Goal: Task Accomplishment & Management: Use online tool/utility

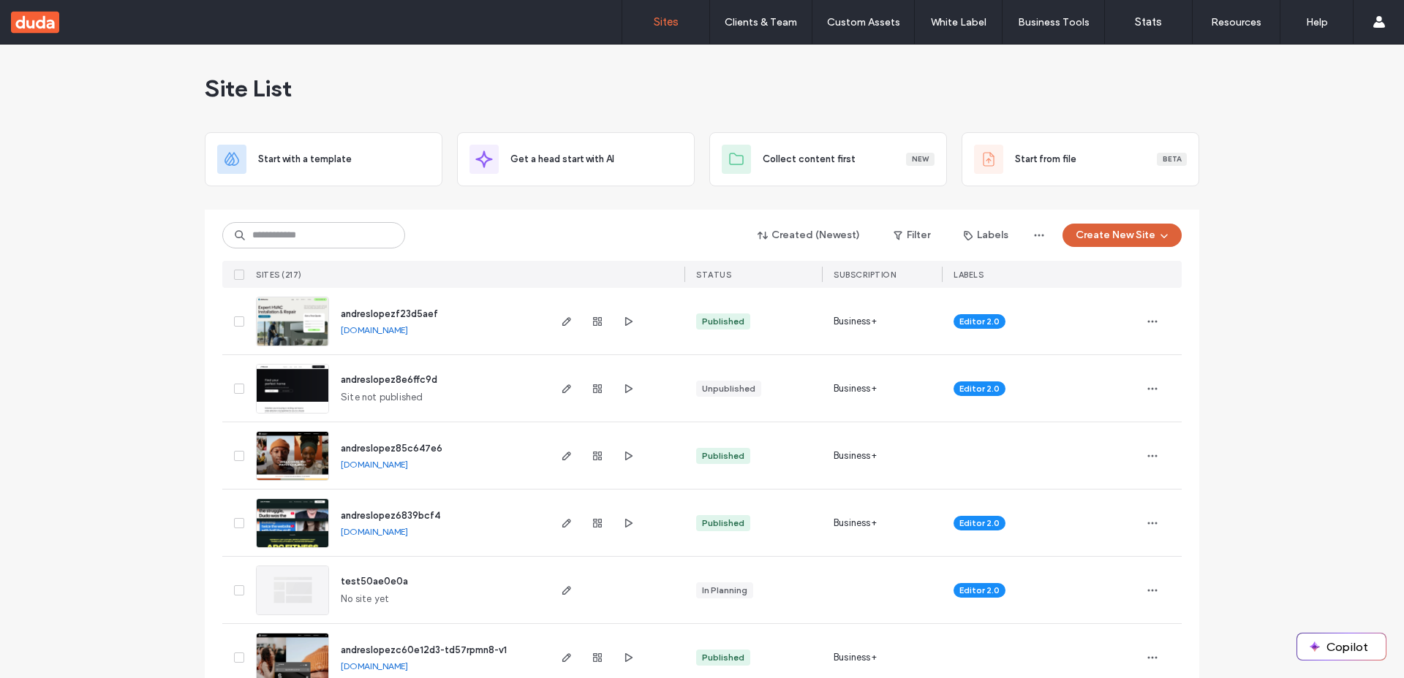
click at [1162, 240] on icon "button" at bounding box center [1164, 236] width 12 height 12
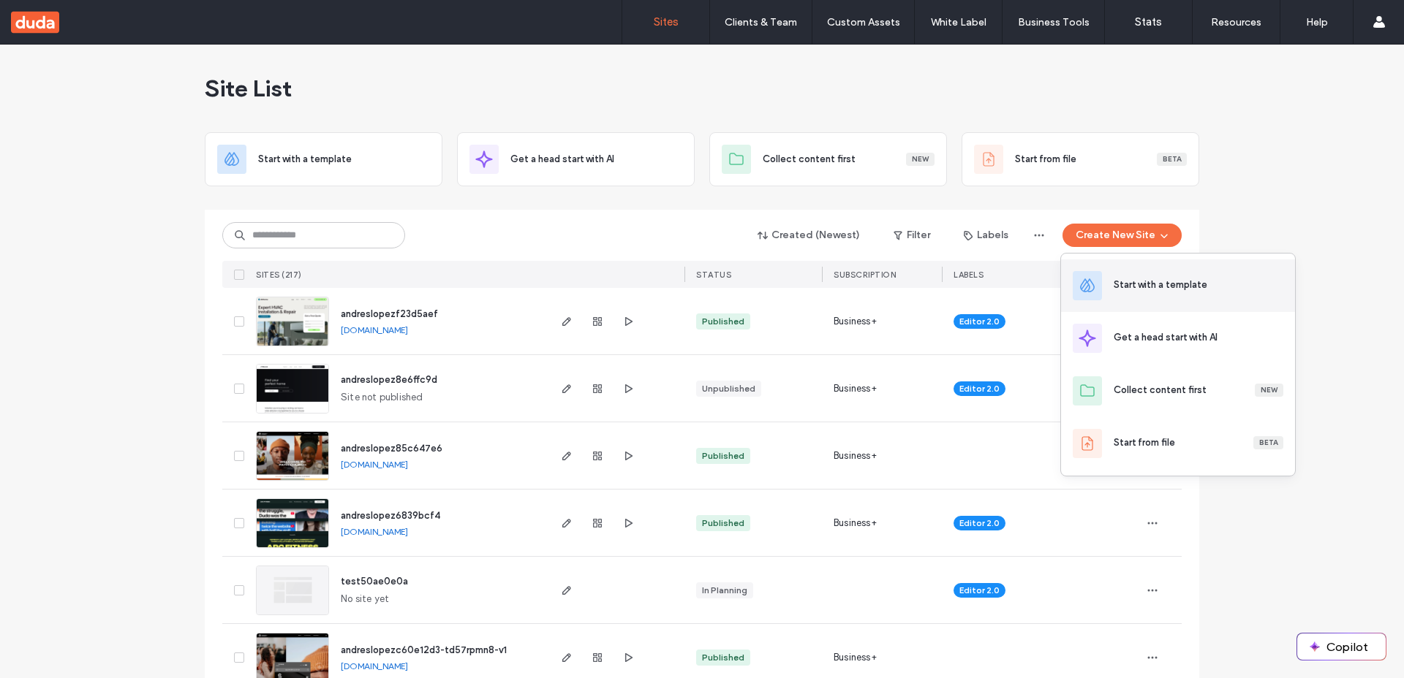
click at [1148, 289] on div "Start with a template" at bounding box center [1160, 285] width 94 height 15
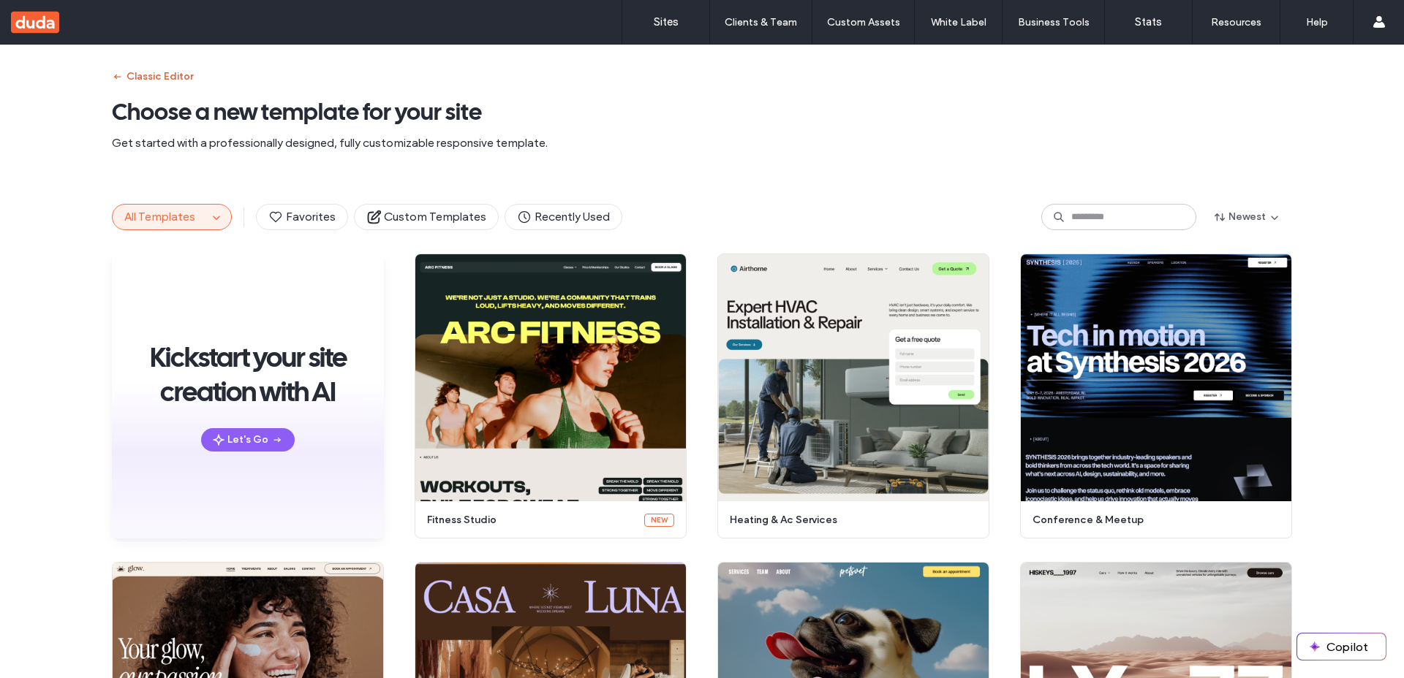
click at [153, 73] on button "Classic Editor" at bounding box center [152, 76] width 81 height 23
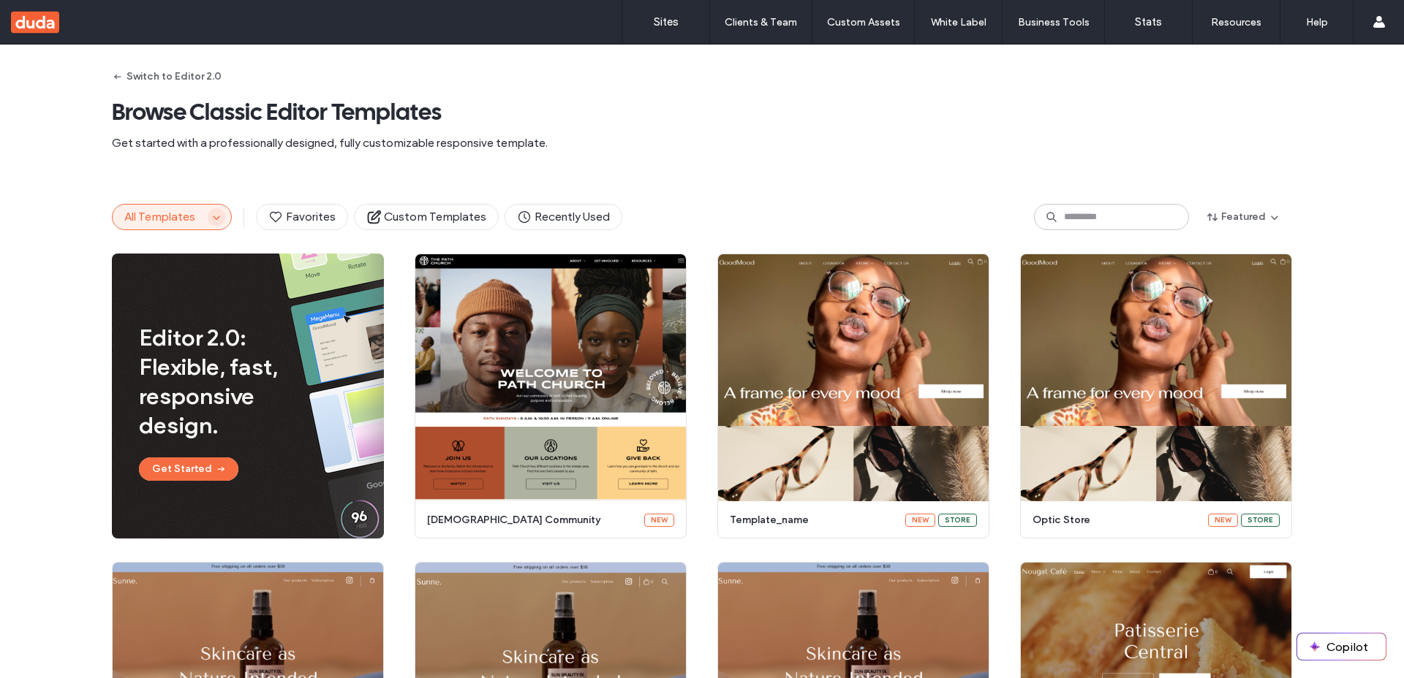
click at [211, 222] on icon "button" at bounding box center [217, 217] width 12 height 12
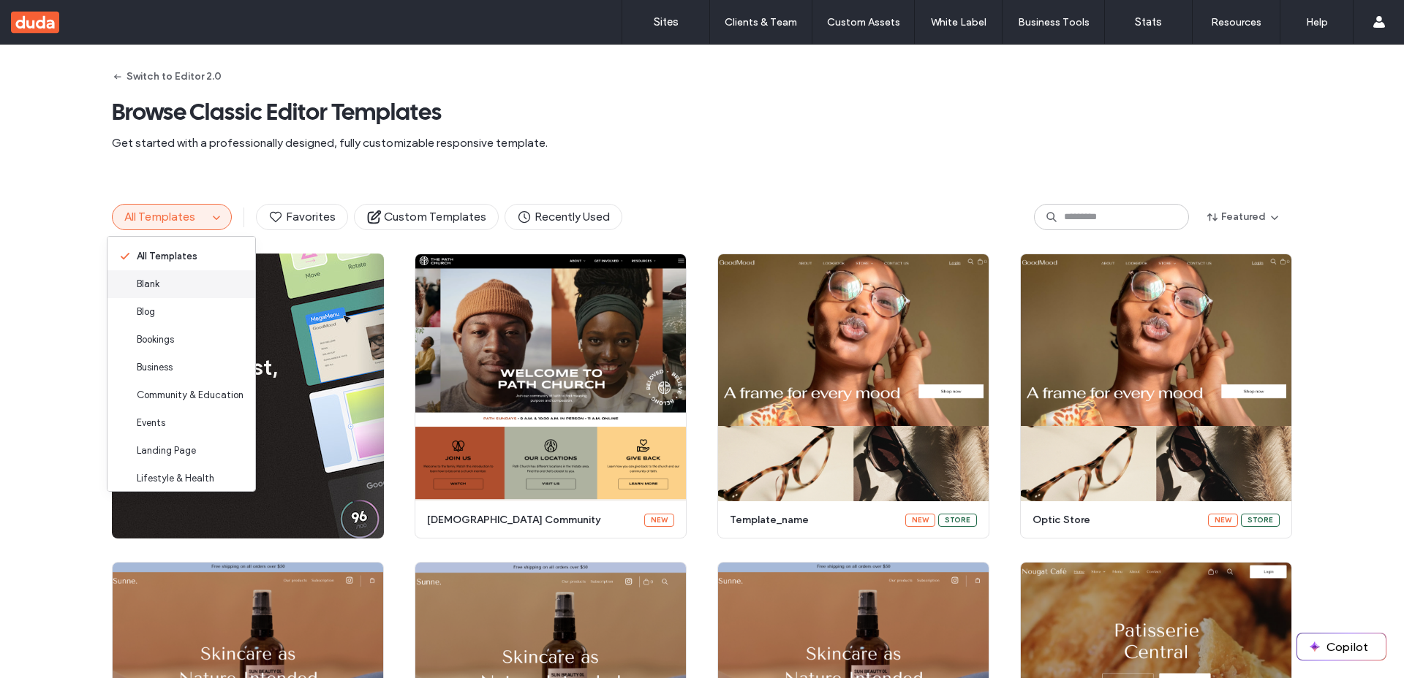
click at [178, 276] on div "Blank" at bounding box center [181, 284] width 148 height 28
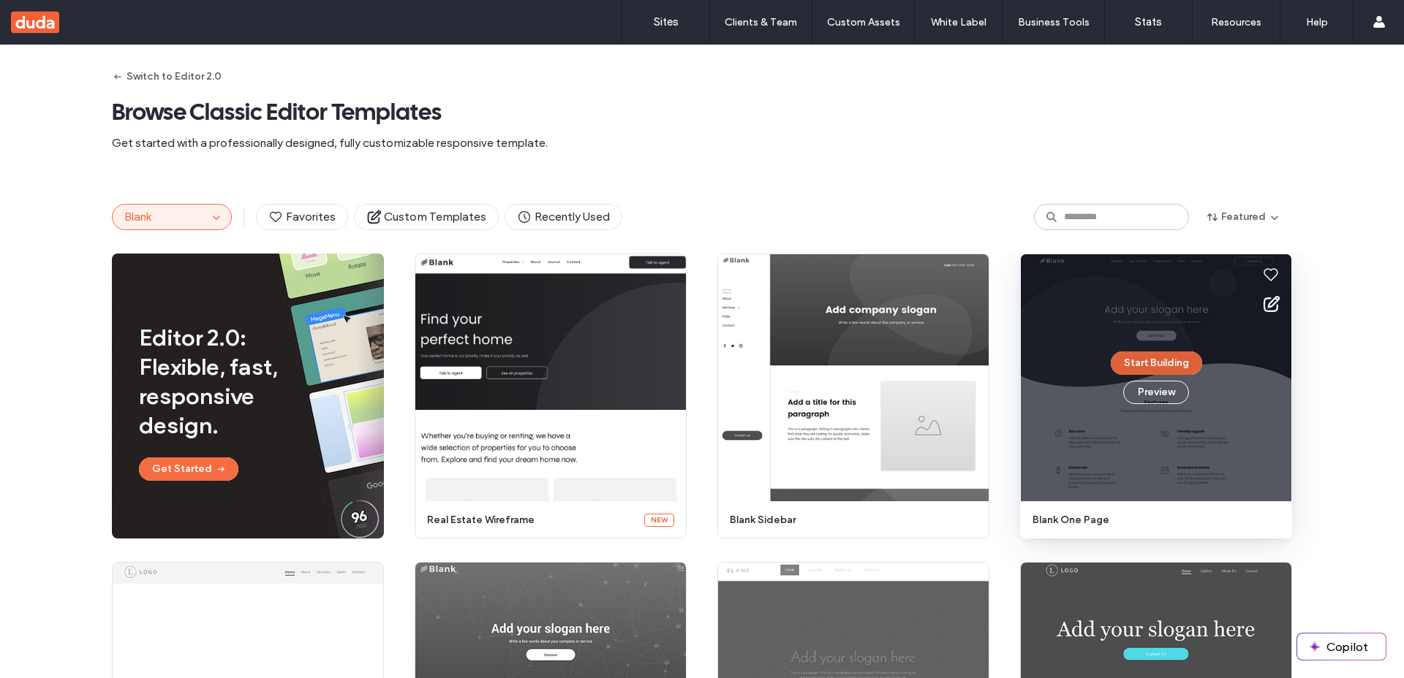
click at [1147, 361] on button "Start Building" at bounding box center [1155, 363] width 91 height 23
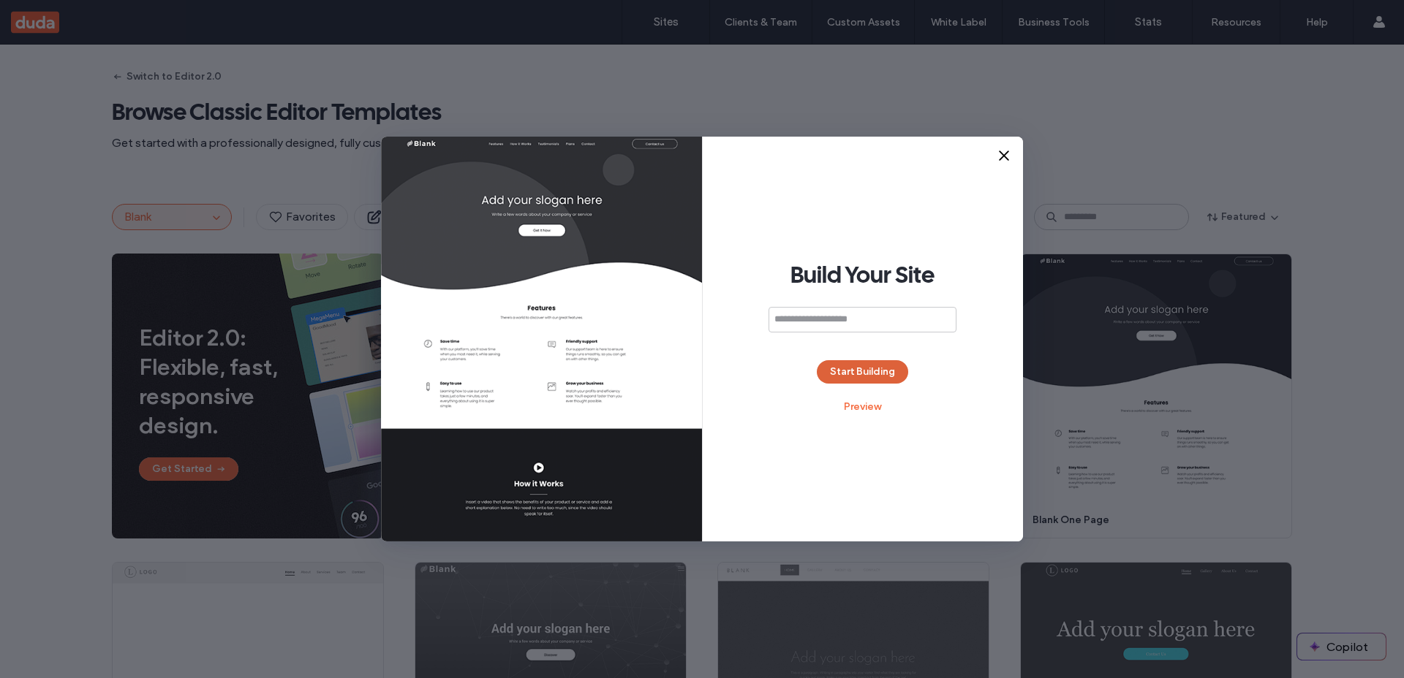
click at [856, 374] on button "Start Building" at bounding box center [862, 371] width 91 height 23
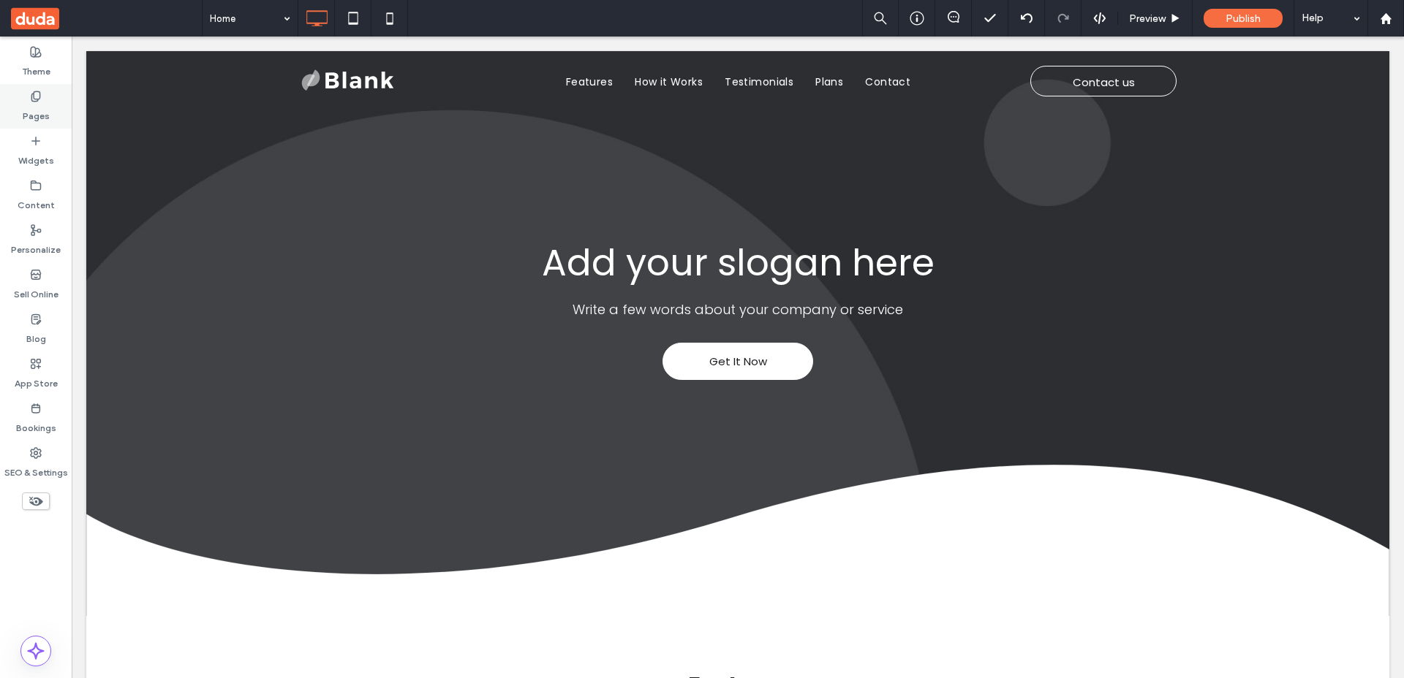
click at [37, 99] on icon at bounding box center [36, 97] width 12 height 12
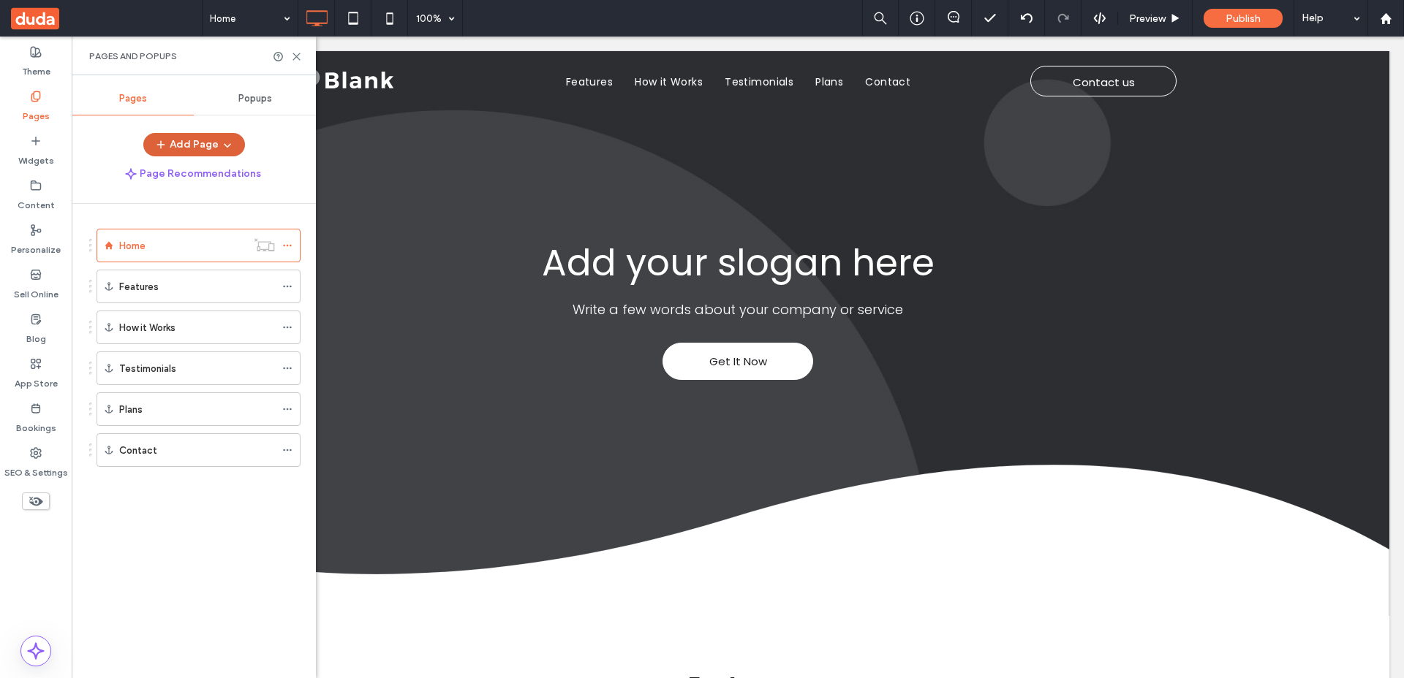
click at [208, 148] on button "Add Page" at bounding box center [194, 144] width 102 height 23
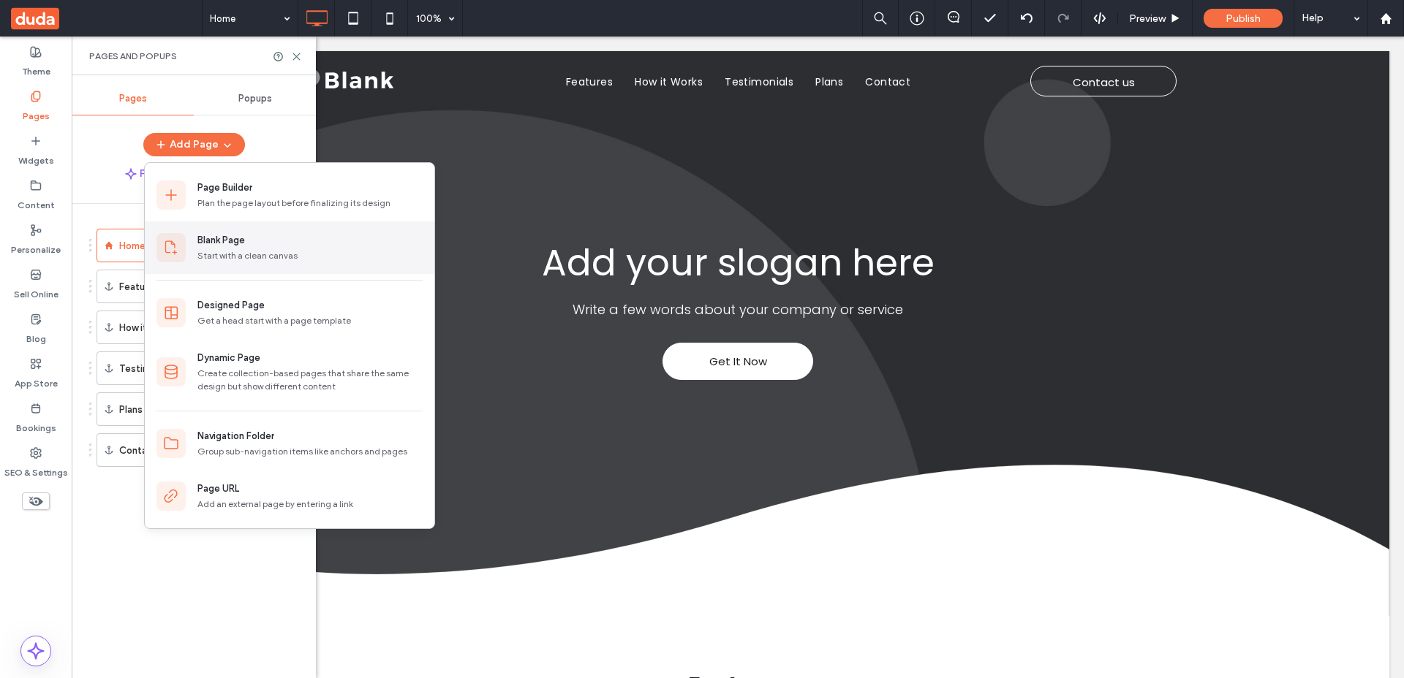
click at [201, 235] on div "Blank Page" at bounding box center [221, 240] width 48 height 15
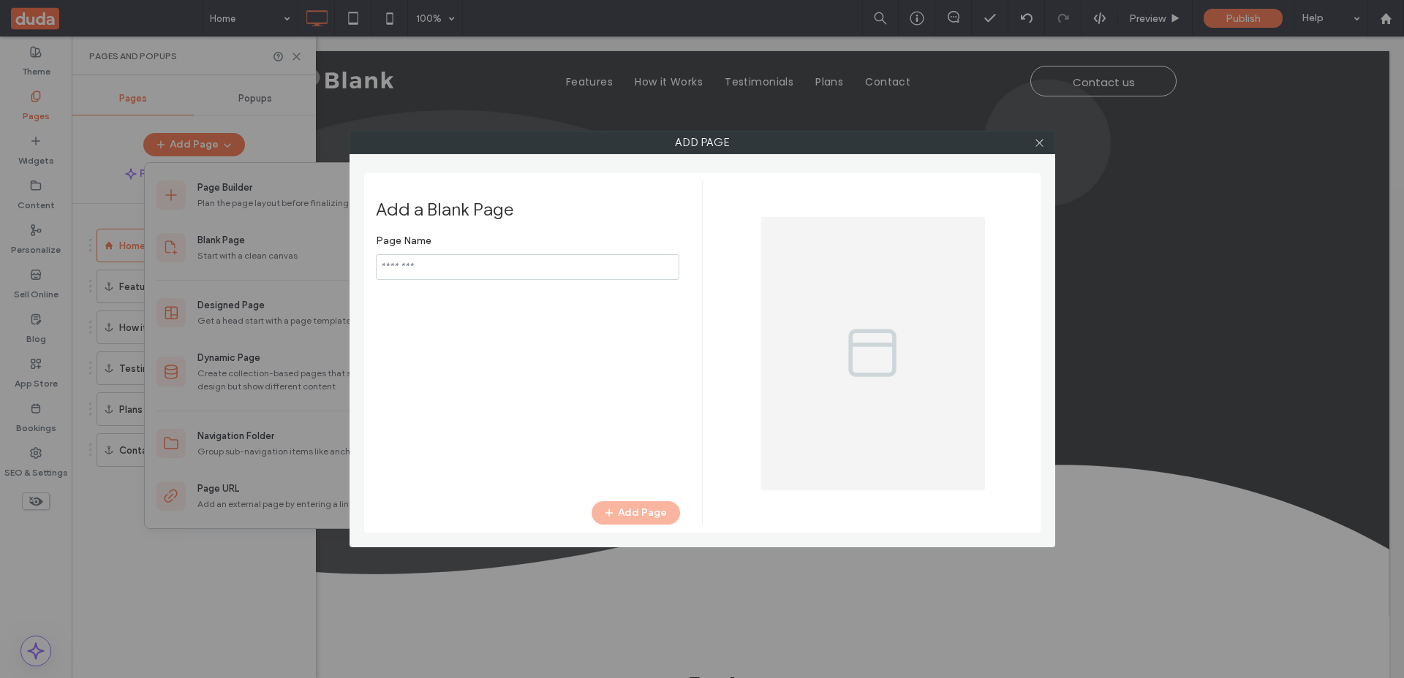
type input "**********"
click at [644, 515] on button "Add Page" at bounding box center [635, 512] width 88 height 23
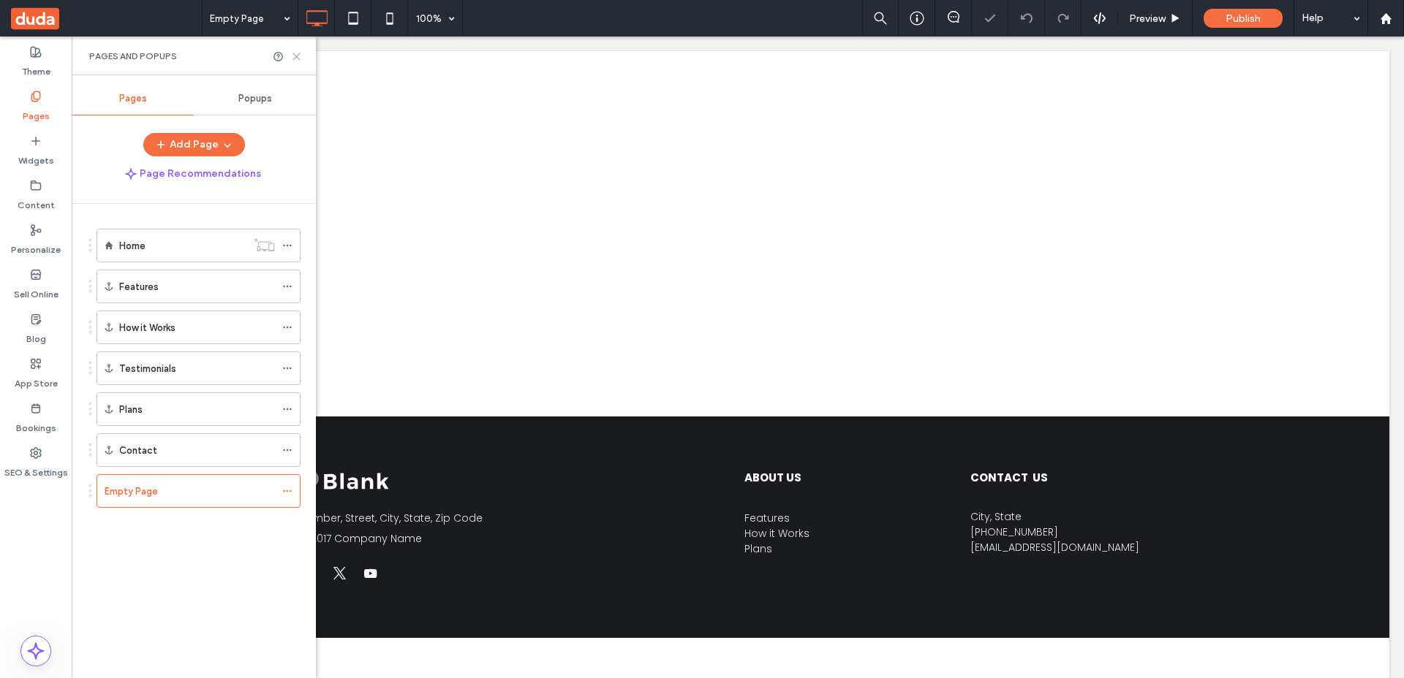
drag, startPoint x: 298, startPoint y: 59, endPoint x: 227, endPoint y: 23, distance: 80.4
click at [298, 59] on icon at bounding box center [296, 56] width 11 height 11
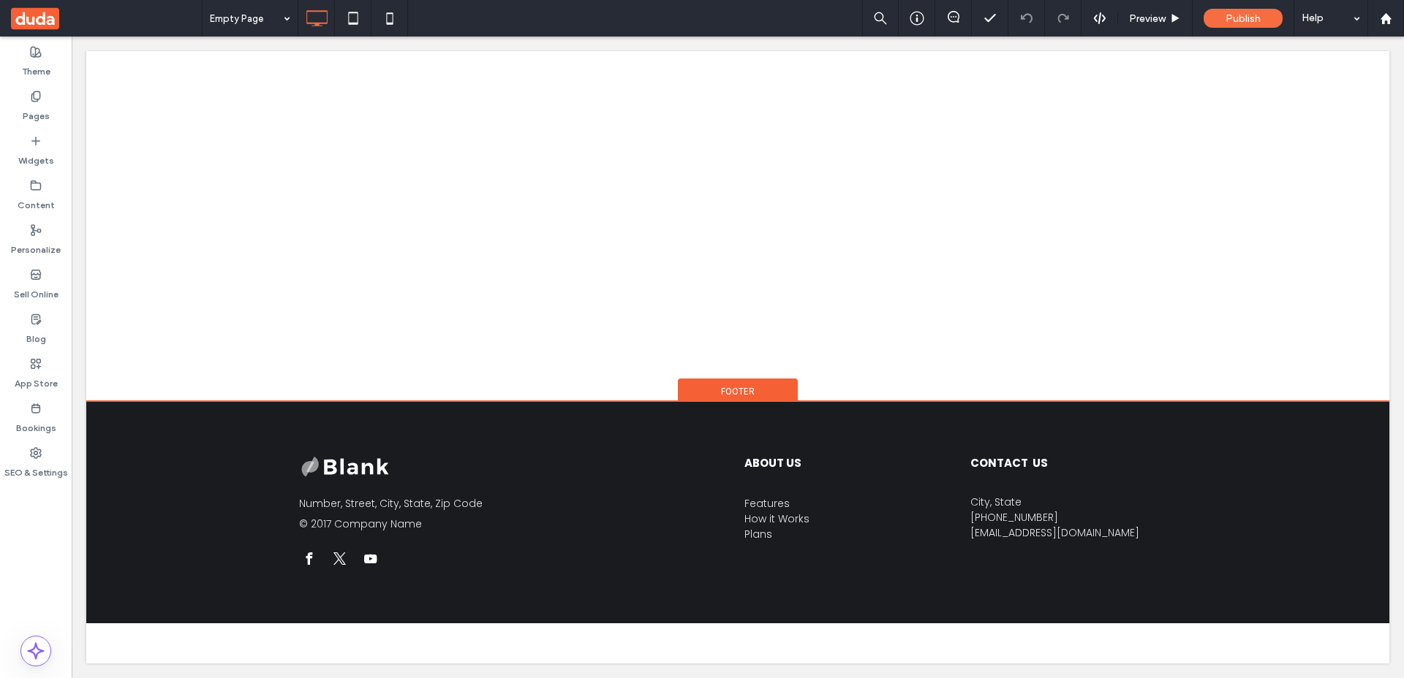
click at [732, 388] on span "Footer" at bounding box center [738, 391] width 34 height 12
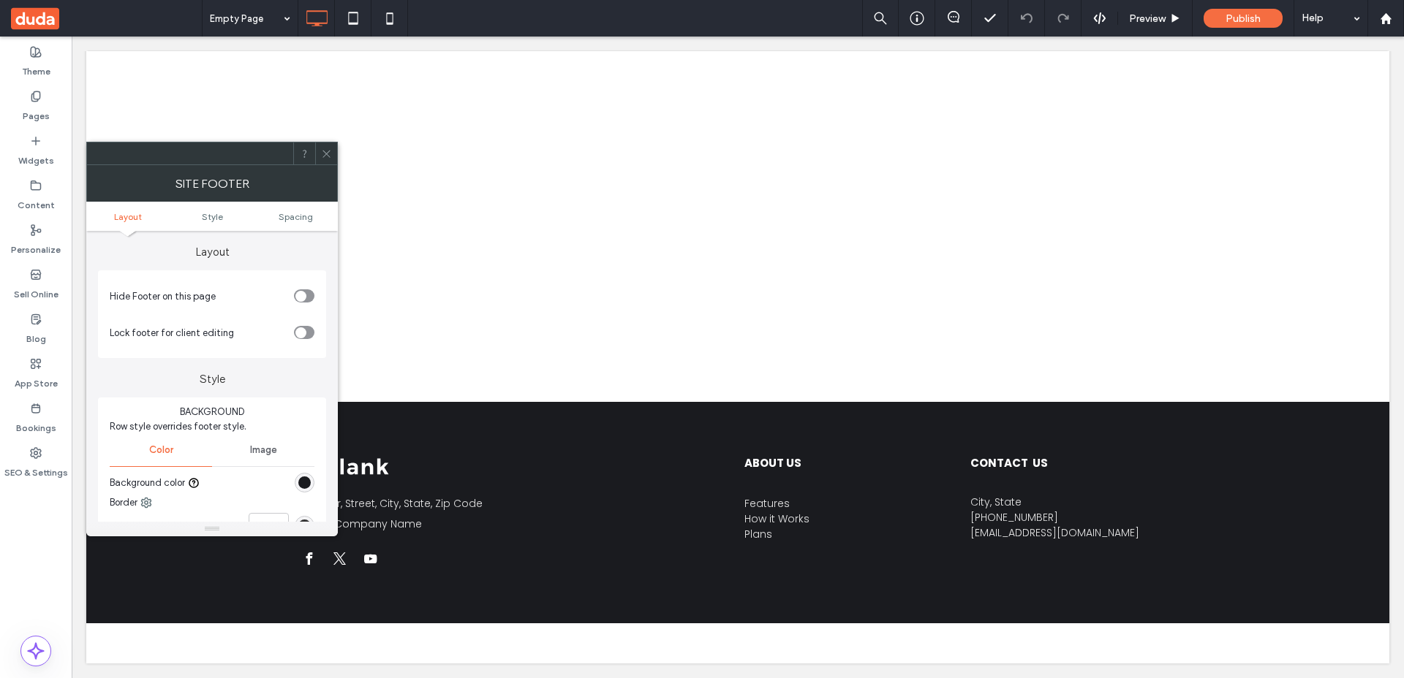
drag, startPoint x: 310, startPoint y: 298, endPoint x: 311, endPoint y: 275, distance: 23.4
click at [310, 298] on div "toggle" at bounding box center [304, 295] width 20 height 13
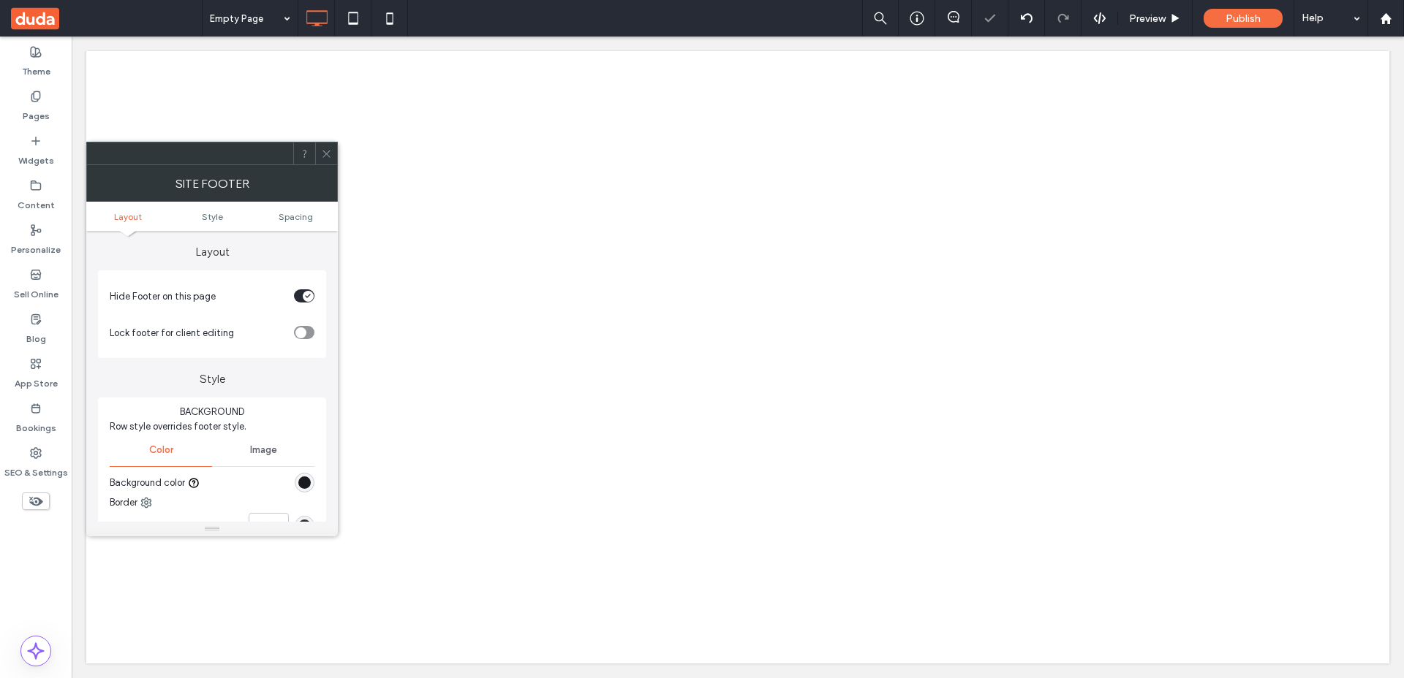
click at [327, 154] on icon at bounding box center [326, 153] width 11 height 11
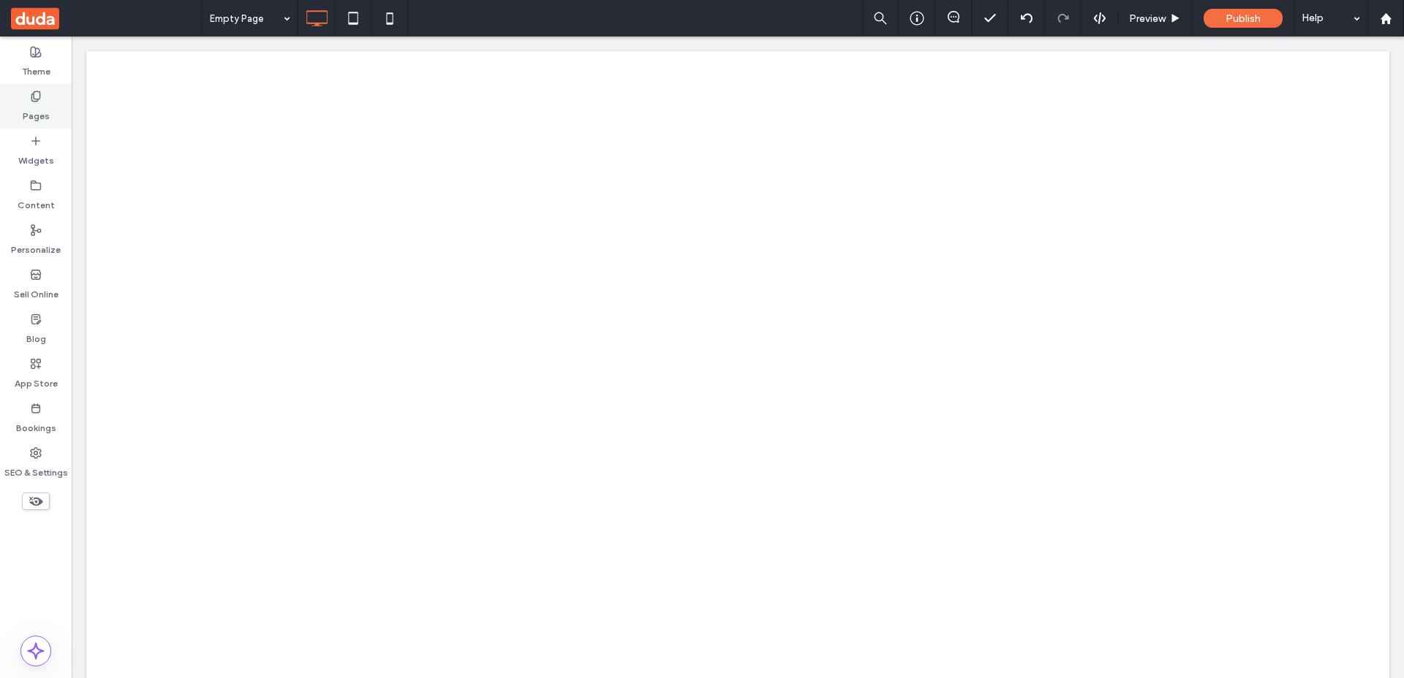
click at [27, 96] on div "Pages" at bounding box center [36, 106] width 72 height 45
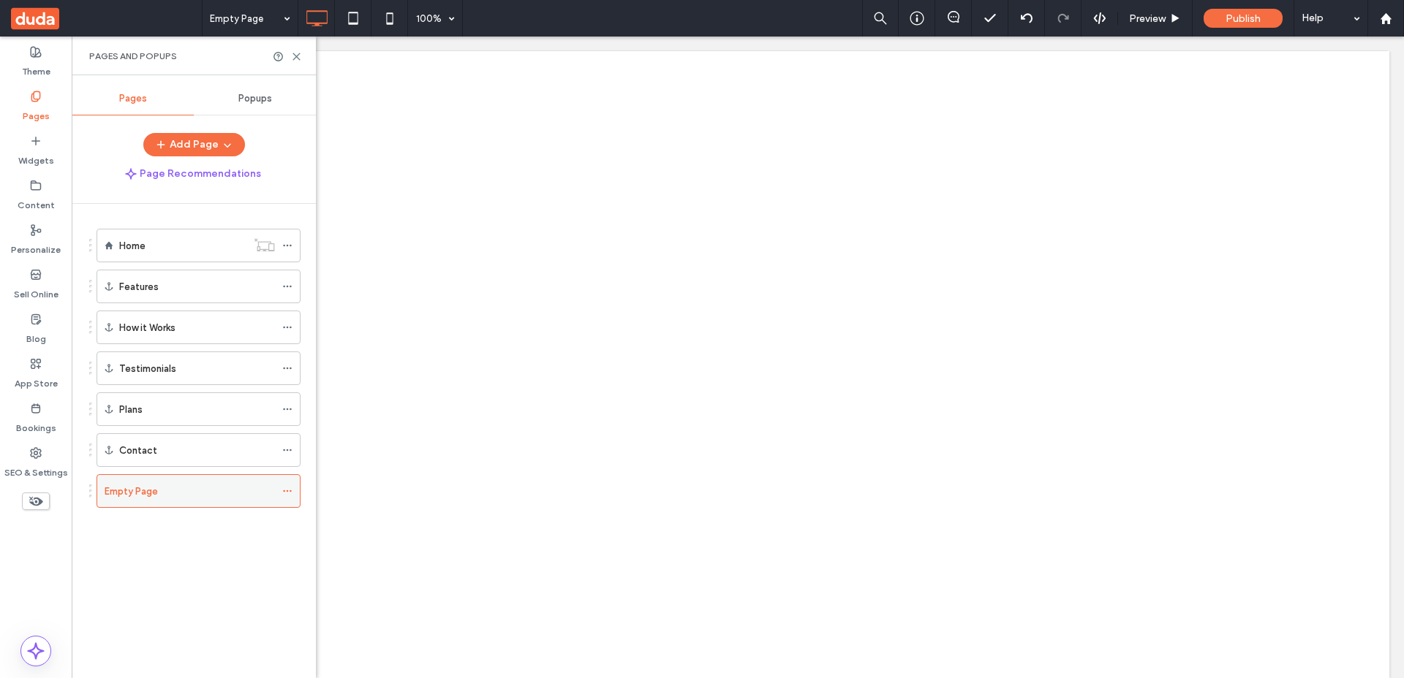
click at [171, 496] on div "Empty Page" at bounding box center [190, 491] width 170 height 15
click at [296, 55] on icon at bounding box center [296, 56] width 11 height 11
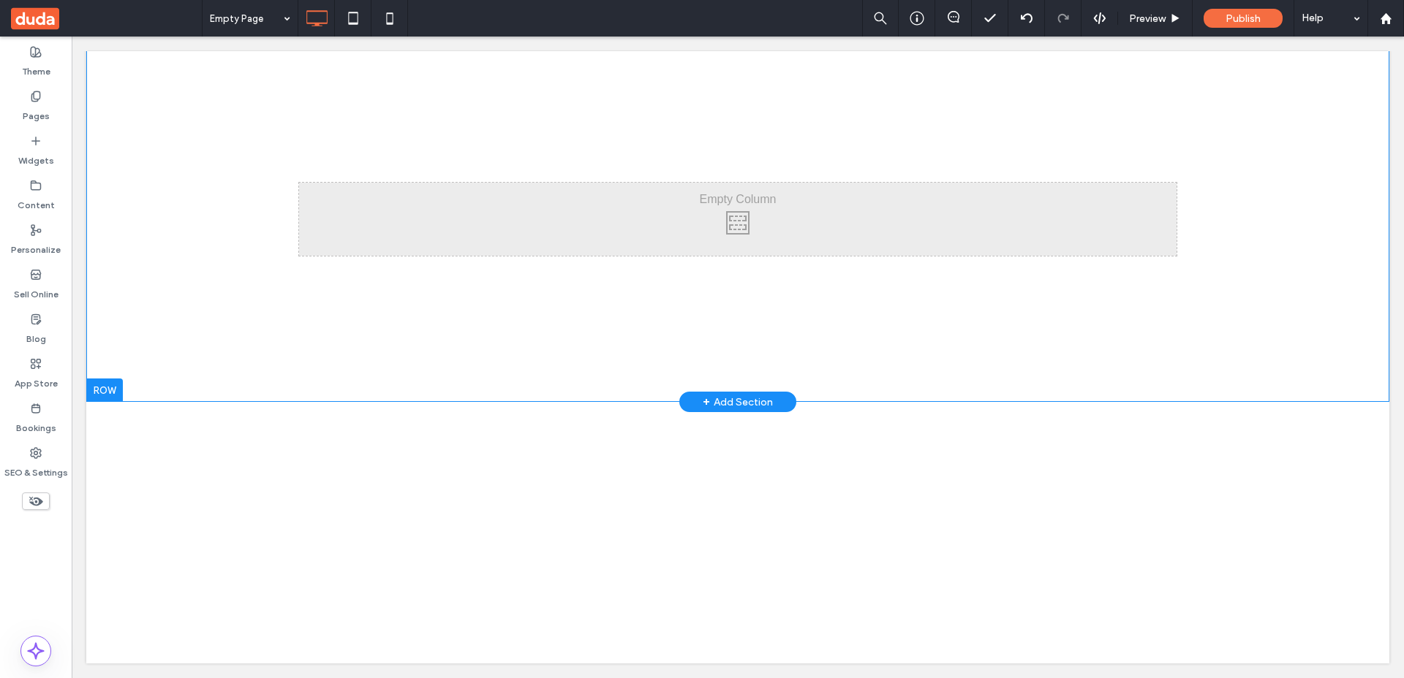
click at [105, 387] on div at bounding box center [104, 390] width 37 height 23
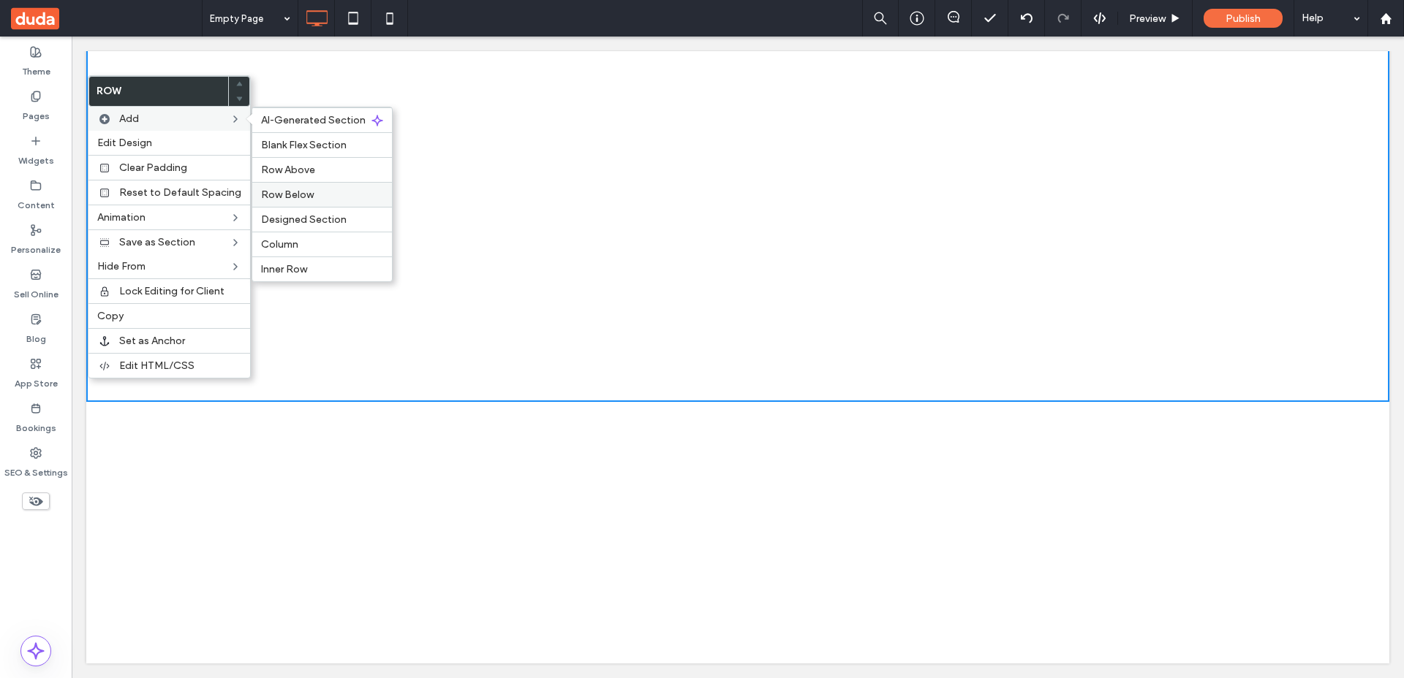
click at [313, 196] on label "Row Below" at bounding box center [322, 195] width 122 height 12
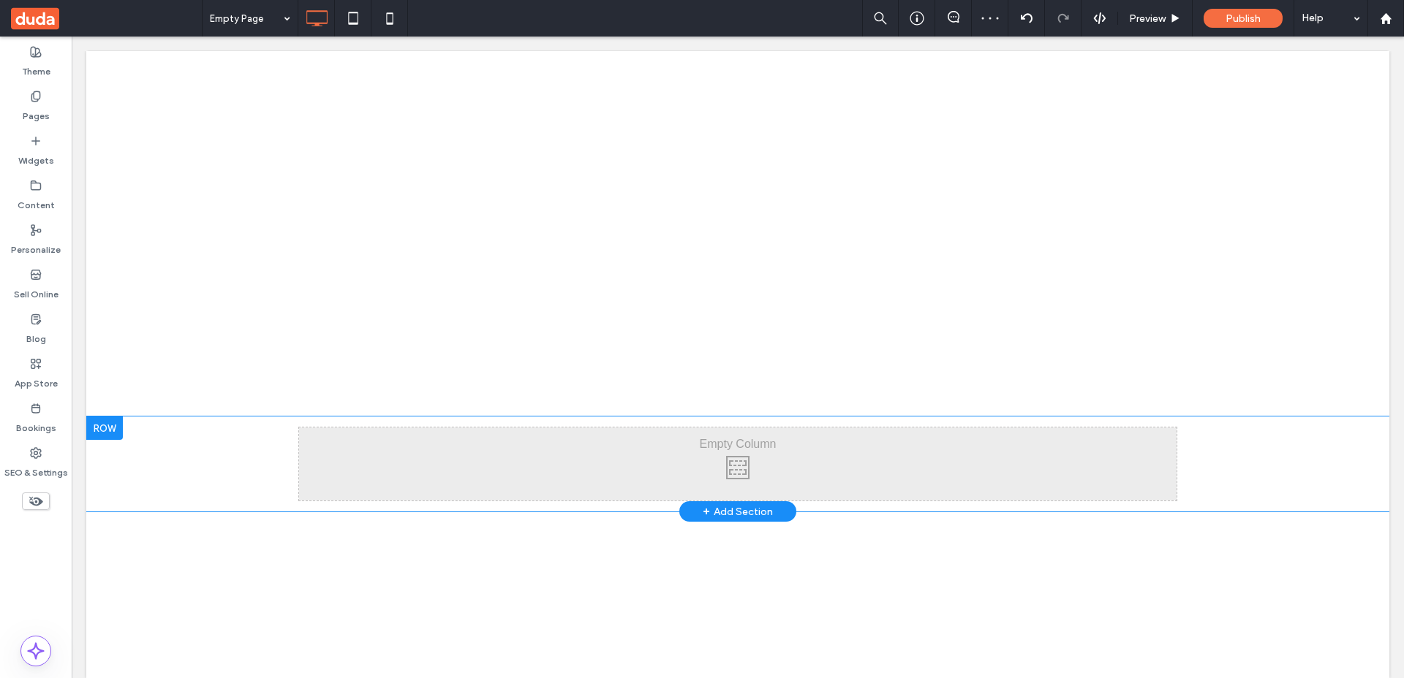
click at [101, 432] on div at bounding box center [104, 428] width 37 height 23
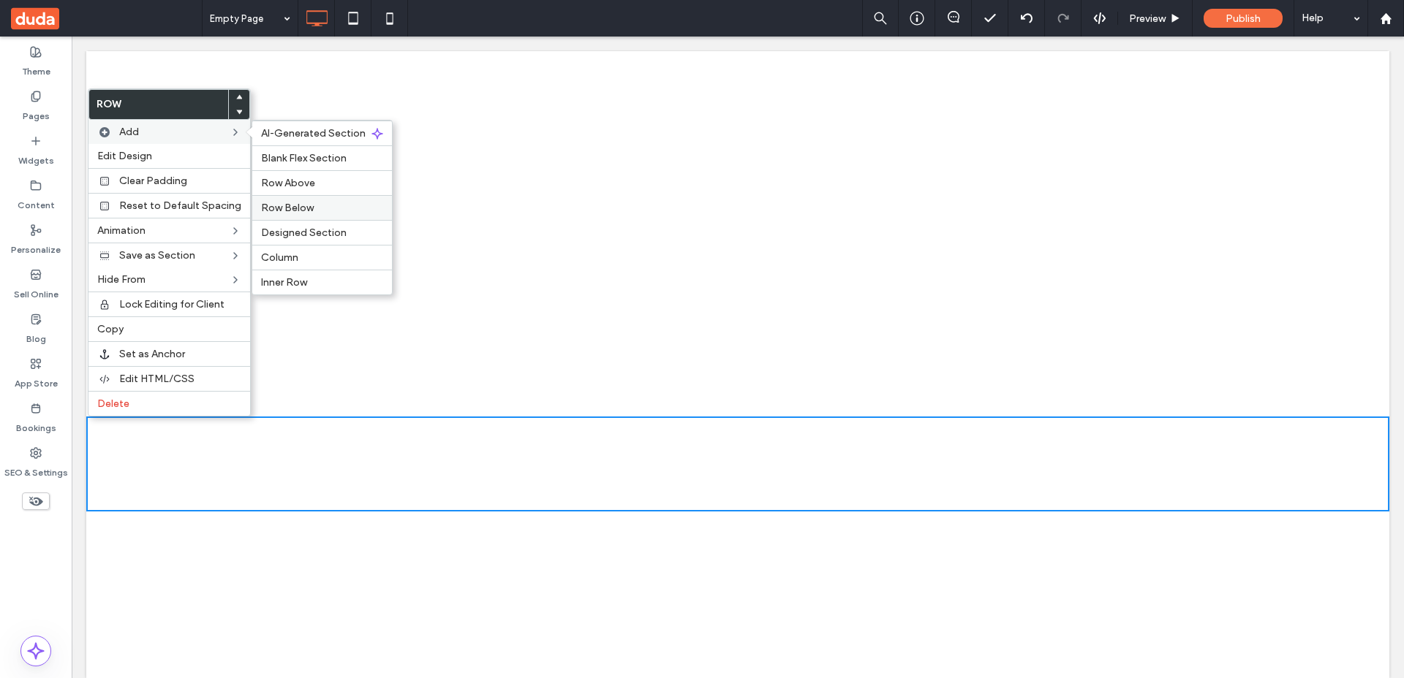
click at [346, 211] on label "Row Below" at bounding box center [322, 208] width 122 height 12
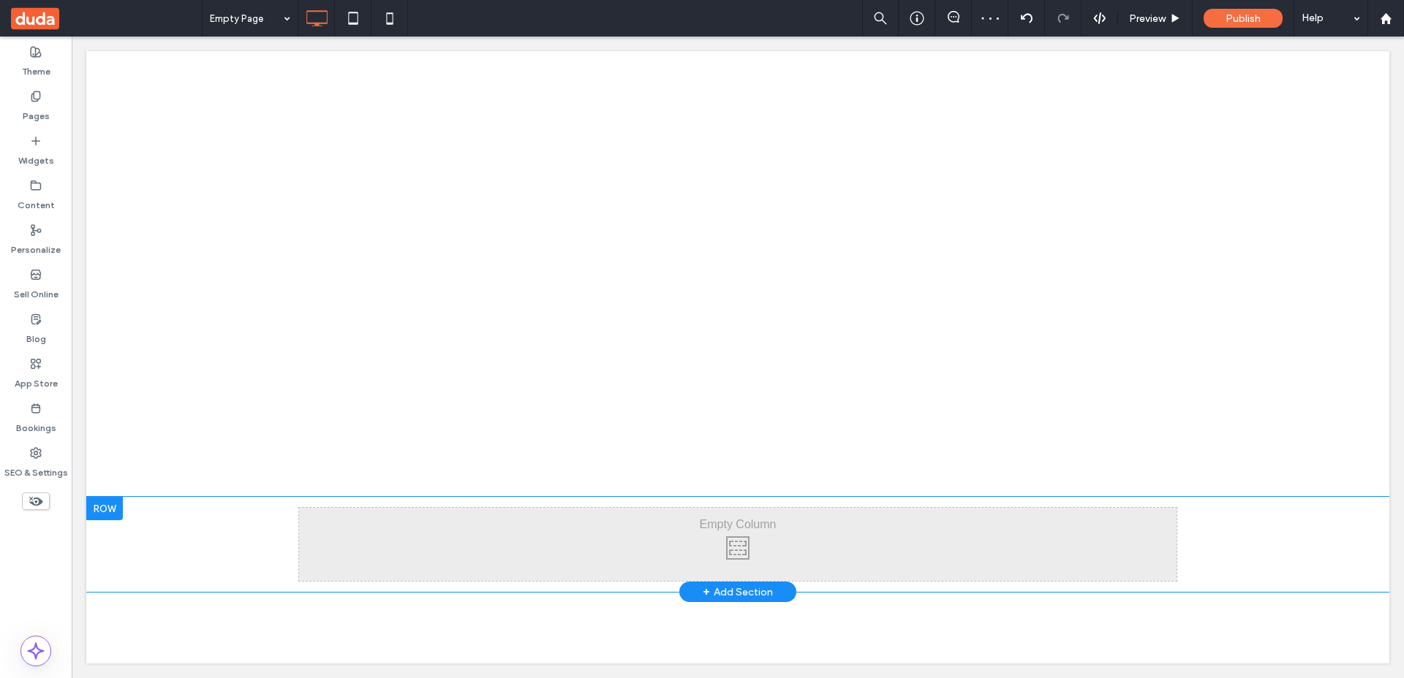
click at [110, 510] on div at bounding box center [104, 508] width 37 height 23
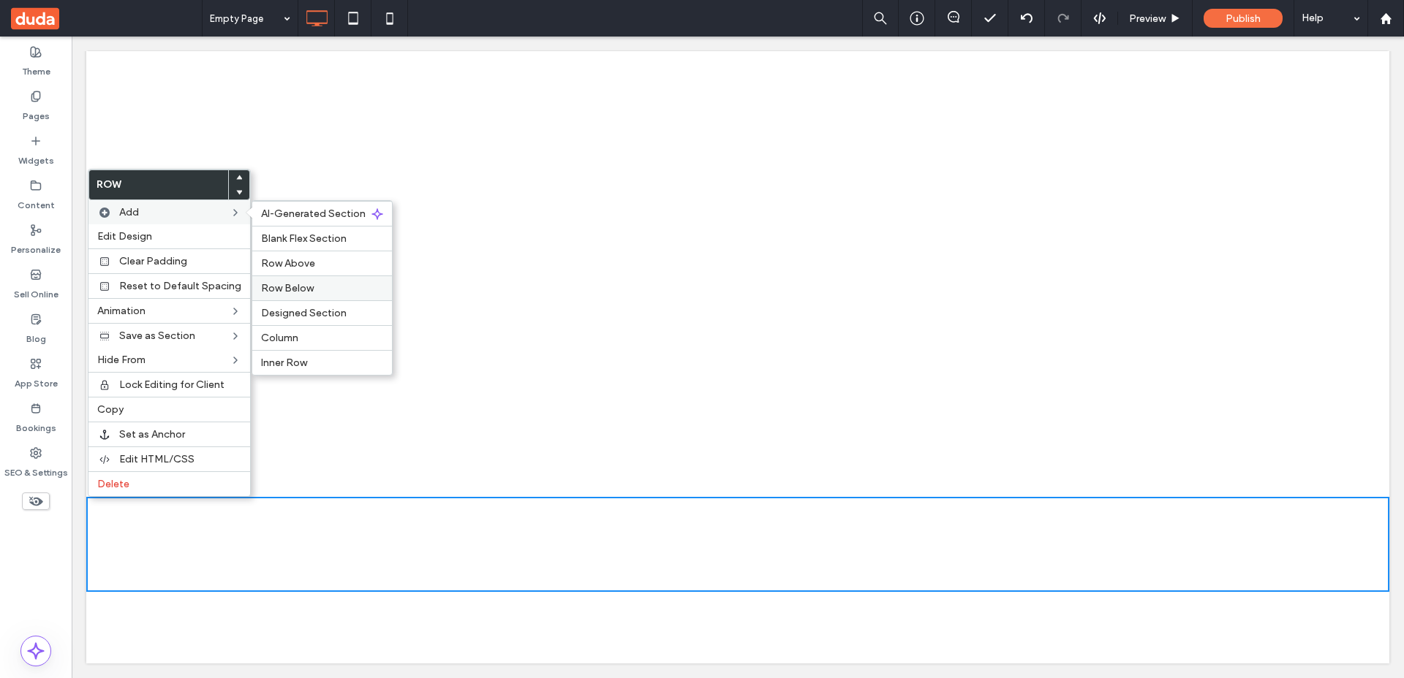
click at [306, 290] on span "Row Below" at bounding box center [287, 288] width 53 height 12
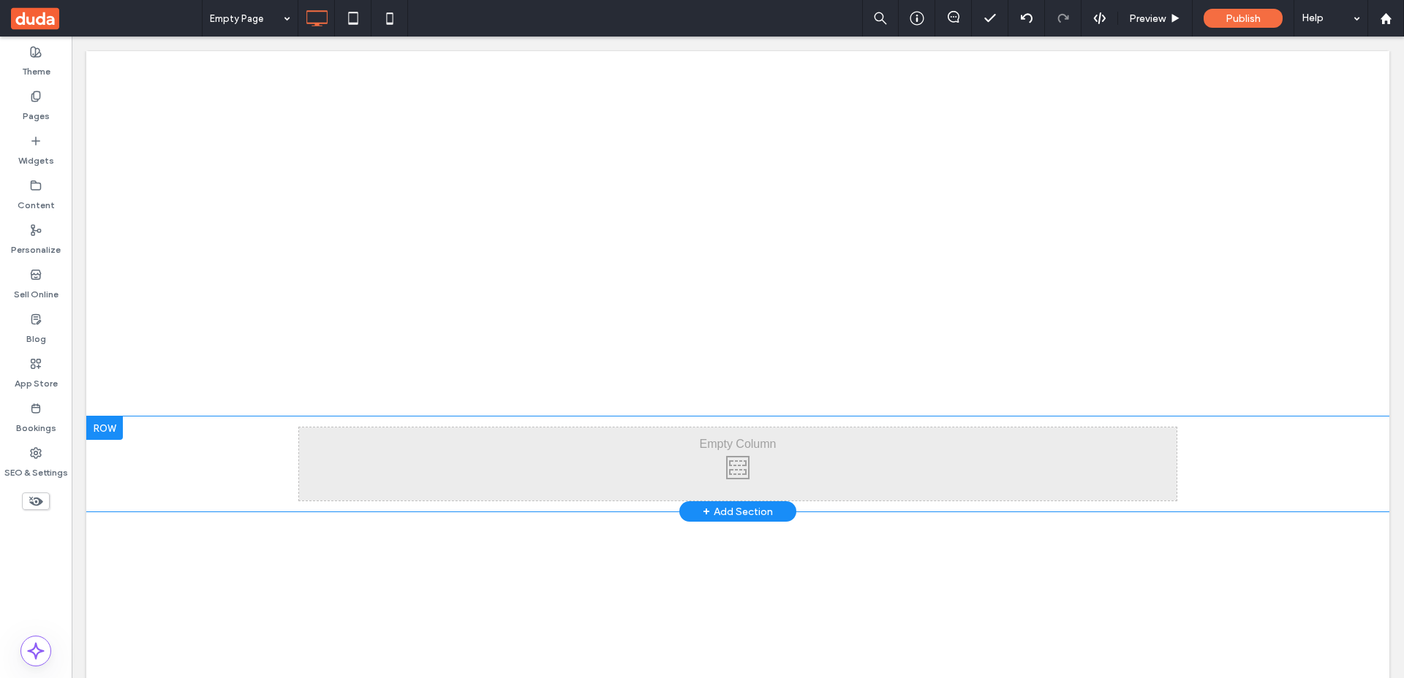
click at [109, 428] on div at bounding box center [104, 428] width 37 height 23
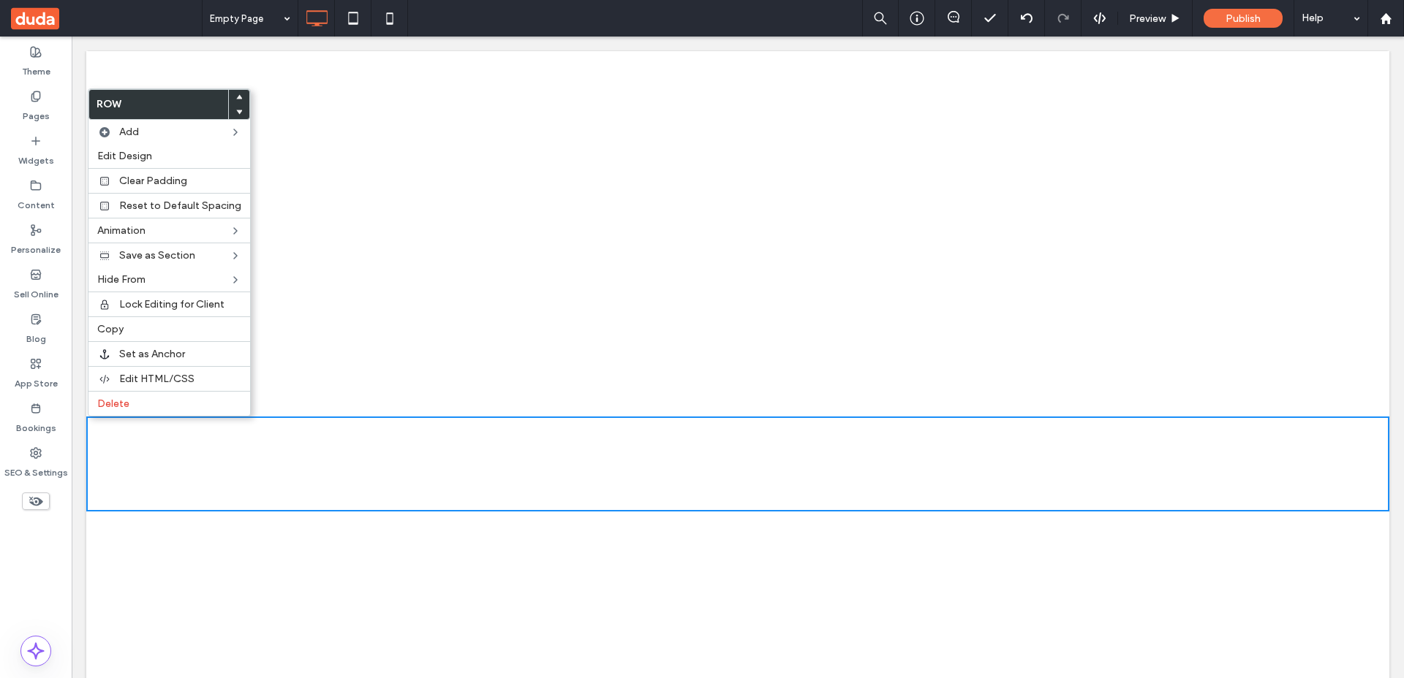
click at [359, 163] on div "Click To Paste Row + Add Section" at bounding box center [737, 234] width 1303 height 366
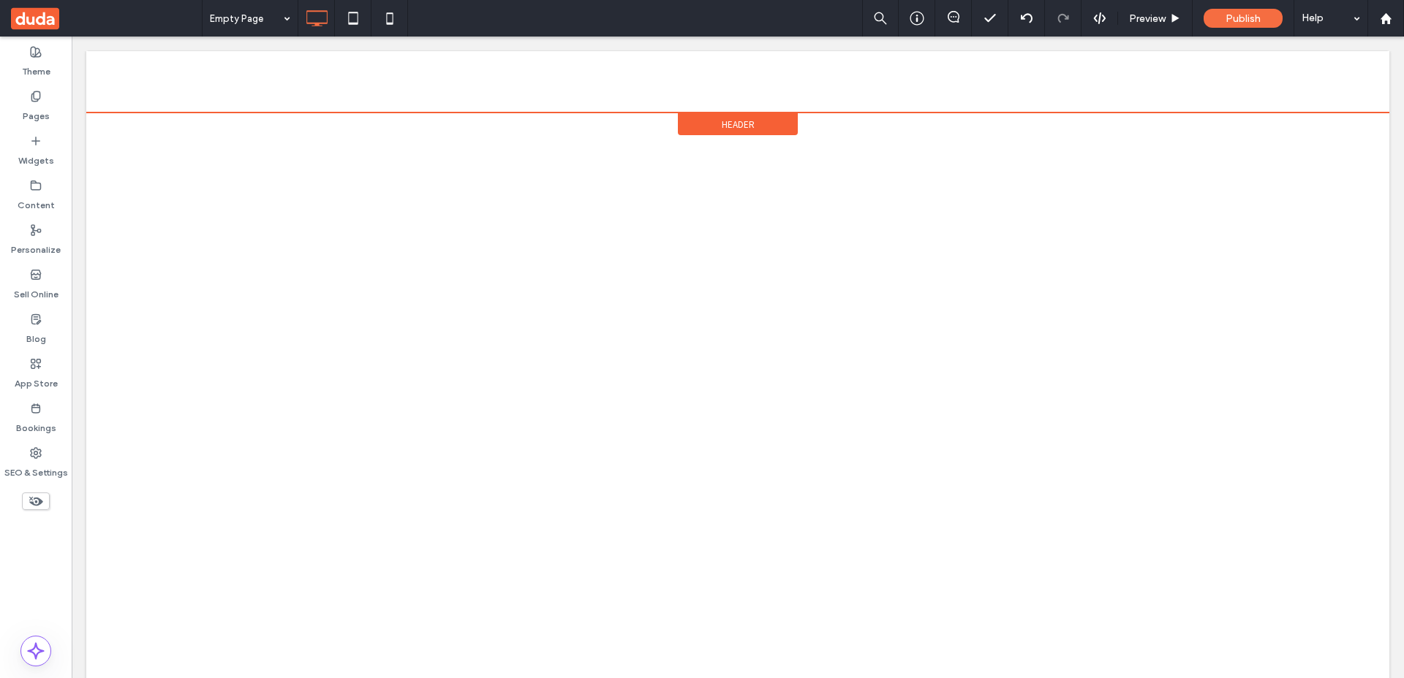
click at [727, 131] on div "Header" at bounding box center [738, 124] width 120 height 22
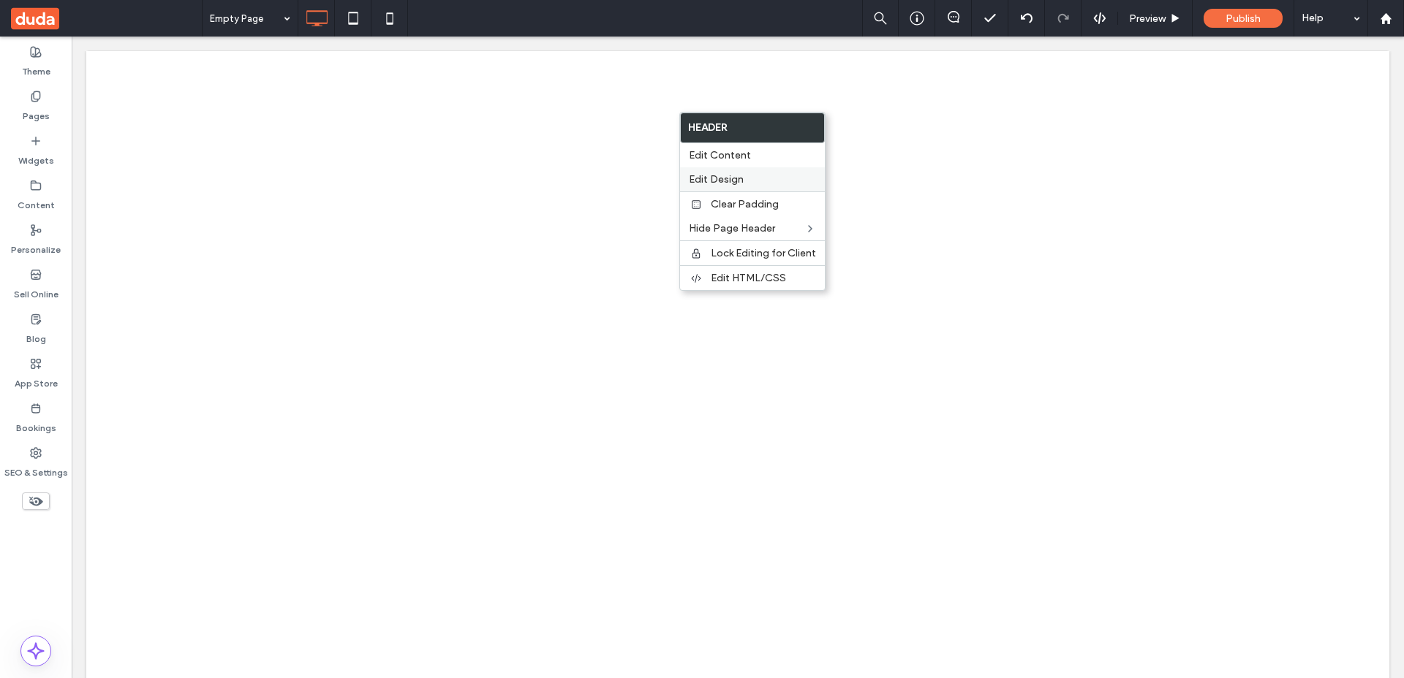
click at [727, 174] on span "Edit Design" at bounding box center [716, 179] width 55 height 12
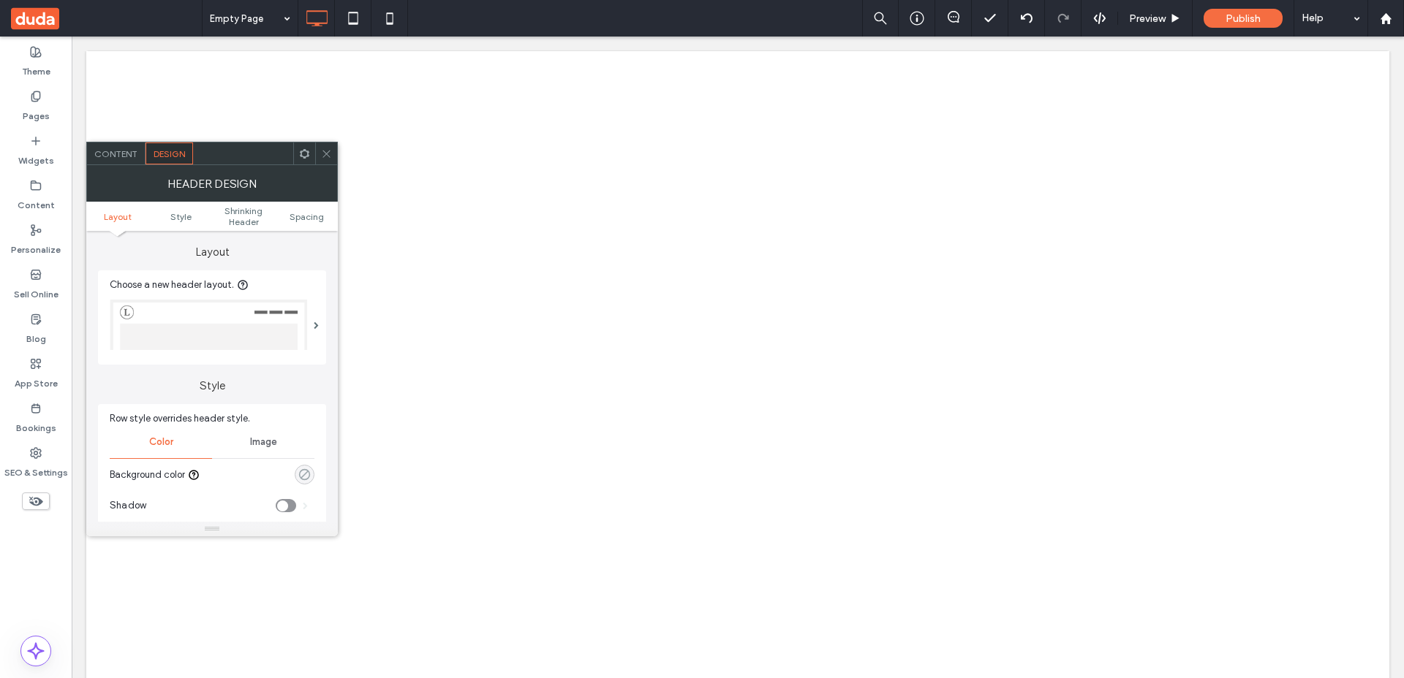
click at [300, 480] on icon "rgba(0, 0, 0, 0)" at bounding box center [304, 475] width 12 height 12
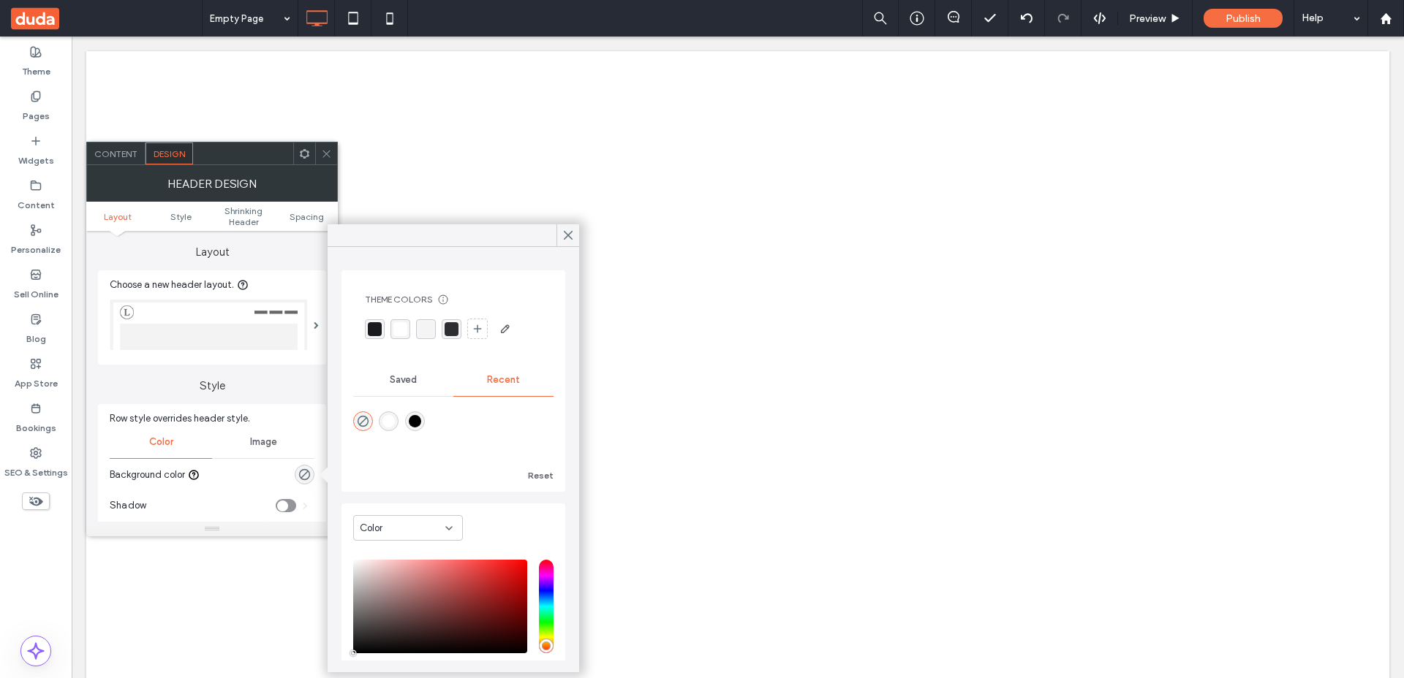
click at [376, 336] on div "rgba(26,27,31,1)" at bounding box center [375, 329] width 20 height 20
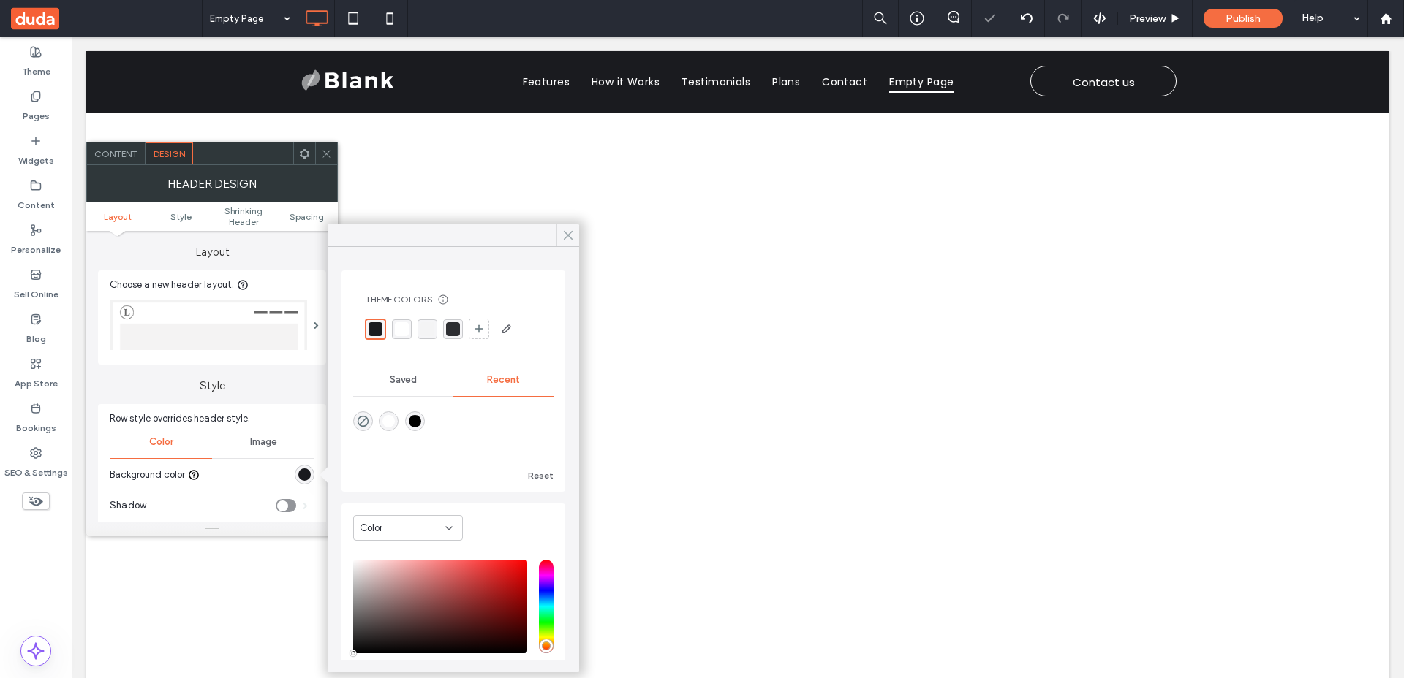
click at [570, 237] on use at bounding box center [567, 236] width 7 height 8
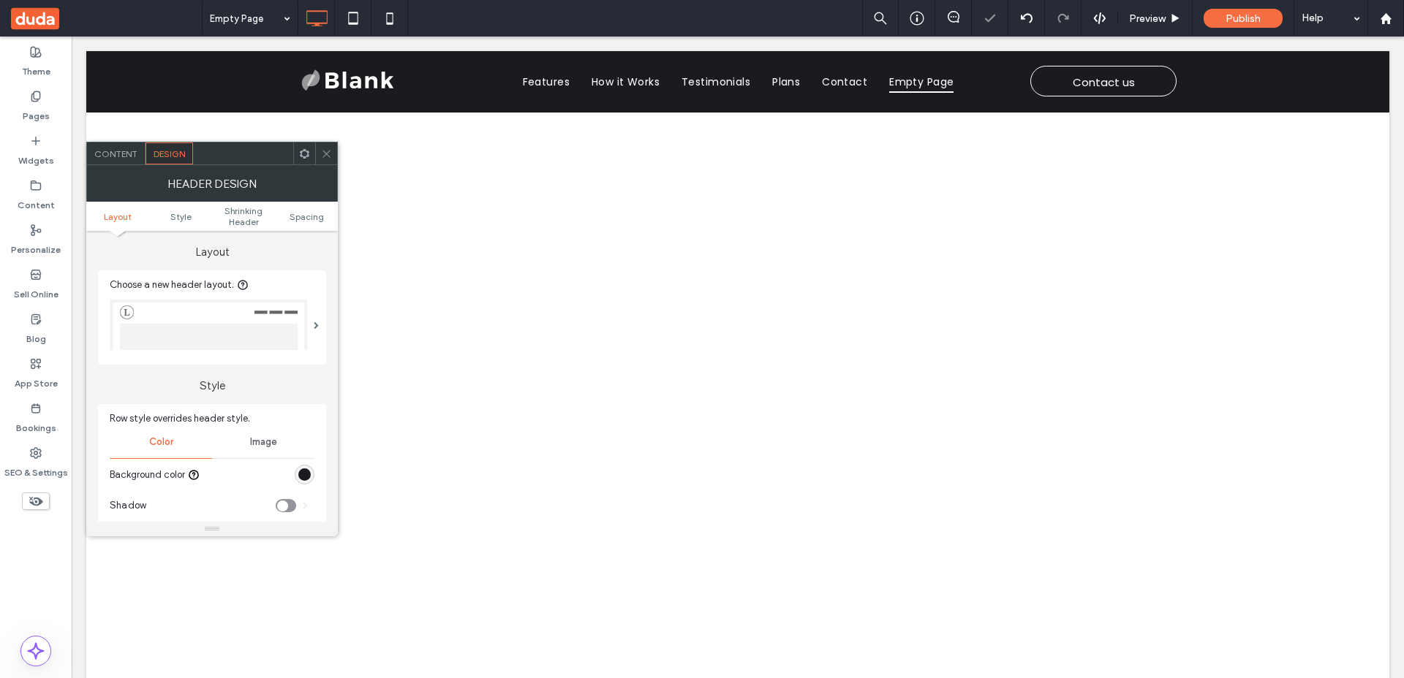
click at [319, 154] on div at bounding box center [326, 154] width 22 height 22
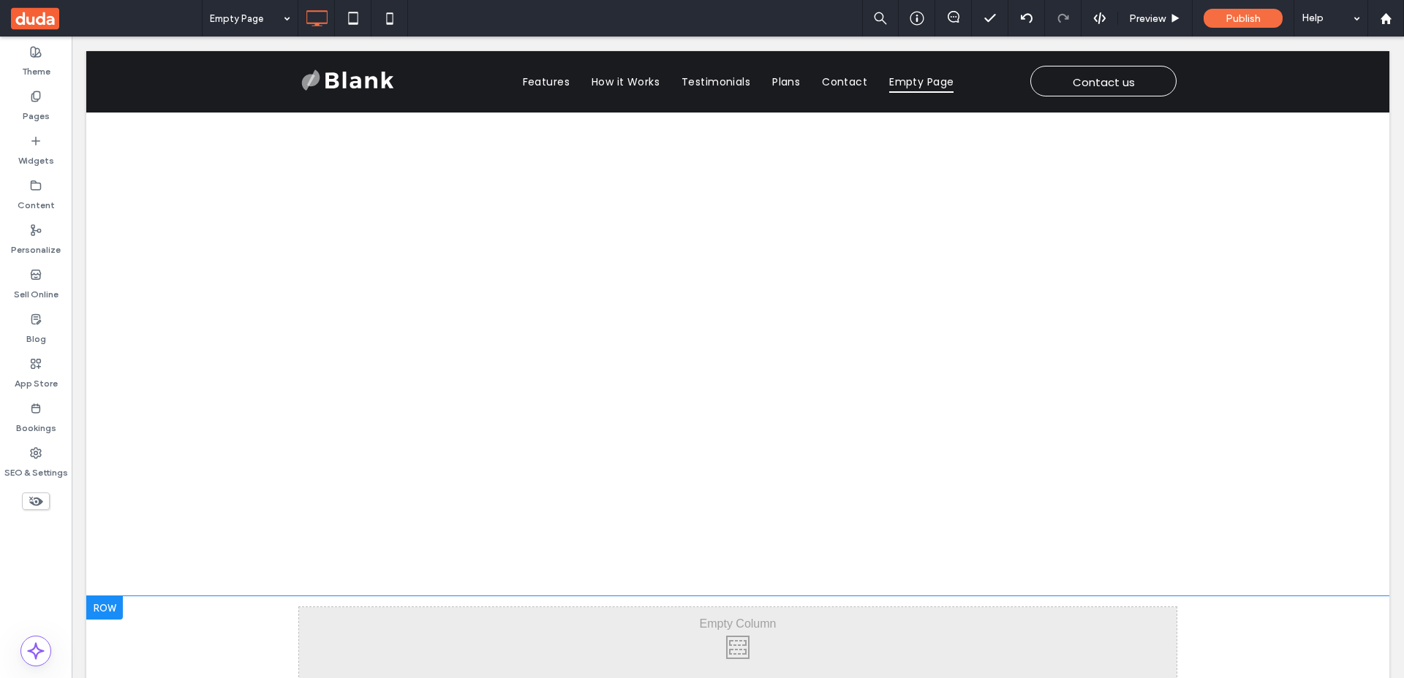
click at [115, 613] on div at bounding box center [104, 607] width 37 height 23
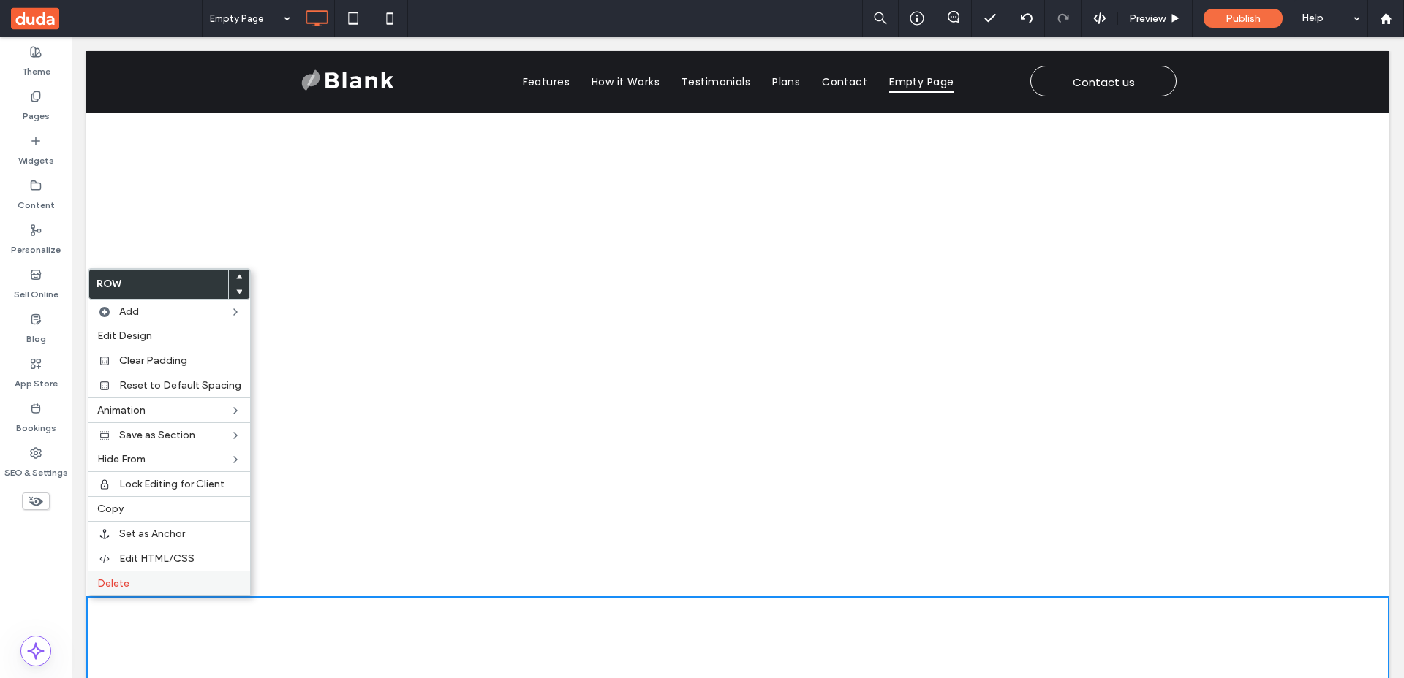
drag, startPoint x: 119, startPoint y: 580, endPoint x: 152, endPoint y: 576, distance: 33.1
click at [119, 580] on span "Delete" at bounding box center [113, 583] width 32 height 12
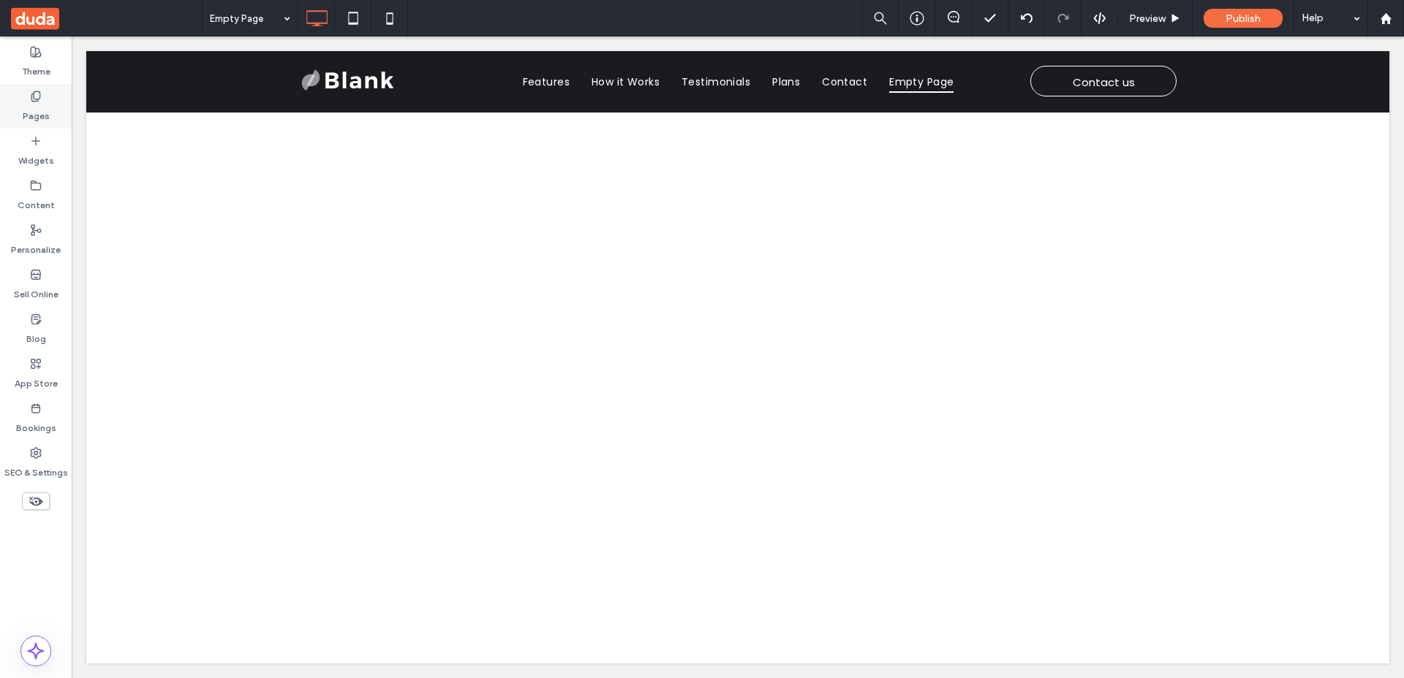
click at [31, 102] on label "Pages" at bounding box center [36, 112] width 27 height 20
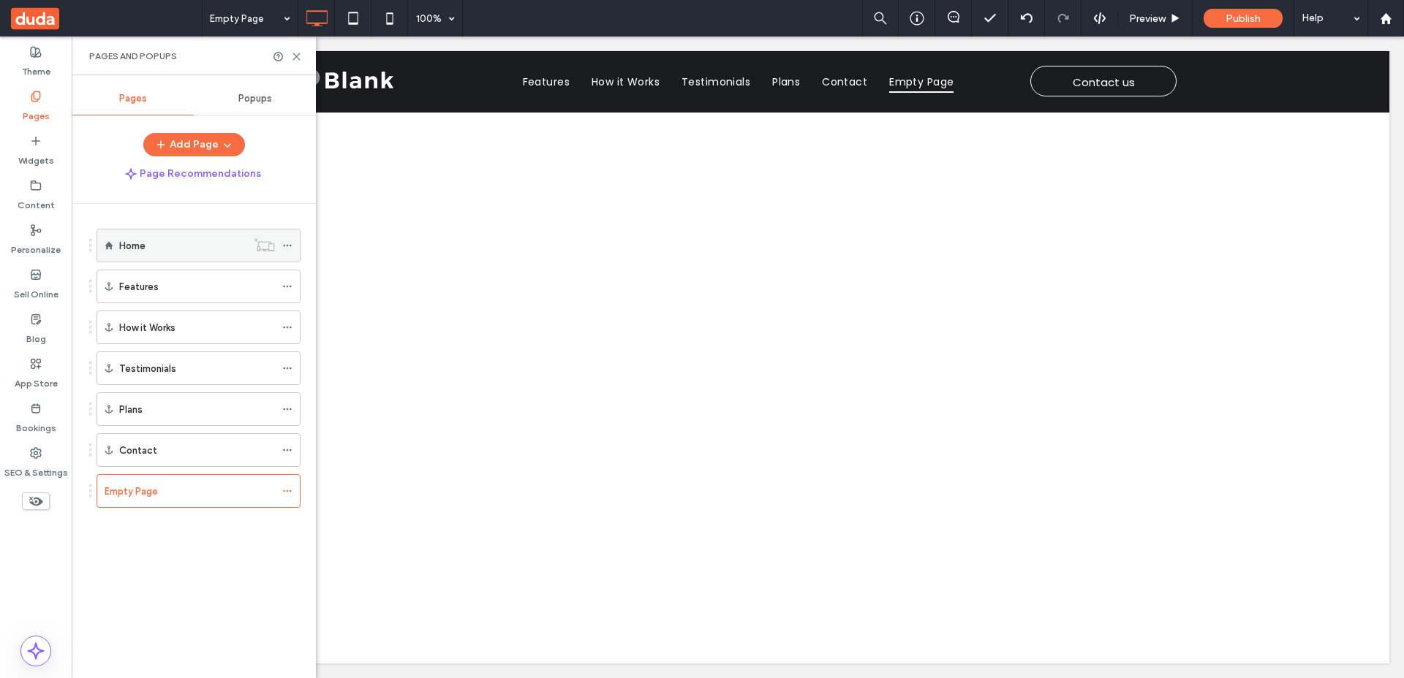
click at [190, 256] on div "Home" at bounding box center [182, 246] width 127 height 32
click at [298, 58] on use at bounding box center [296, 56] width 7 height 7
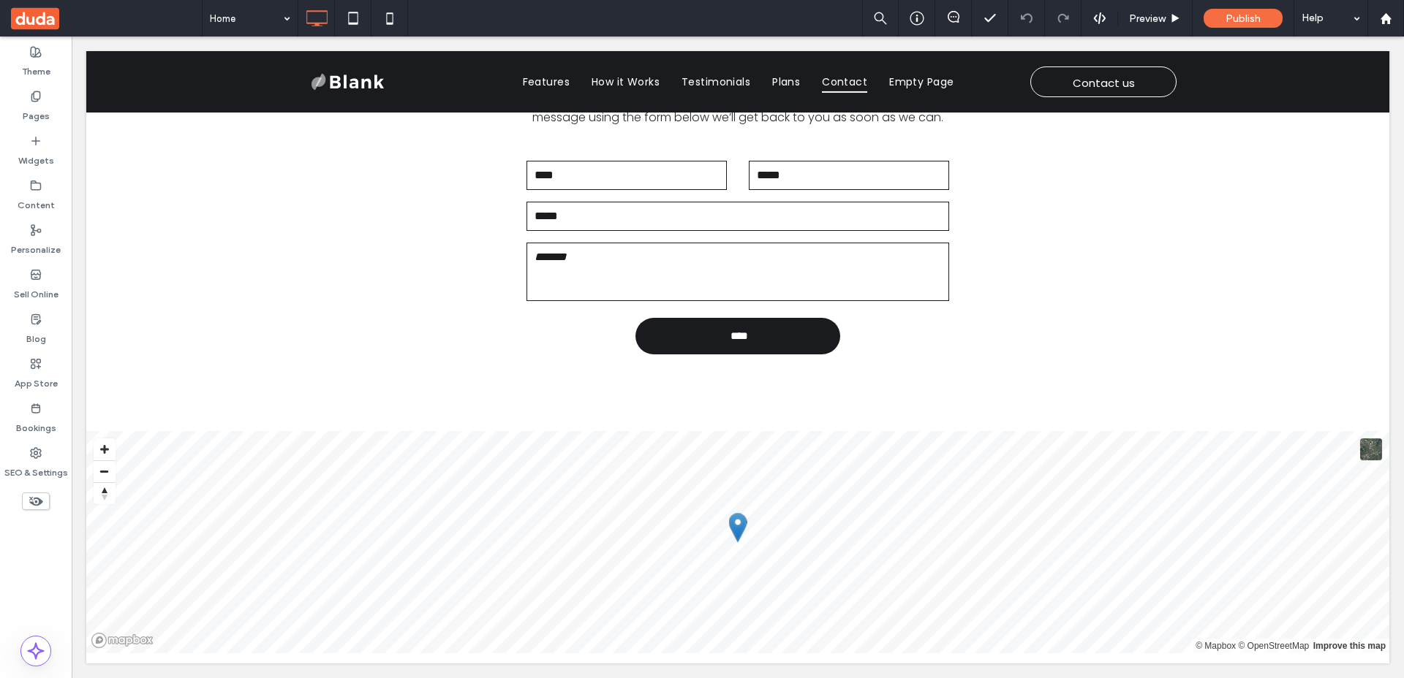
click at [36, 504] on icon at bounding box center [36, 501] width 16 height 16
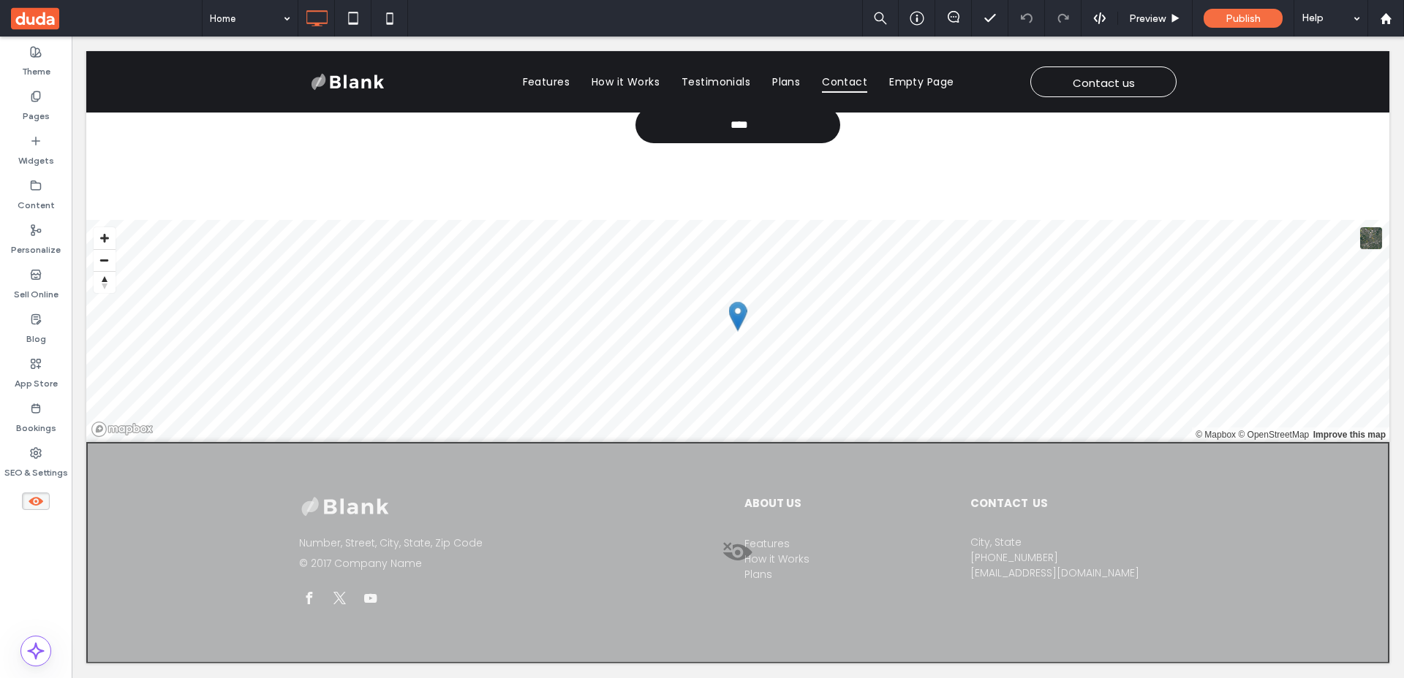
click at [550, 521] on div at bounding box center [737, 552] width 1303 height 221
click at [556, 540] on button "Yes" at bounding box center [571, 540] width 45 height 18
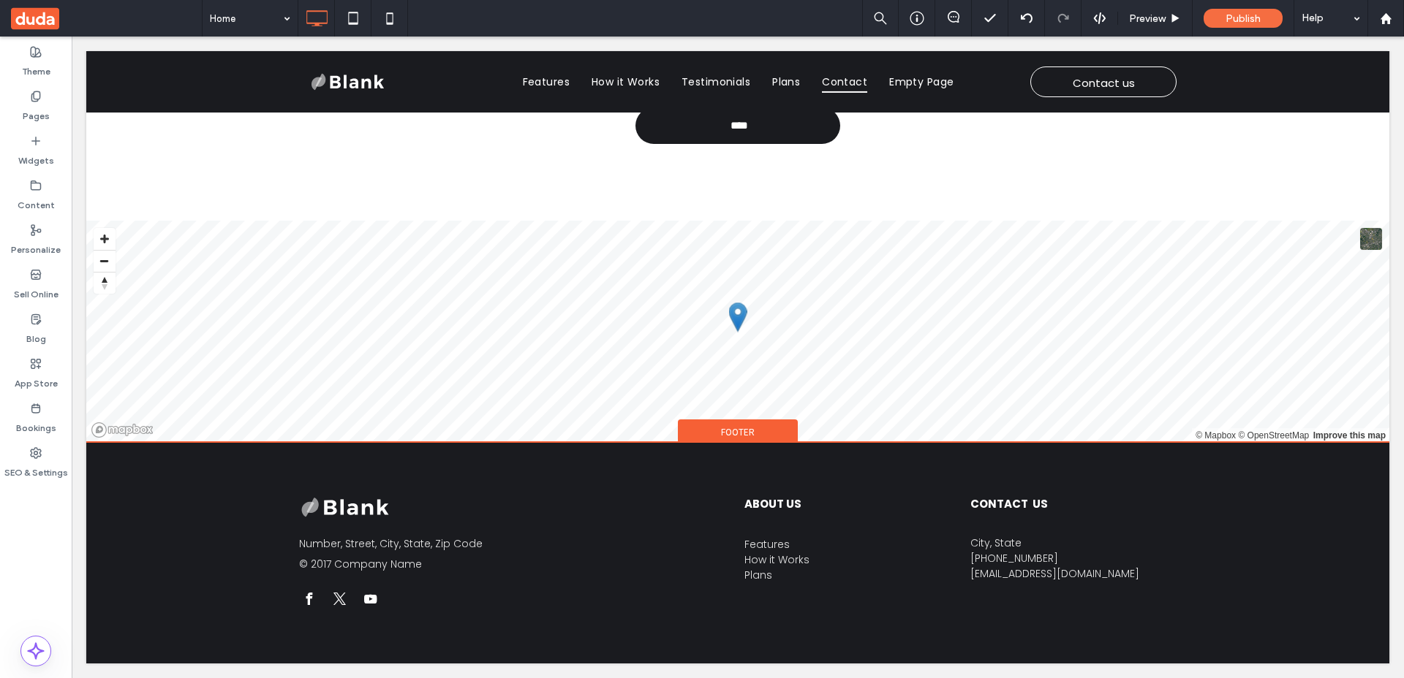
click at [735, 437] on span "Footer" at bounding box center [738, 432] width 34 height 12
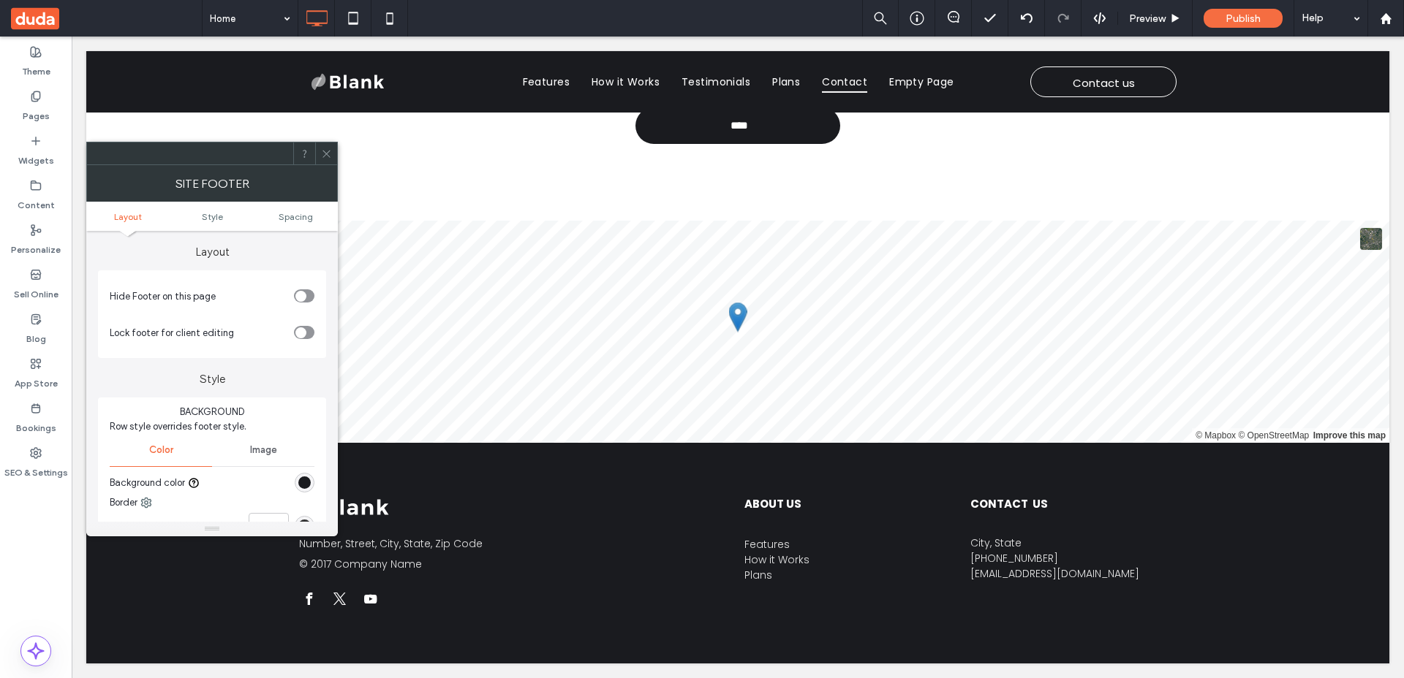
click at [300, 294] on icon "toggle" at bounding box center [301, 296] width 6 height 4
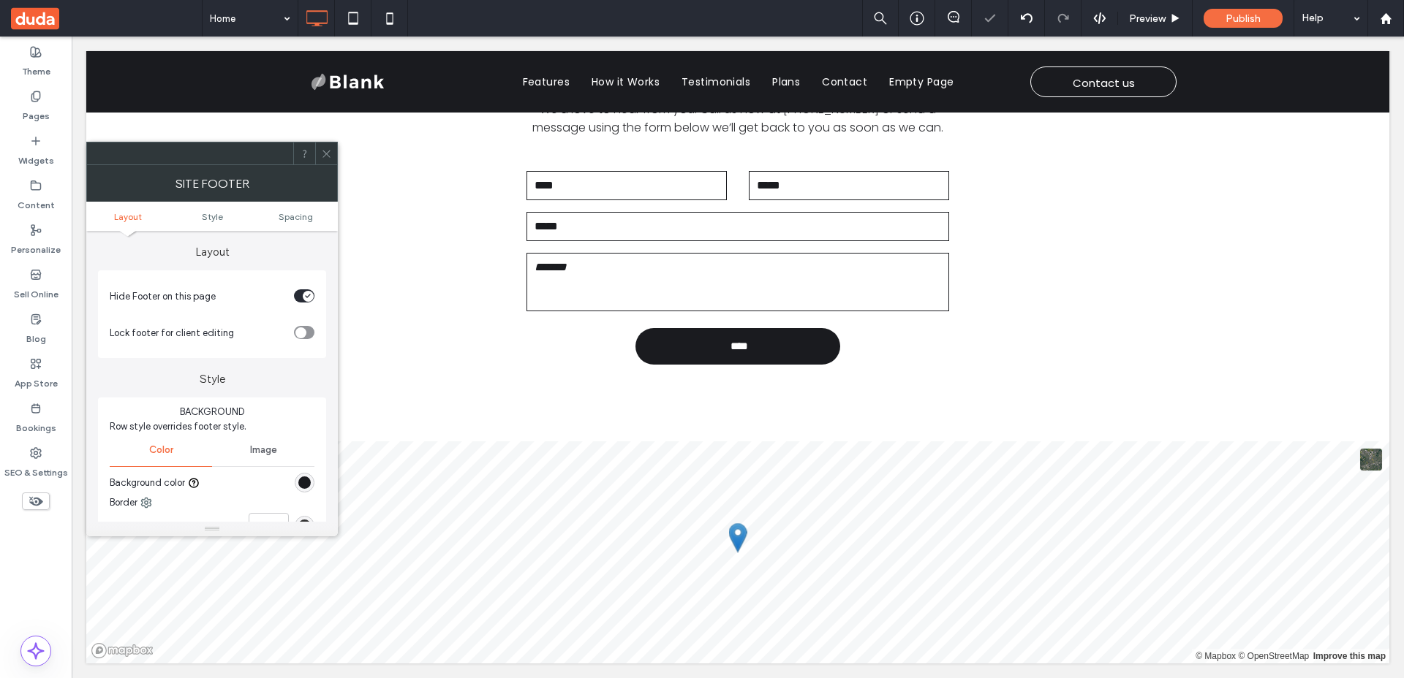
click at [327, 152] on icon at bounding box center [326, 153] width 11 height 11
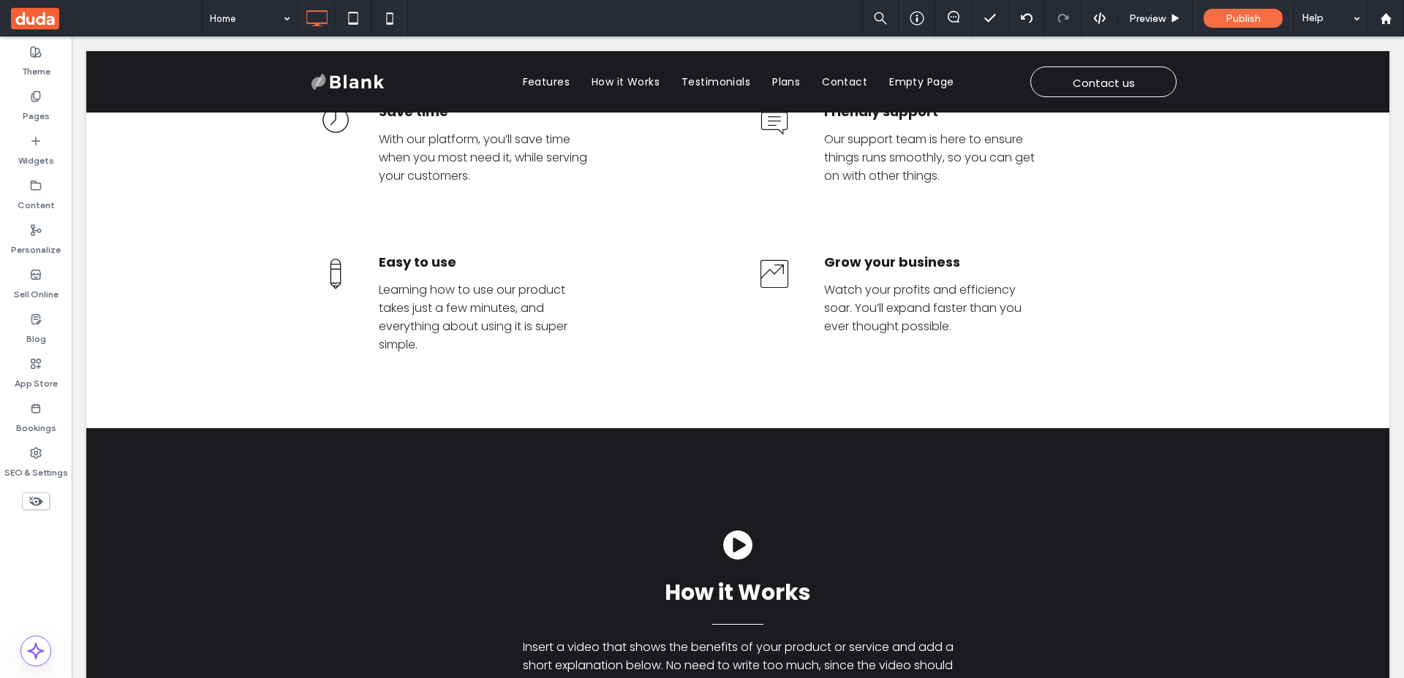
scroll to position [450, 0]
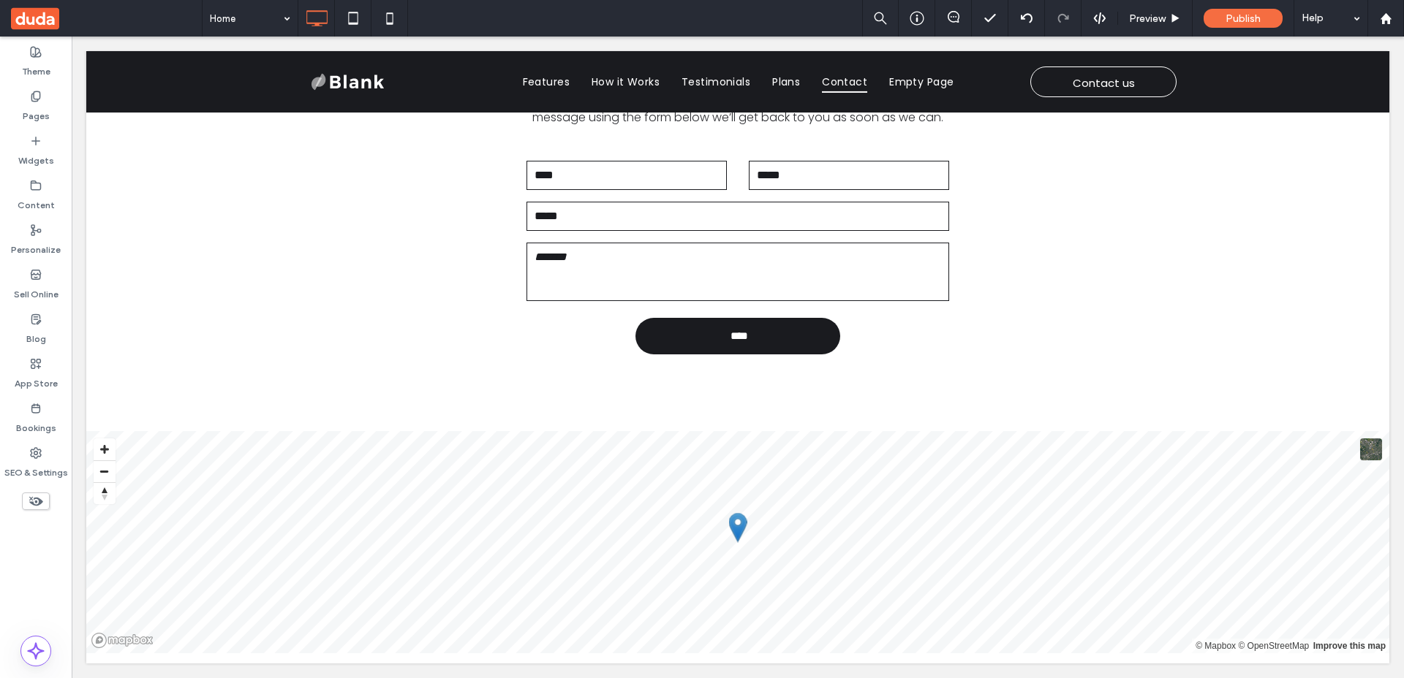
click at [45, 506] on span at bounding box center [36, 502] width 28 height 18
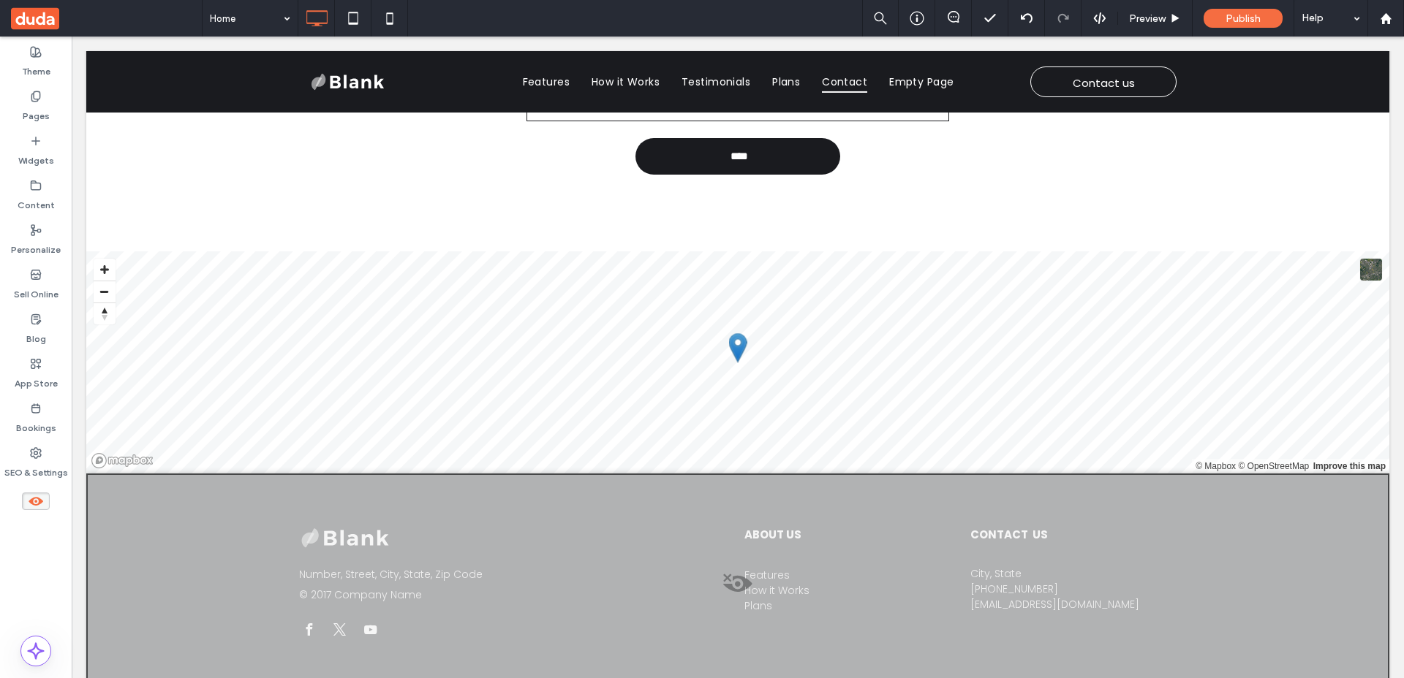
scroll to position [3181, 0]
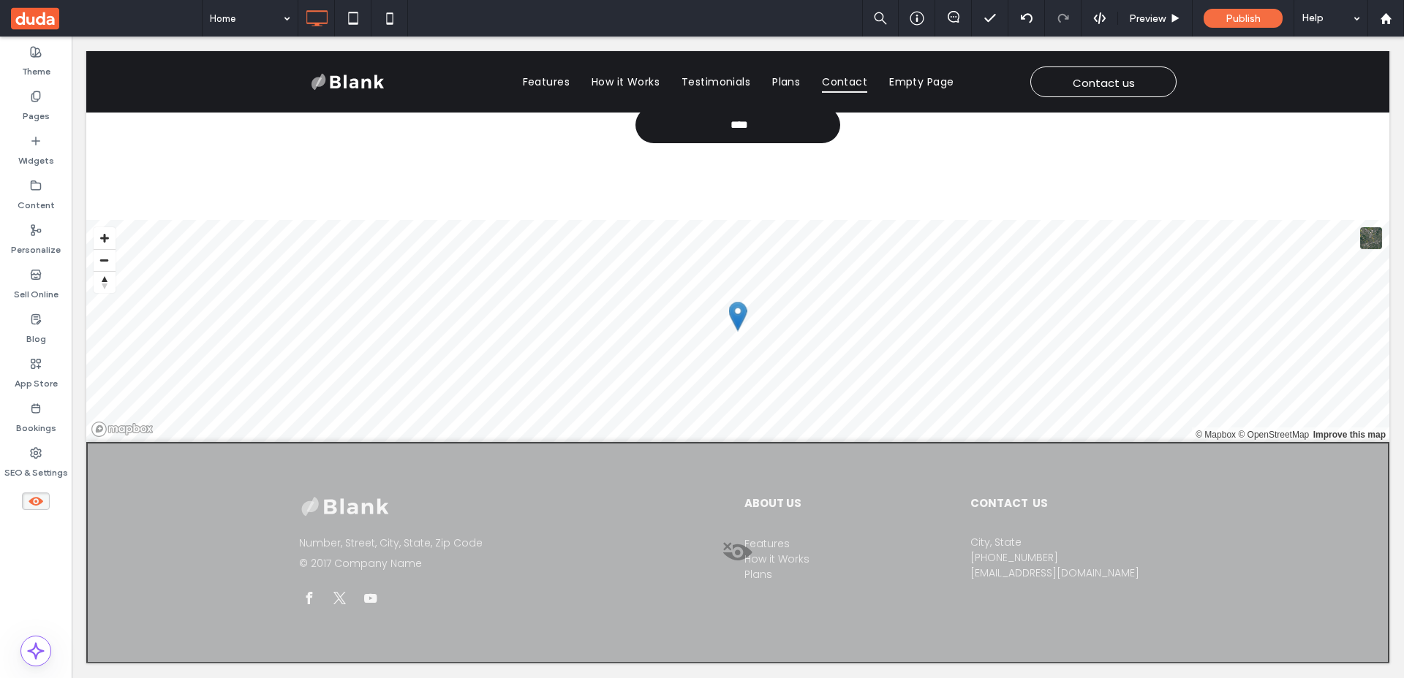
click at [508, 528] on div at bounding box center [737, 552] width 1303 height 221
drag, startPoint x: 534, startPoint y: 550, endPoint x: 614, endPoint y: 536, distance: 80.9
click at [534, 550] on button "Yes" at bounding box center [528, 546] width 45 height 18
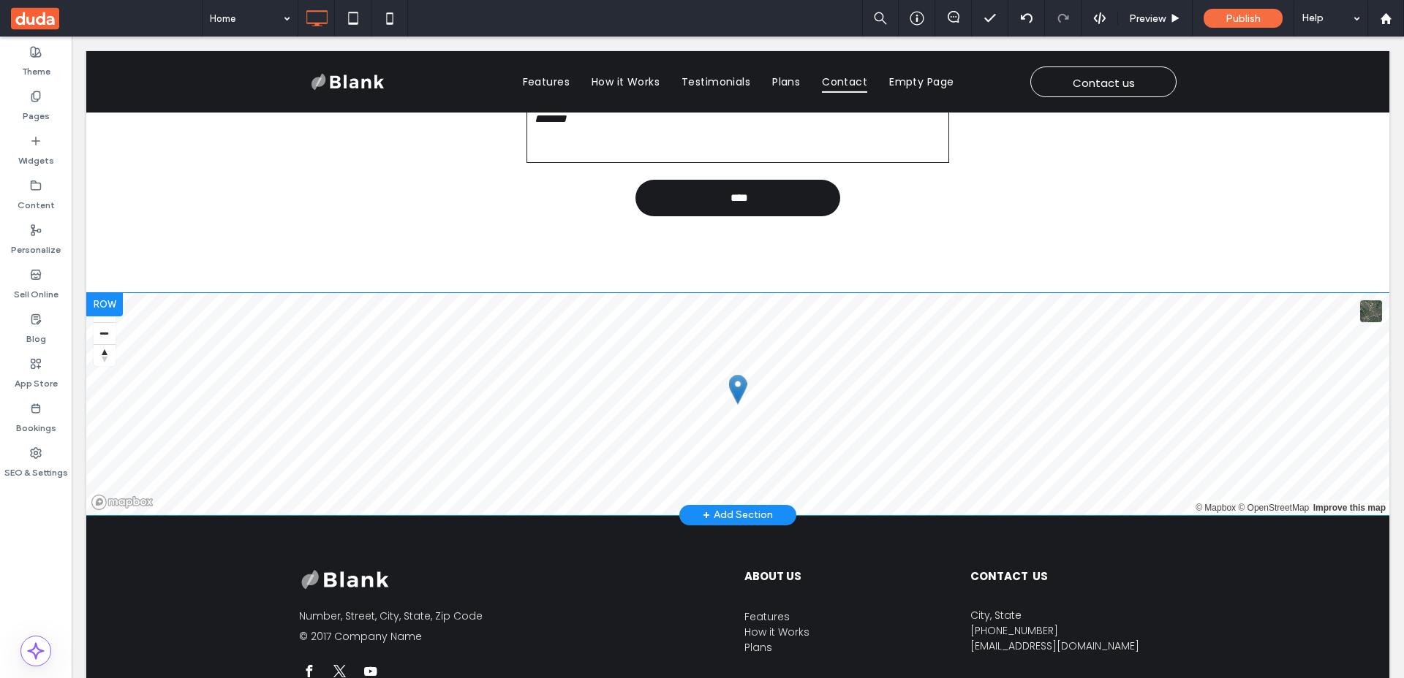
scroll to position [3181, 0]
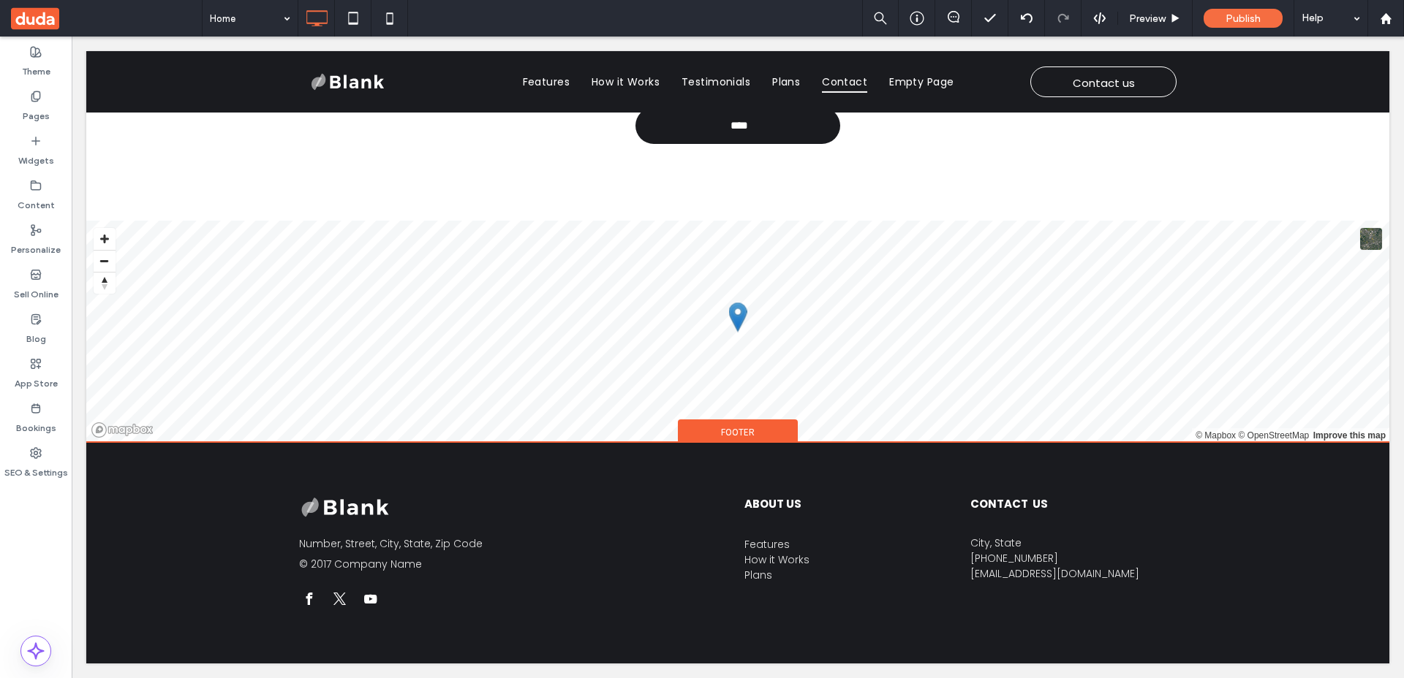
click at [738, 440] on div "Footer" at bounding box center [738, 431] width 120 height 22
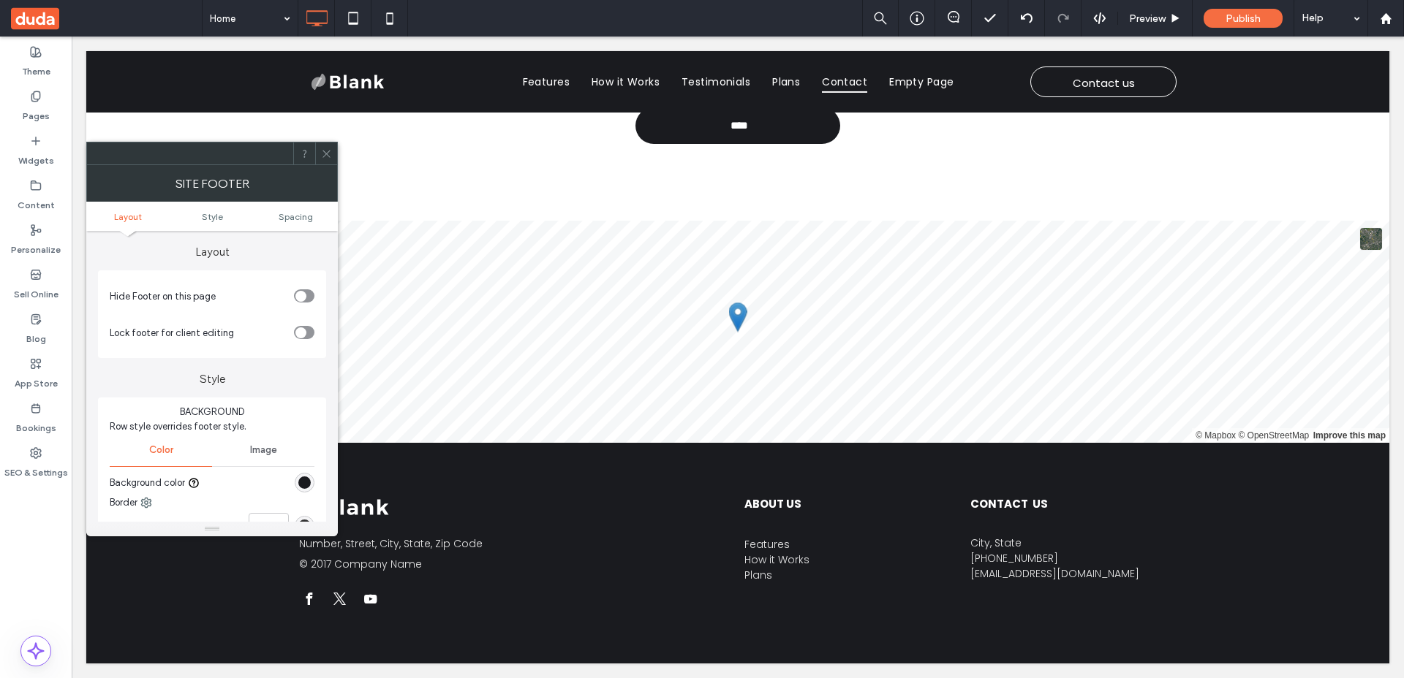
click at [301, 295] on icon "toggle" at bounding box center [301, 296] width 6 height 4
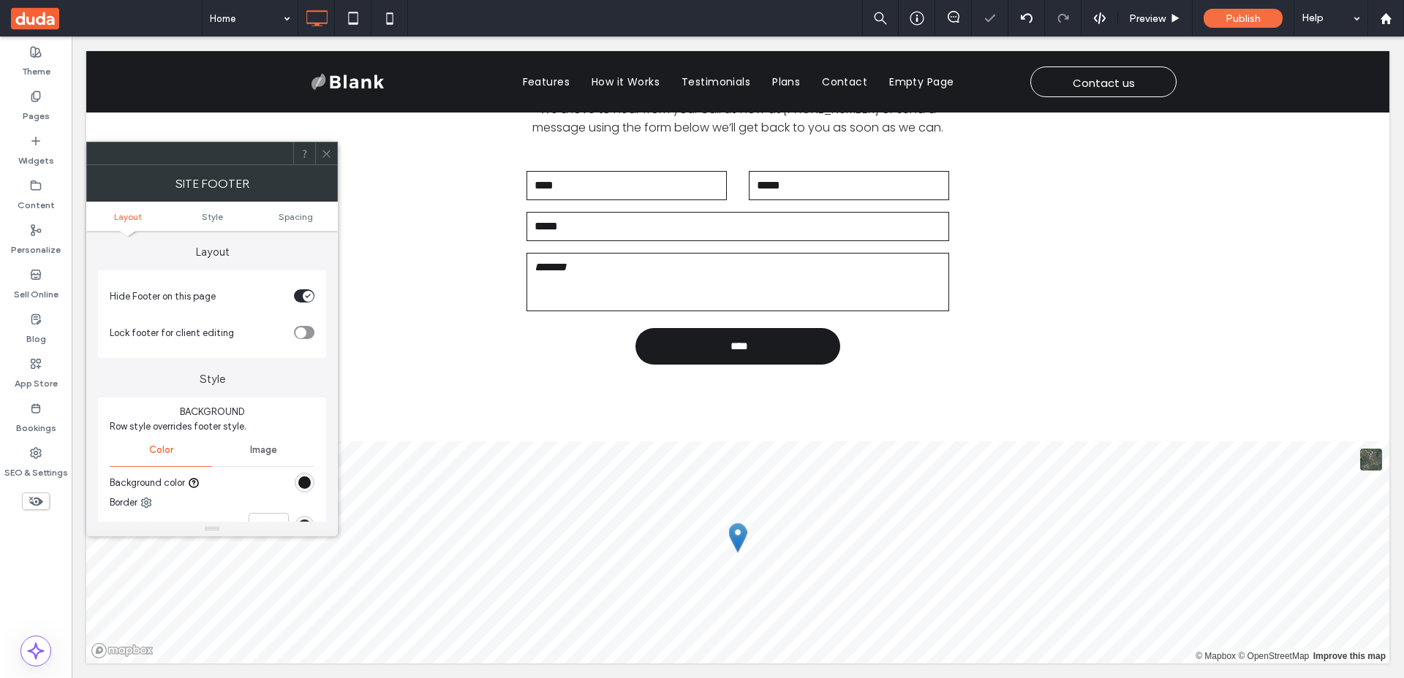
click at [331, 153] on icon at bounding box center [326, 153] width 11 height 11
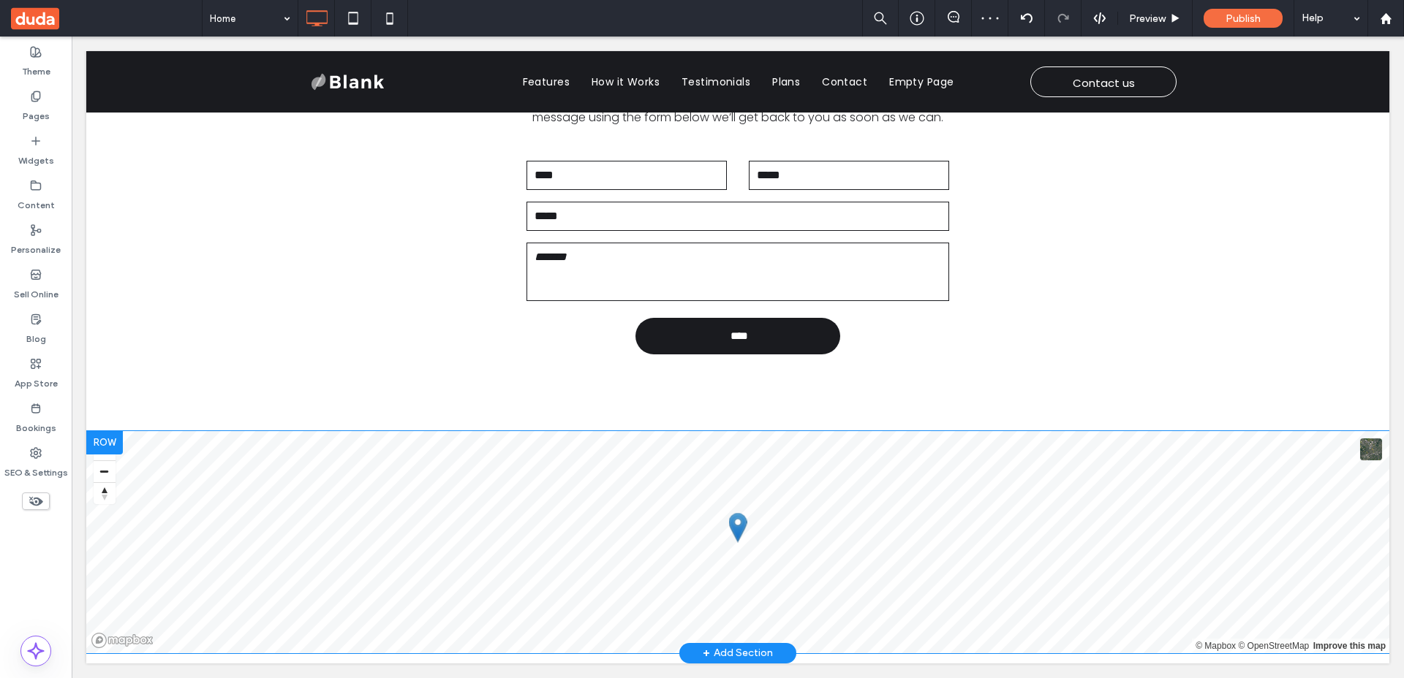
click at [110, 447] on div at bounding box center [104, 442] width 37 height 23
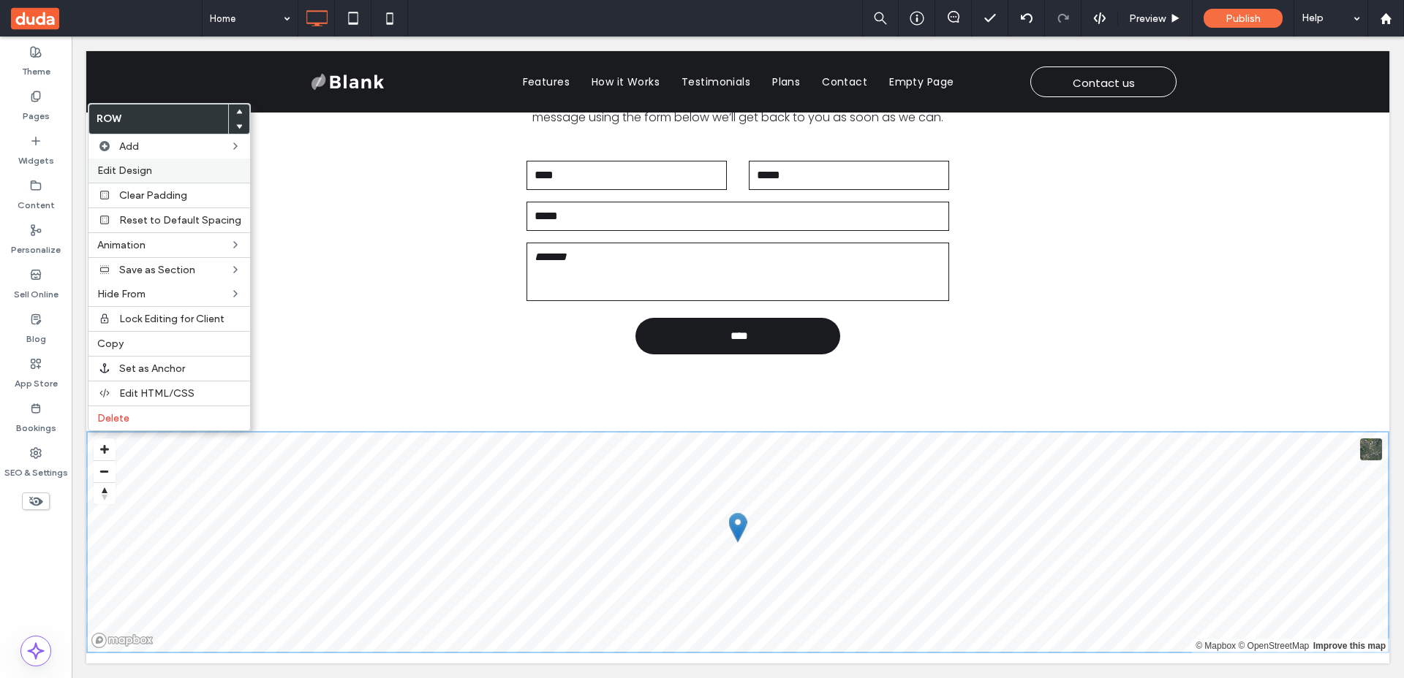
click at [210, 169] on label "Edit Design" at bounding box center [169, 170] width 144 height 12
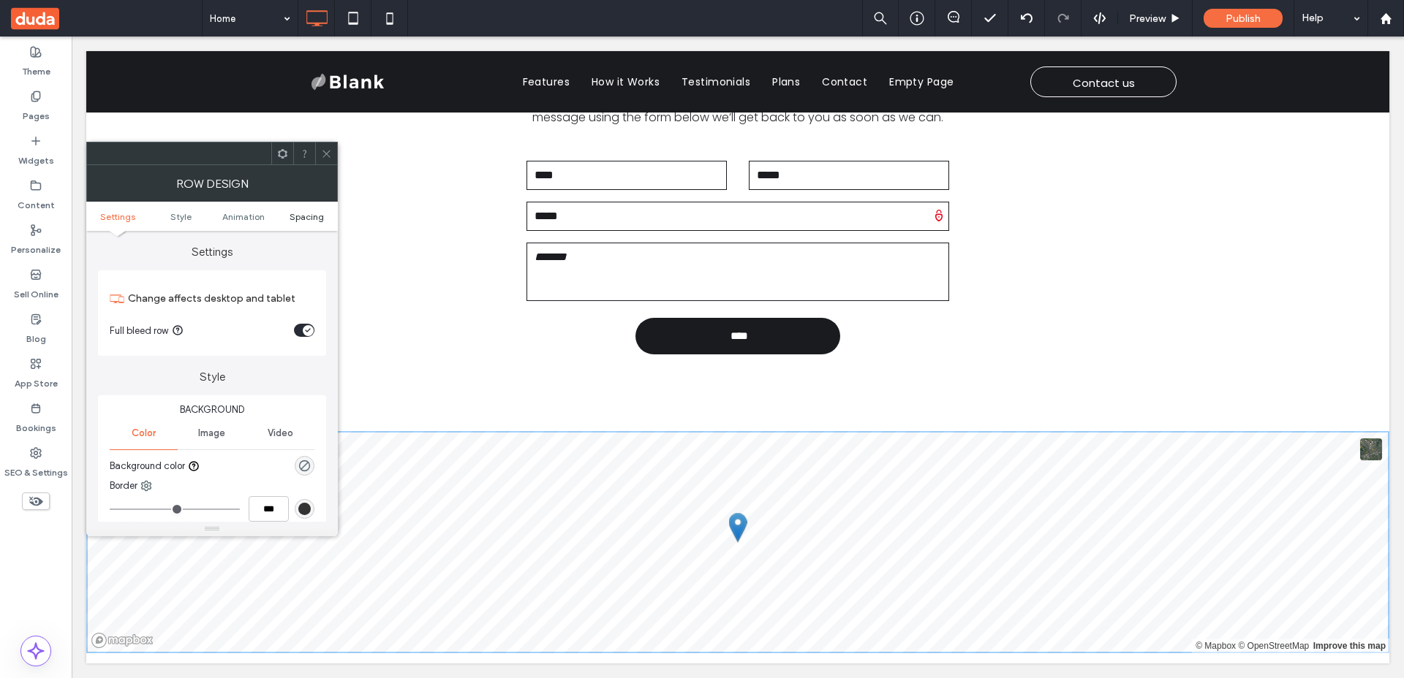
click at [292, 214] on span "Spacing" at bounding box center [306, 216] width 34 height 11
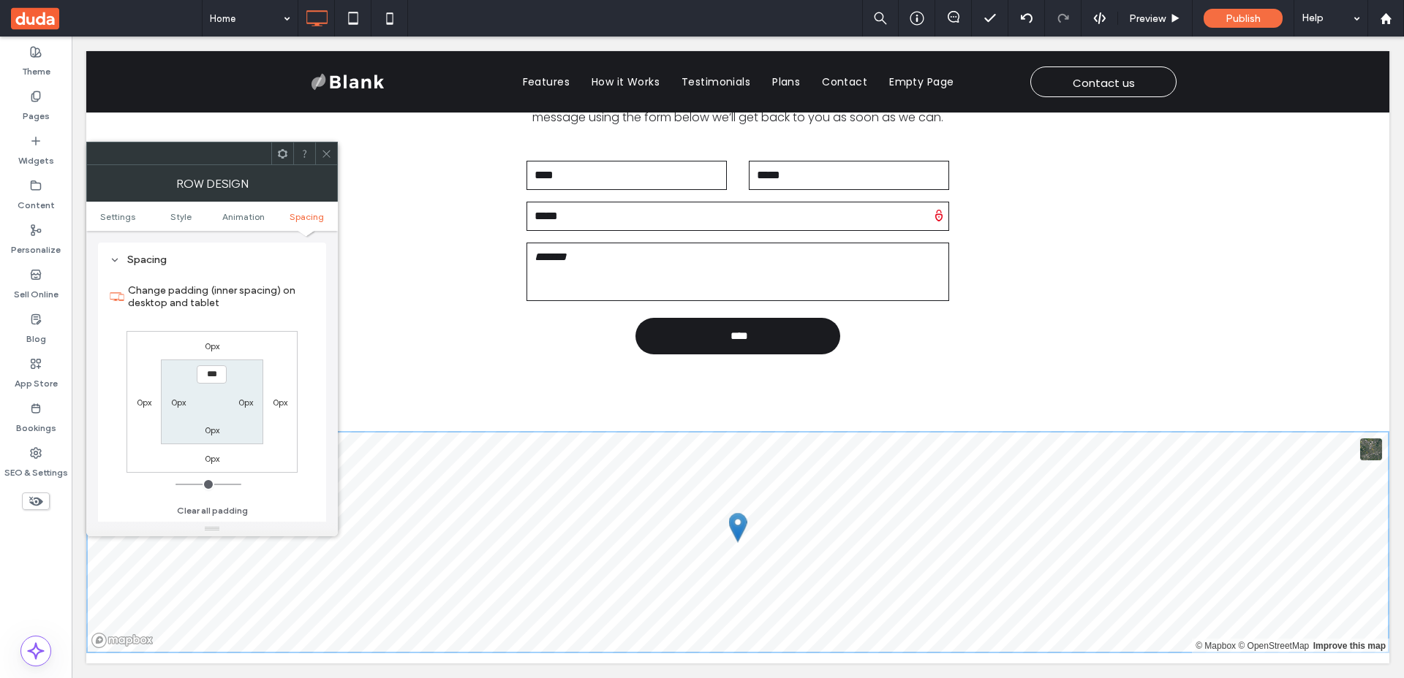
click at [324, 154] on icon at bounding box center [326, 153] width 11 height 11
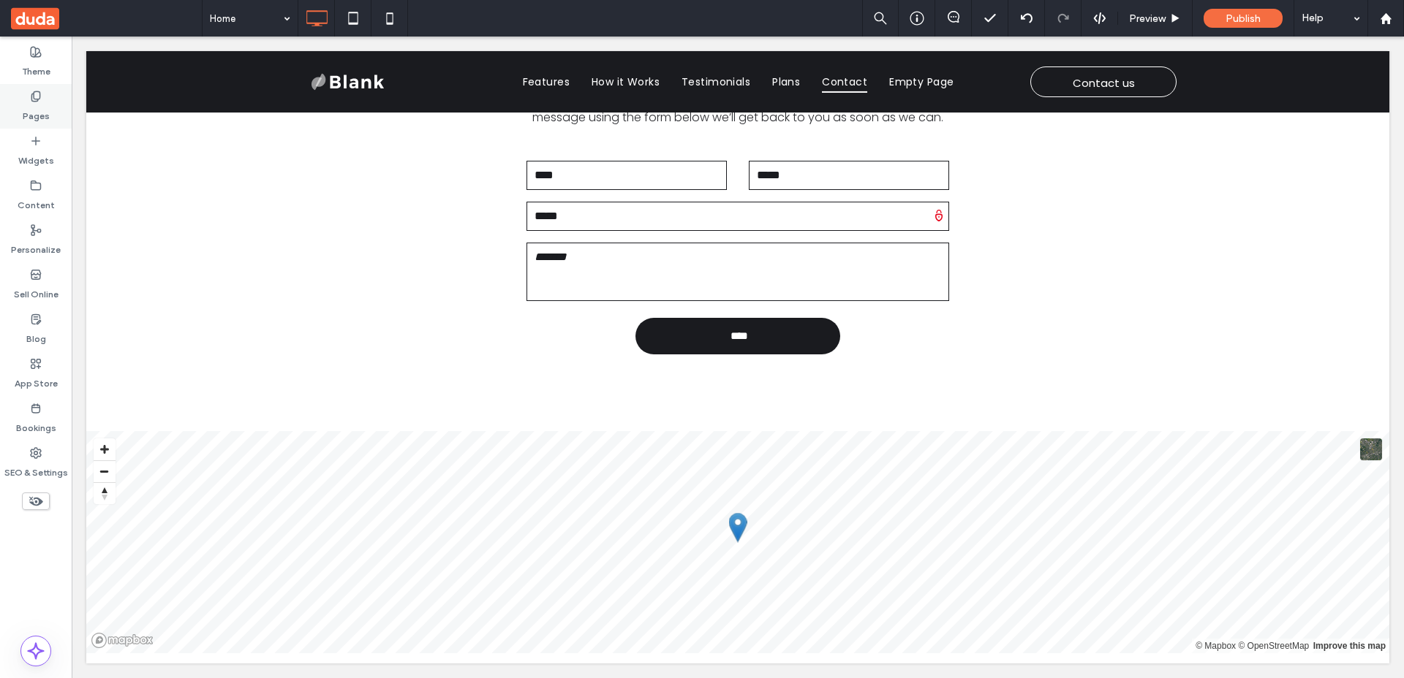
click at [44, 100] on div "Pages" at bounding box center [36, 106] width 72 height 45
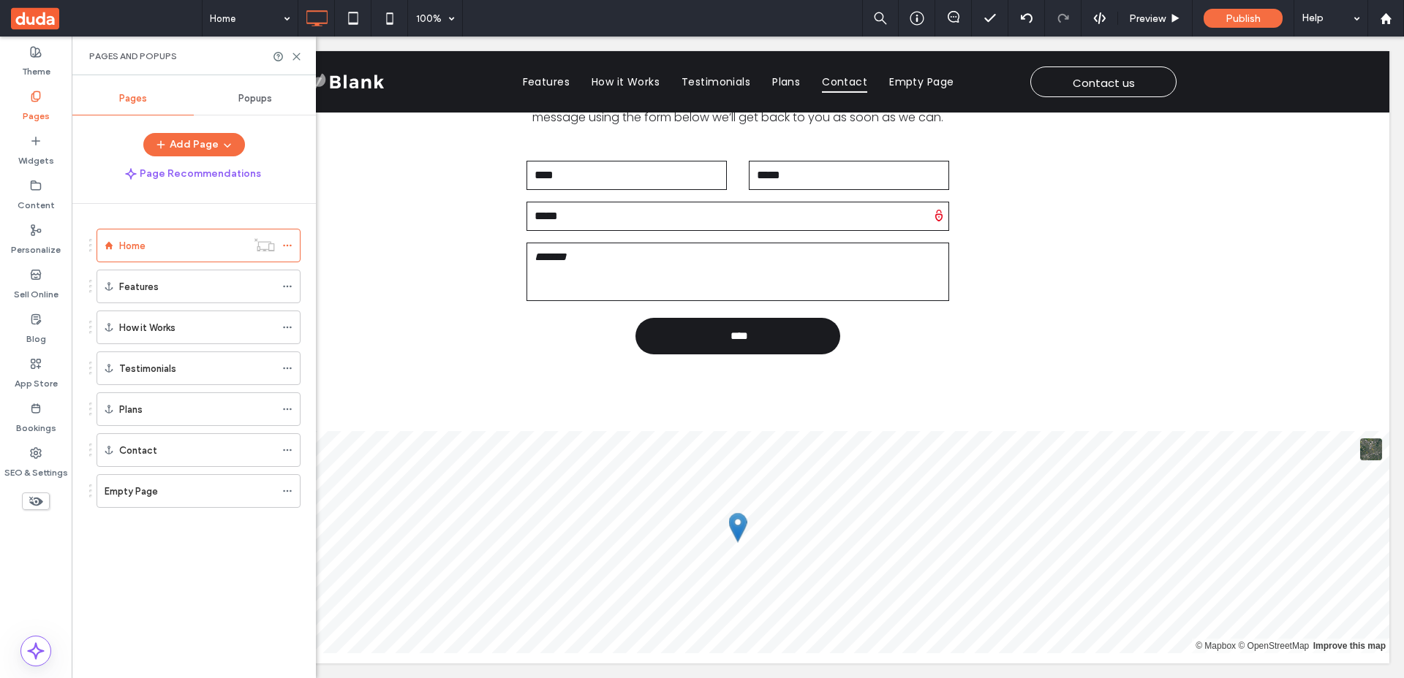
click at [150, 483] on label "Empty Page" at bounding box center [131, 492] width 53 height 26
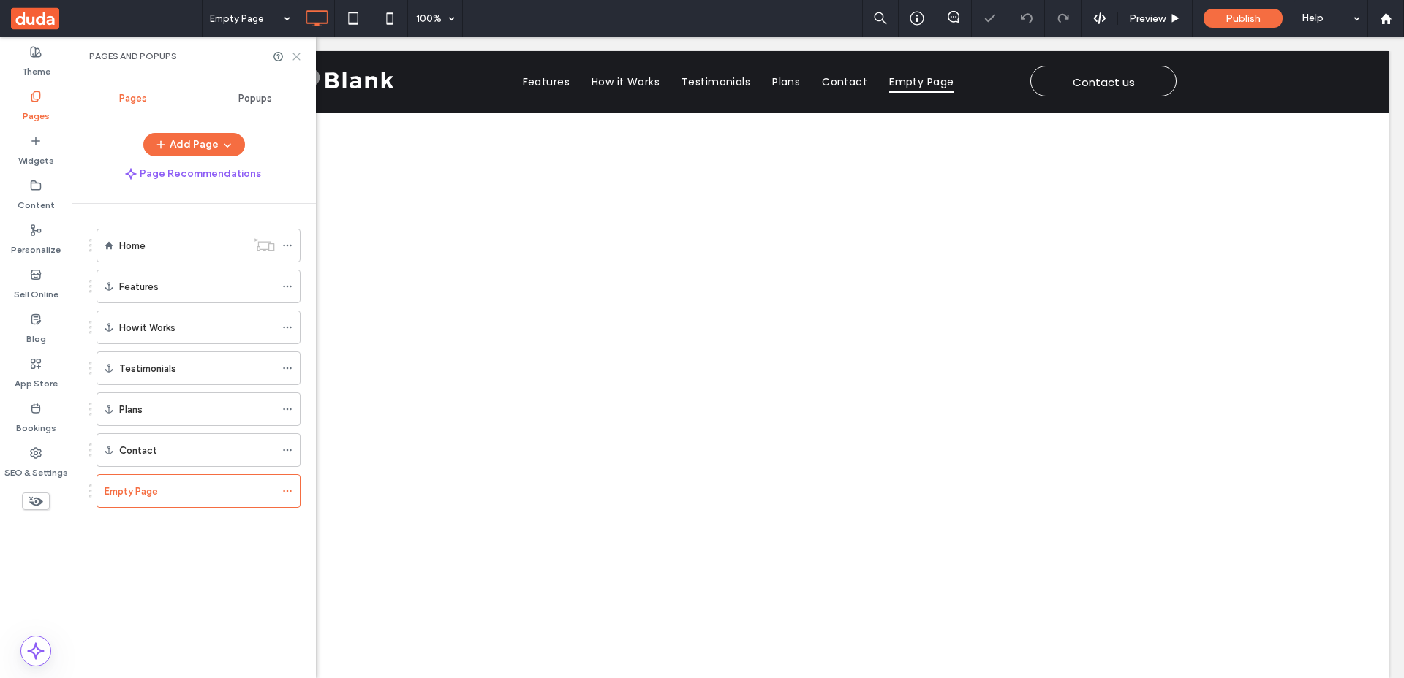
click at [295, 56] on use at bounding box center [296, 56] width 7 height 7
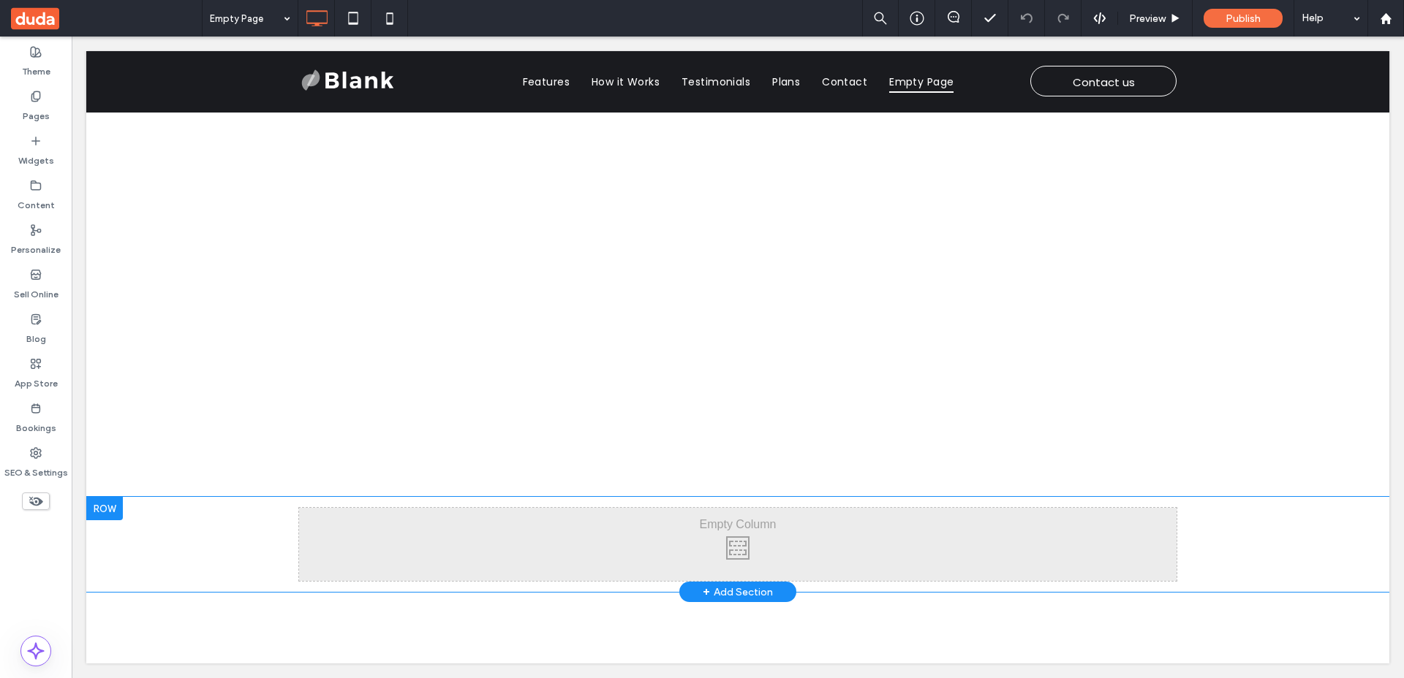
click at [107, 510] on div at bounding box center [104, 508] width 37 height 23
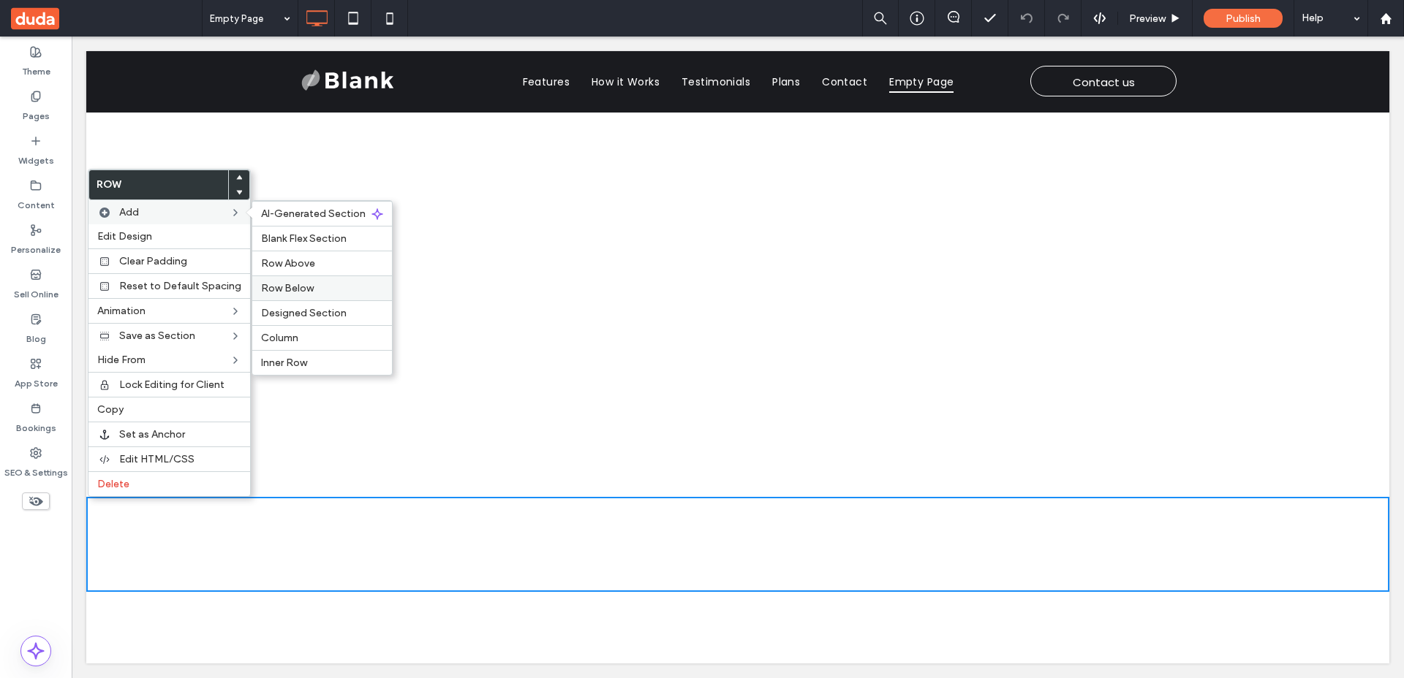
click at [309, 286] on label "Row Below" at bounding box center [322, 288] width 122 height 12
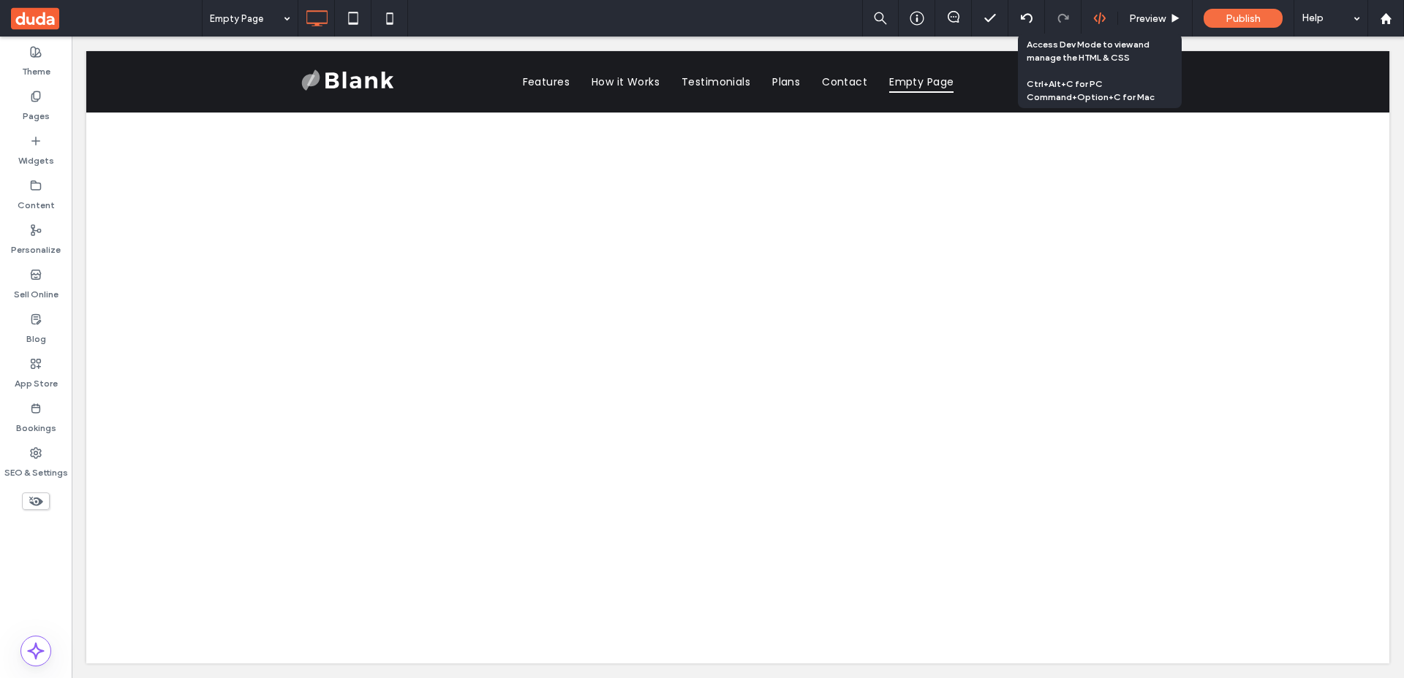
click at [1094, 18] on icon at bounding box center [1099, 18] width 13 height 13
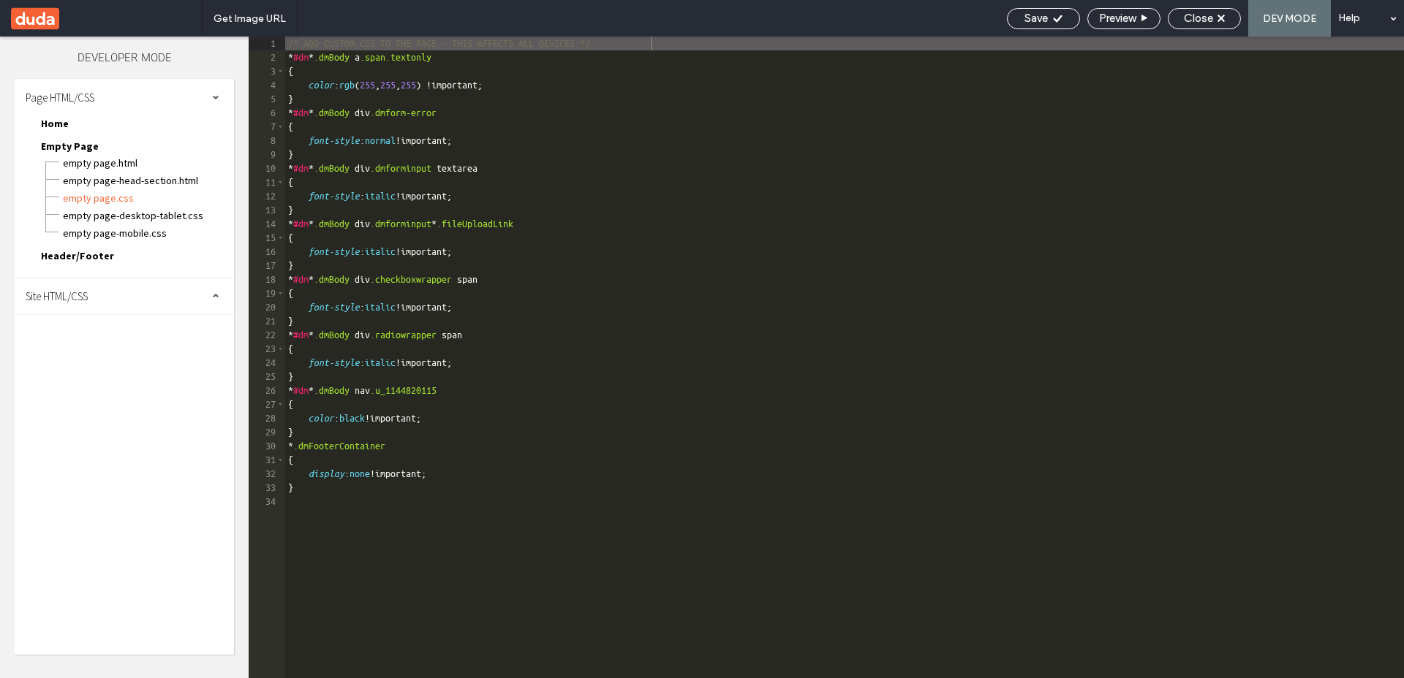
click at [93, 250] on span "Header/Footer" at bounding box center [77, 255] width 73 height 13
click at [104, 304] on span "header-footer.css" at bounding box center [148, 307] width 172 height 15
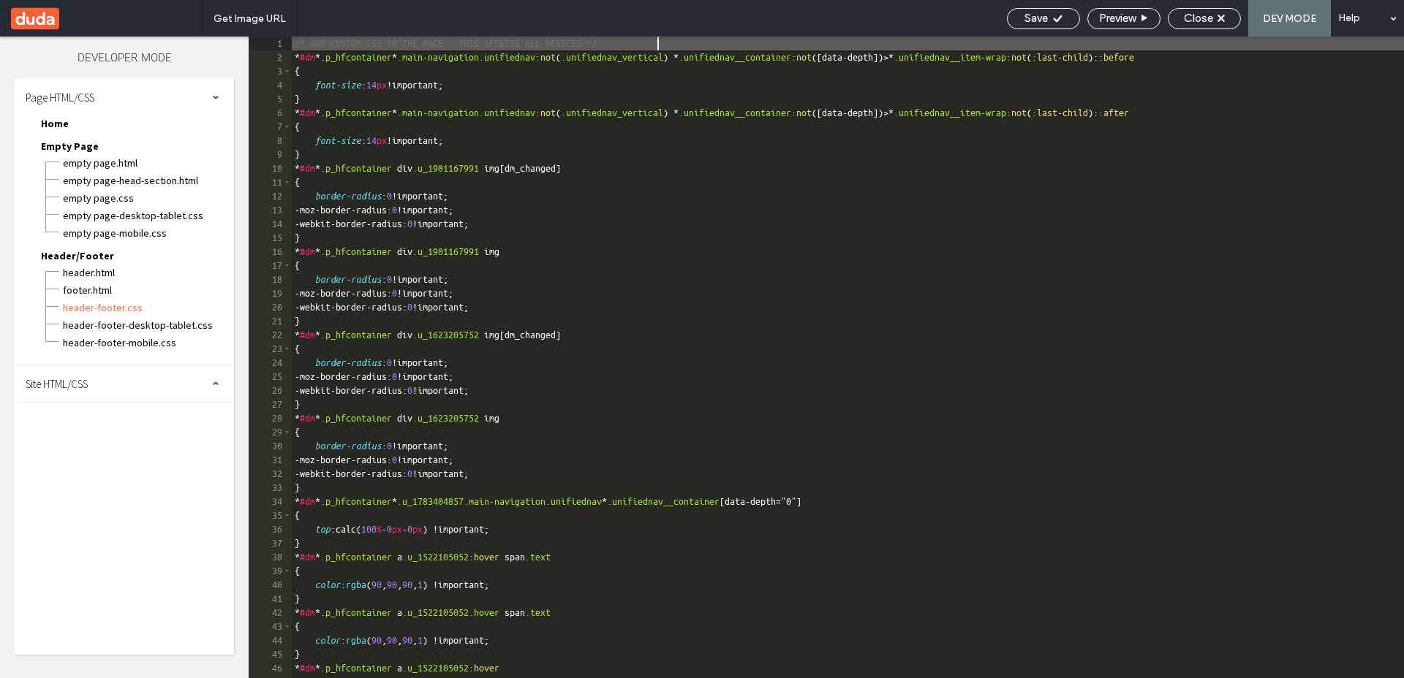
click at [105, 376] on div "Site HTML/CSS" at bounding box center [124, 384] width 219 height 37
click at [94, 451] on span "site.css" at bounding box center [151, 447] width 166 height 15
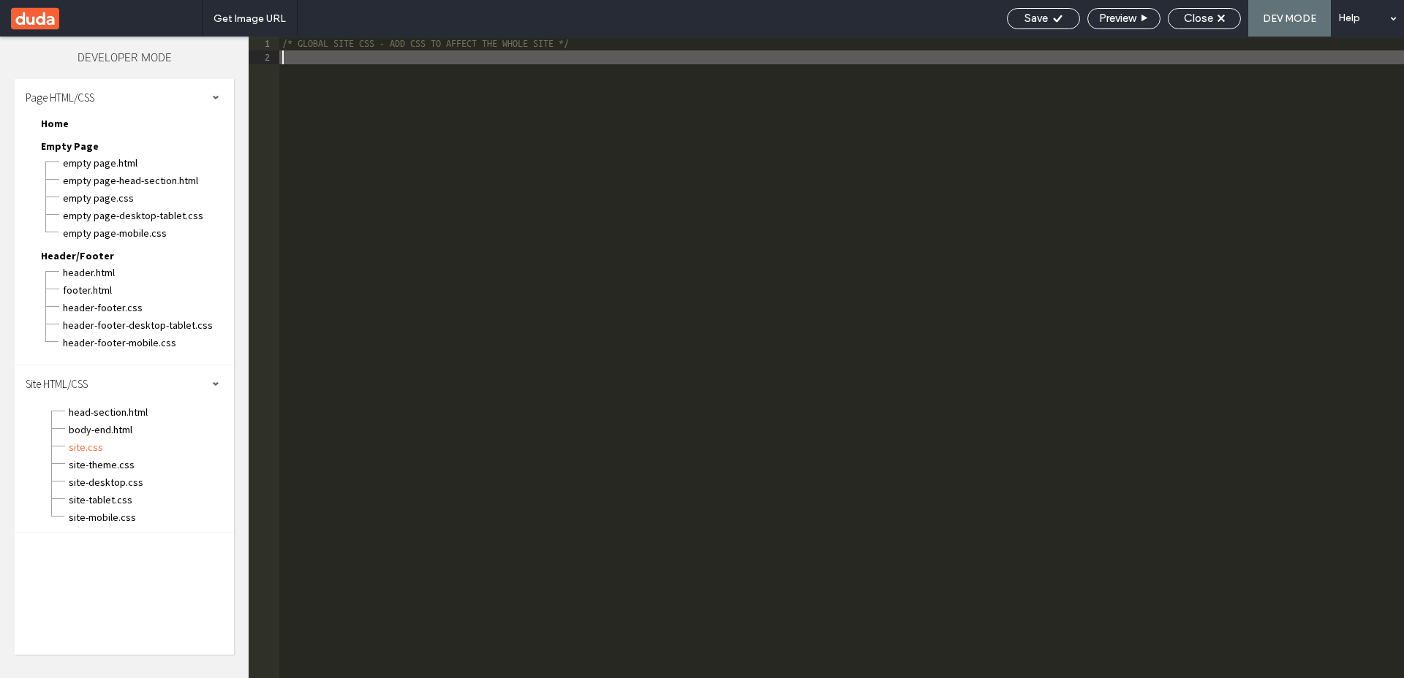
click at [398, 204] on div "/* GLOBAL SITE CSS - ADD CSS TO AFFECT THE WHOLE SITE */" at bounding box center [841, 372] width 1124 height 670
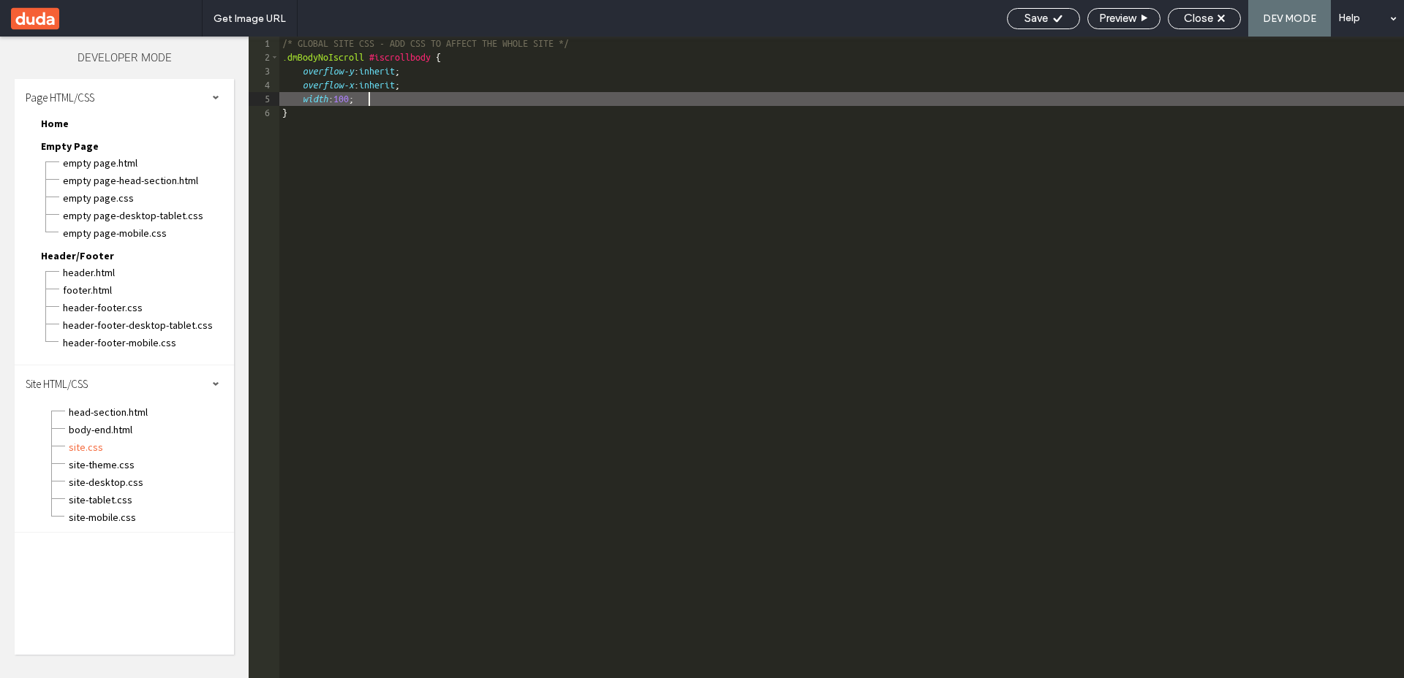
type textarea "**"
click at [1044, 12] on span "Save" at bounding box center [1035, 18] width 23 height 13
click at [1208, 20] on span "Close" at bounding box center [1197, 18] width 29 height 13
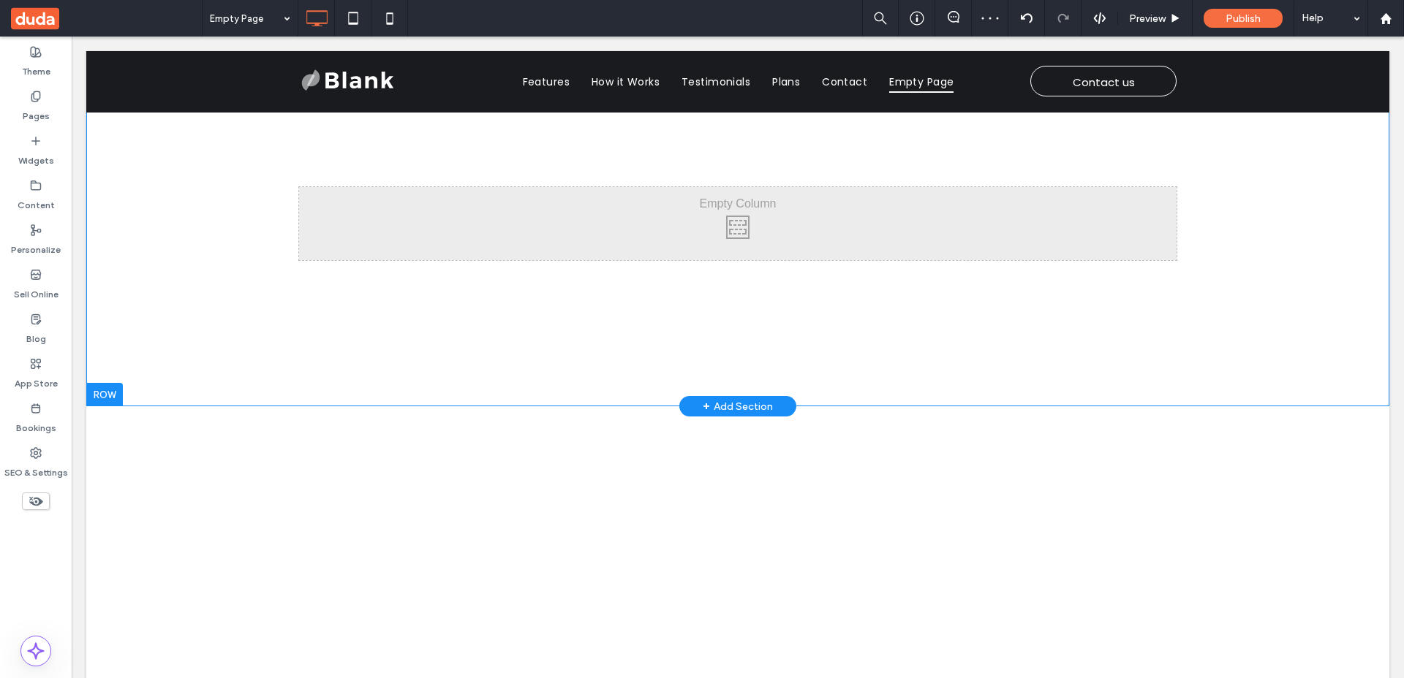
scroll to position [38, 0]
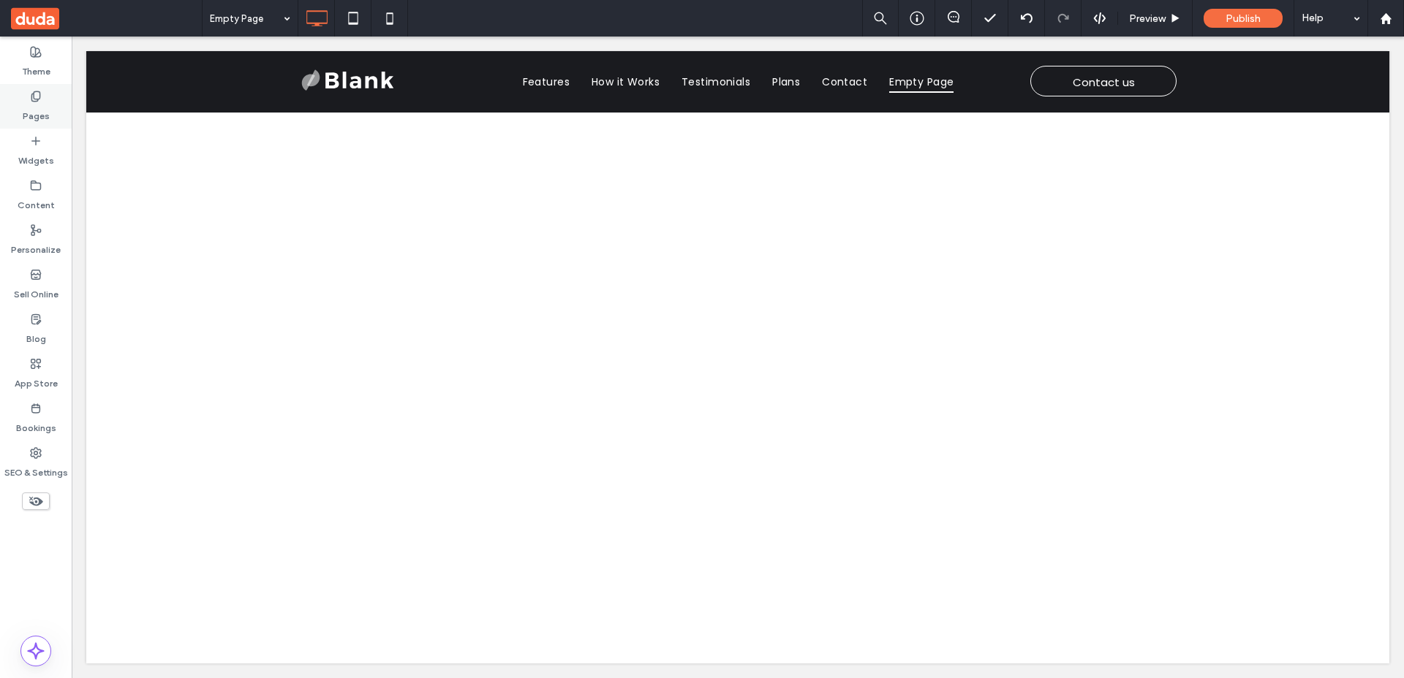
click at [50, 103] on div "Pages" at bounding box center [36, 106] width 72 height 45
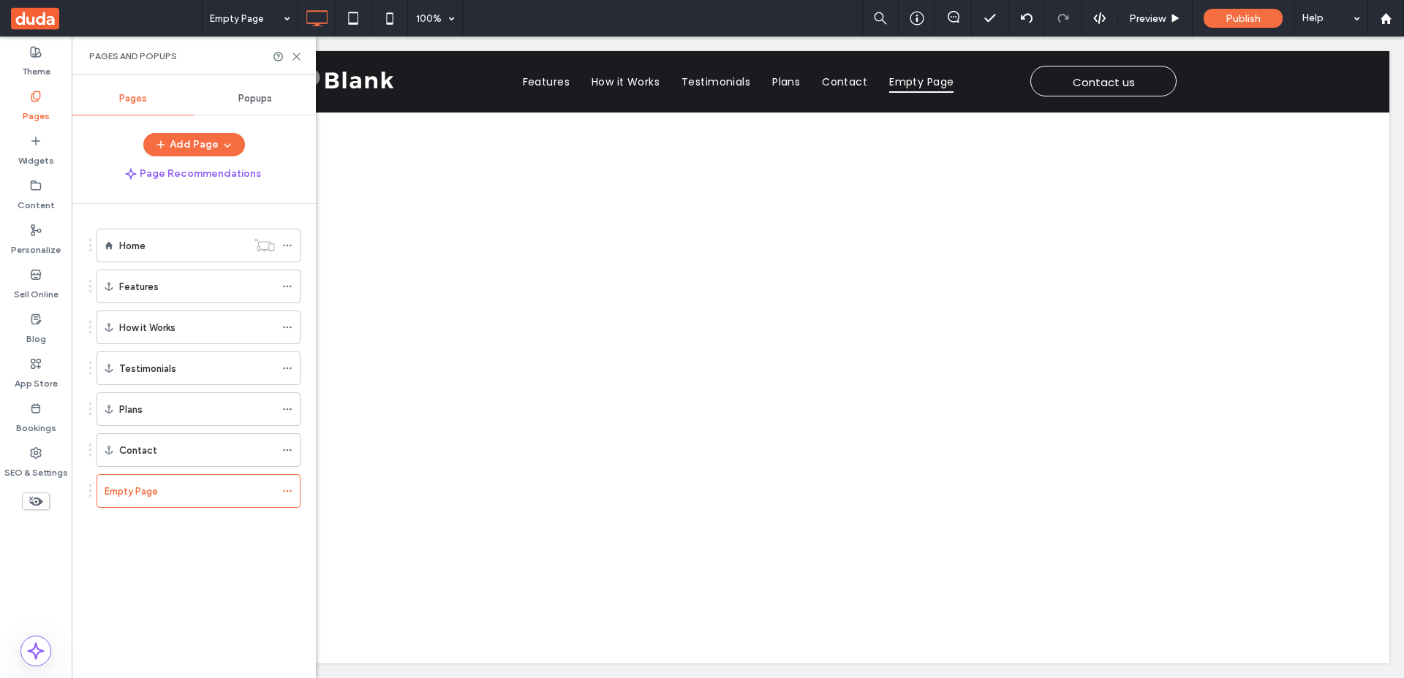
click at [156, 489] on label "Empty Page" at bounding box center [131, 492] width 53 height 26
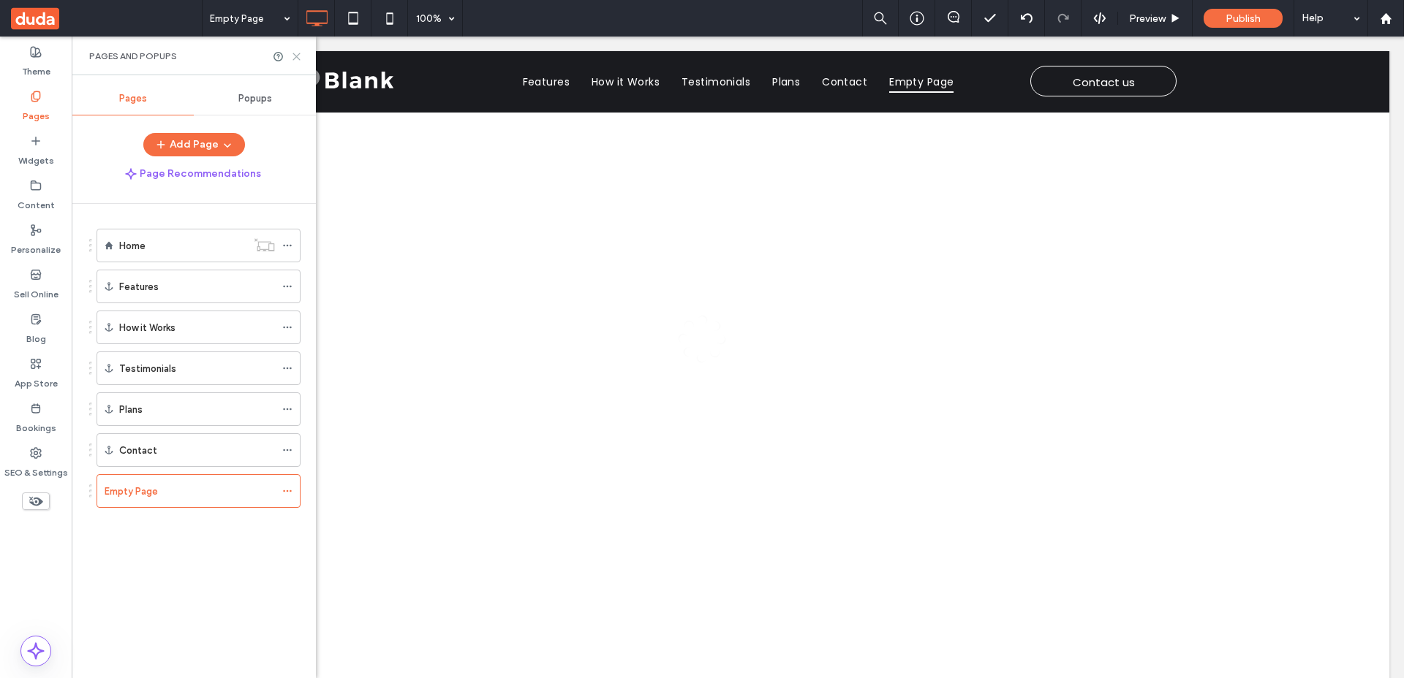
scroll to position [0, 0]
click at [292, 56] on icon at bounding box center [296, 56] width 11 height 11
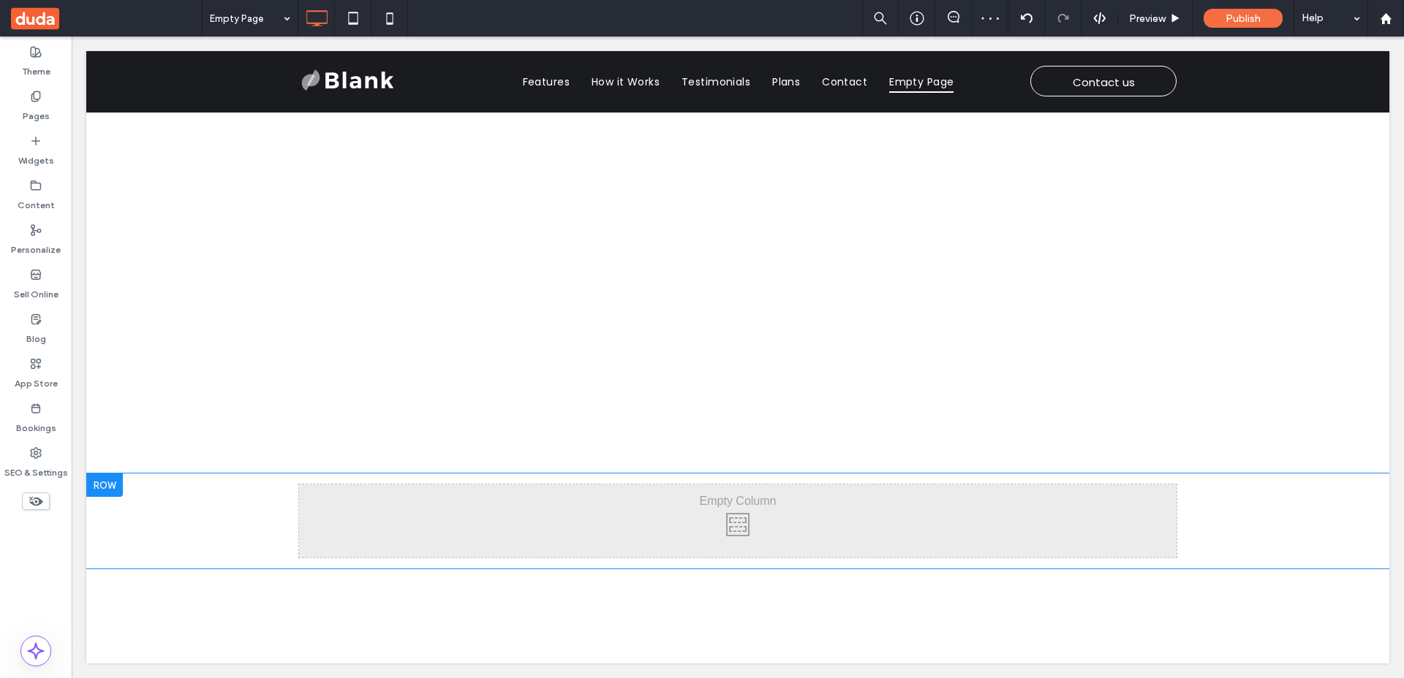
scroll to position [10, 0]
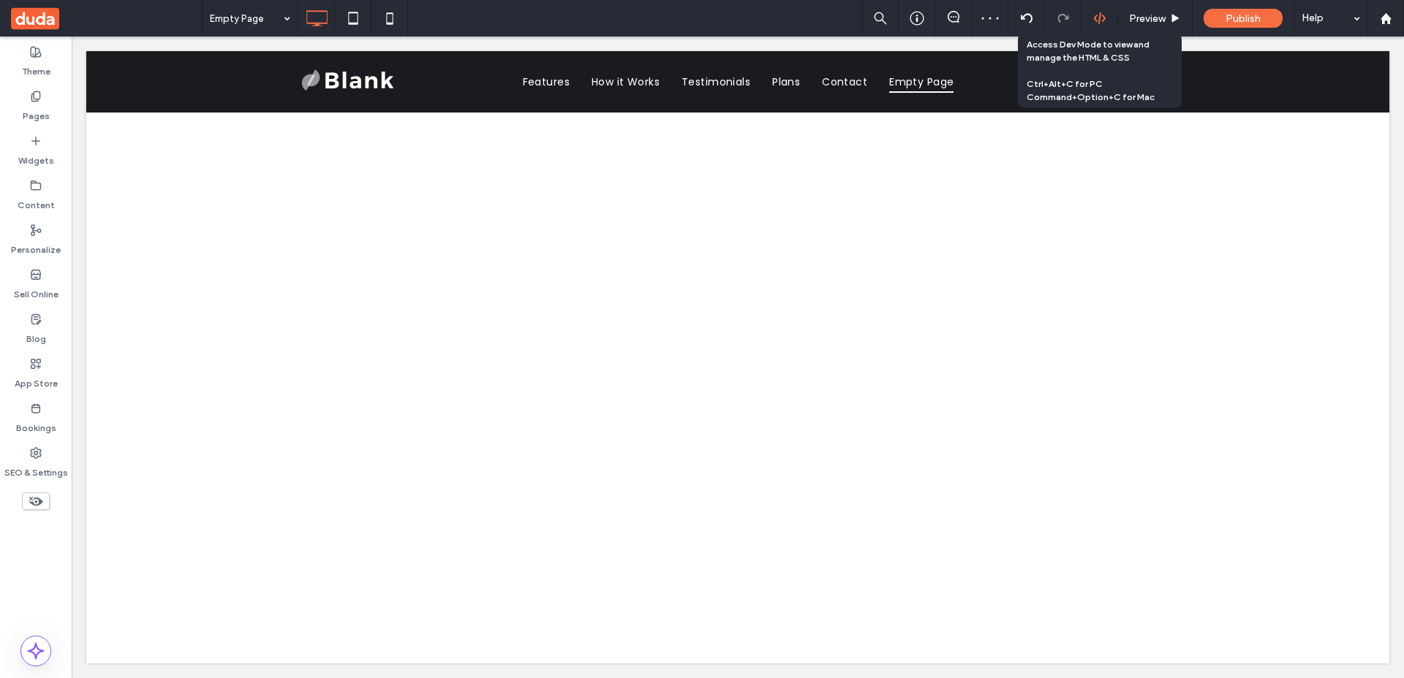
click at [1096, 20] on icon at bounding box center [1099, 18] width 13 height 13
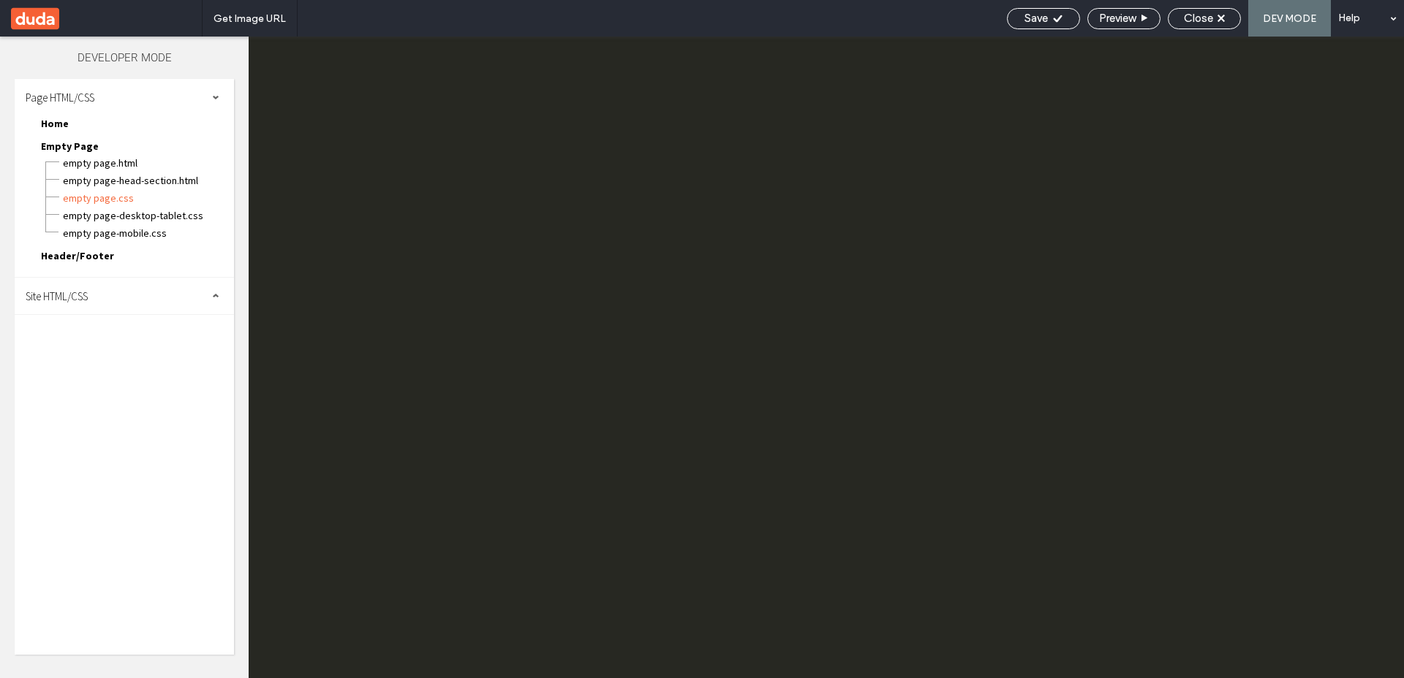
scroll to position [0, 0]
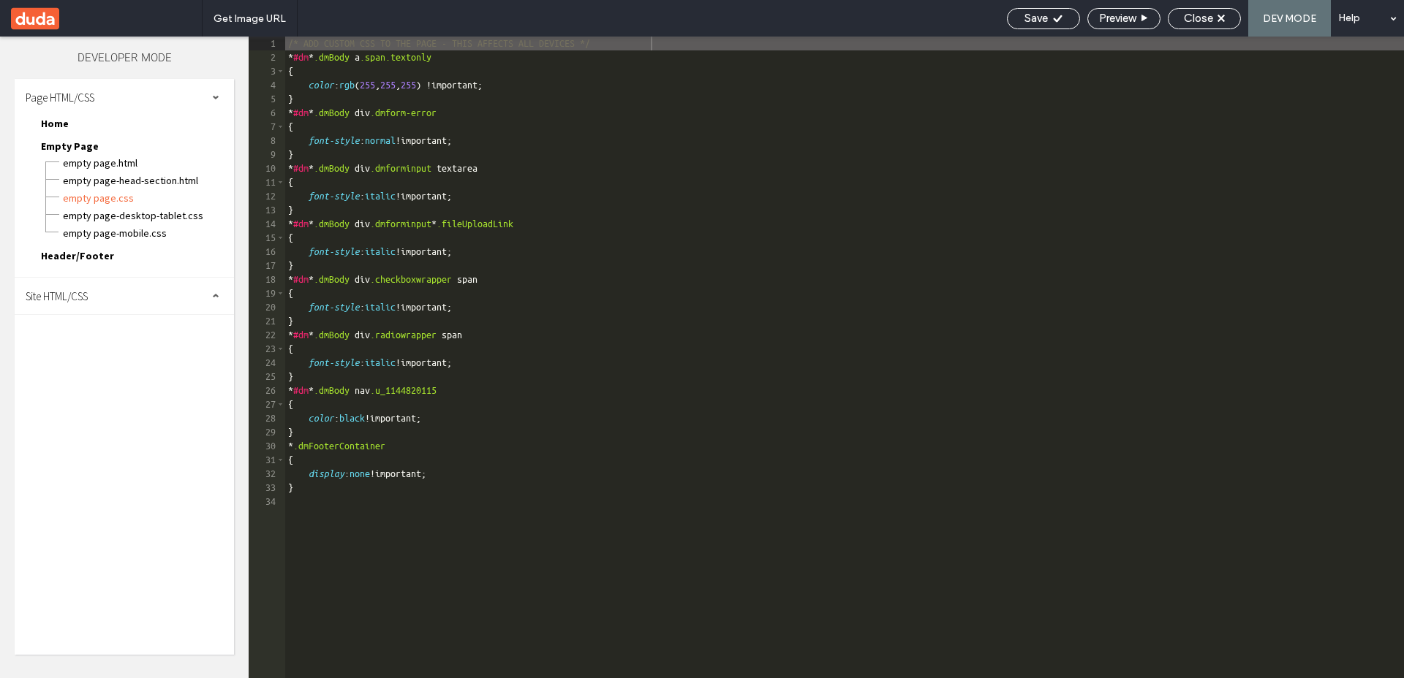
click at [98, 290] on div "Site HTML/CSS" at bounding box center [124, 296] width 219 height 37
click at [83, 357] on span "site.css" at bounding box center [151, 359] width 166 height 15
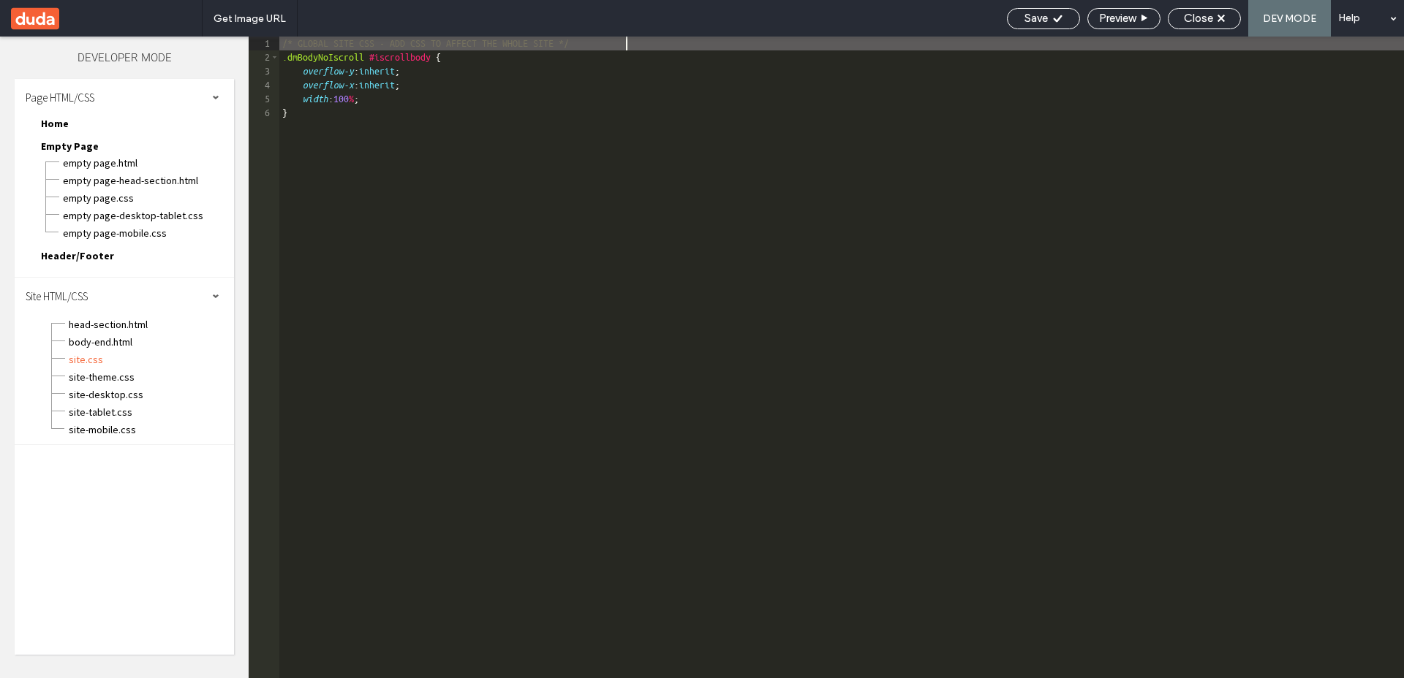
drag, startPoint x: 440, startPoint y: 56, endPoint x: 482, endPoint y: 82, distance: 49.5
click at [444, 60] on div "/* GLOBAL SITE CSS - ADD CSS TO AFFECT THE WHOLE SITE */ .dmBodyNoIscroll #iscr…" at bounding box center [841, 372] width 1124 height 670
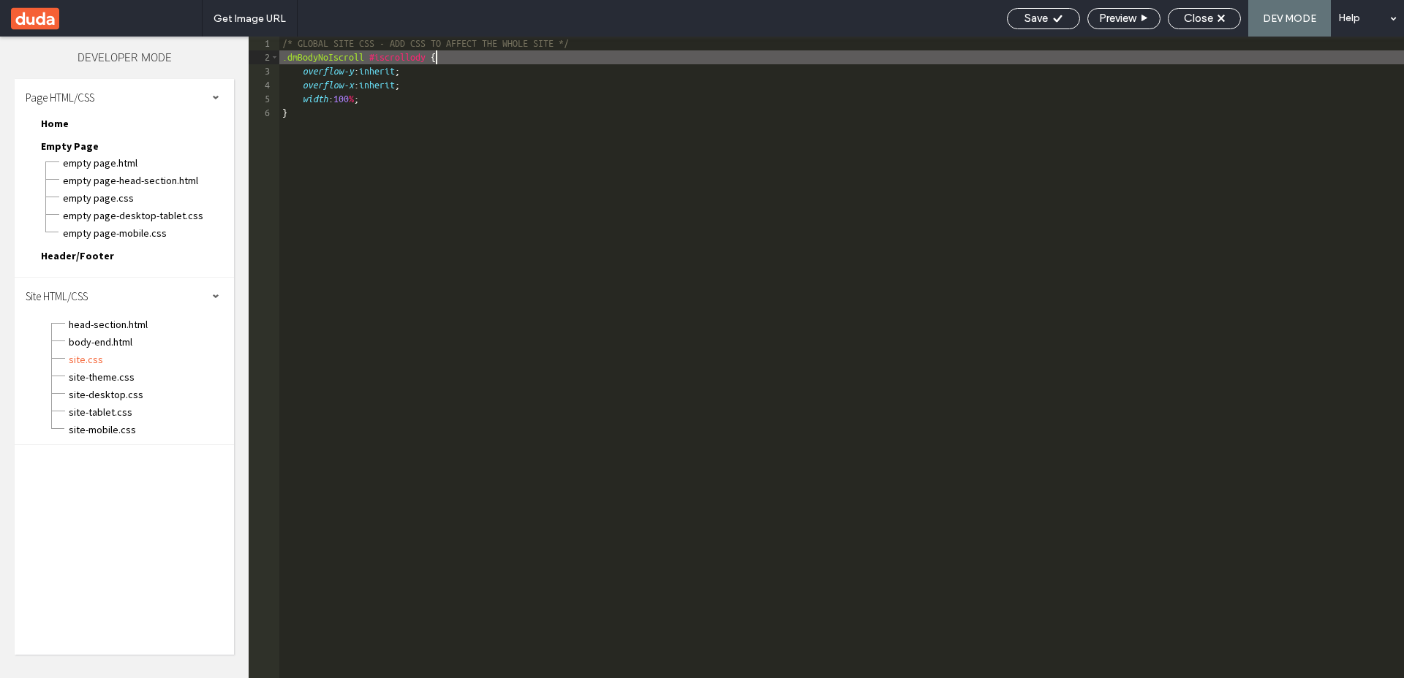
type textarea "**"
click at [1030, 22] on span "Save" at bounding box center [1035, 18] width 23 height 13
click at [1183, 23] on span "Close" at bounding box center [1197, 18] width 29 height 13
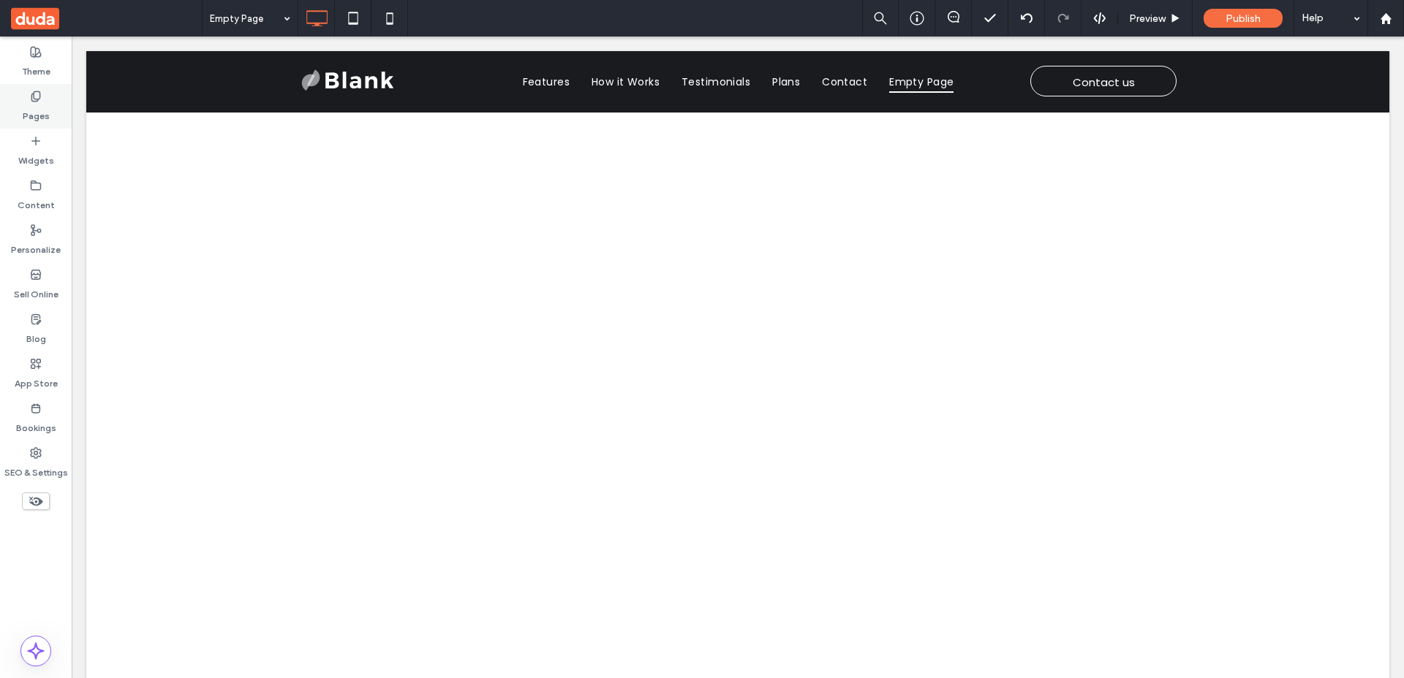
click at [50, 105] on div "Pages" at bounding box center [36, 106] width 72 height 45
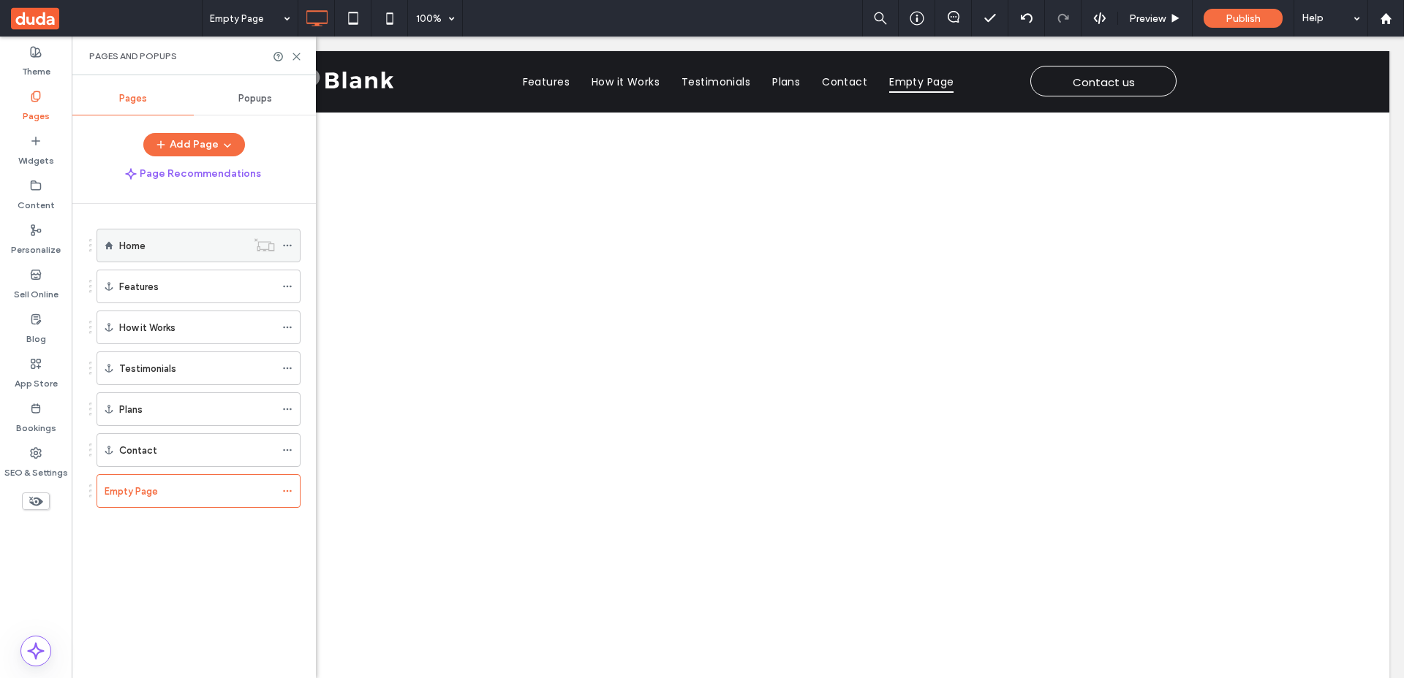
click at [156, 244] on div "Home" at bounding box center [182, 245] width 127 height 15
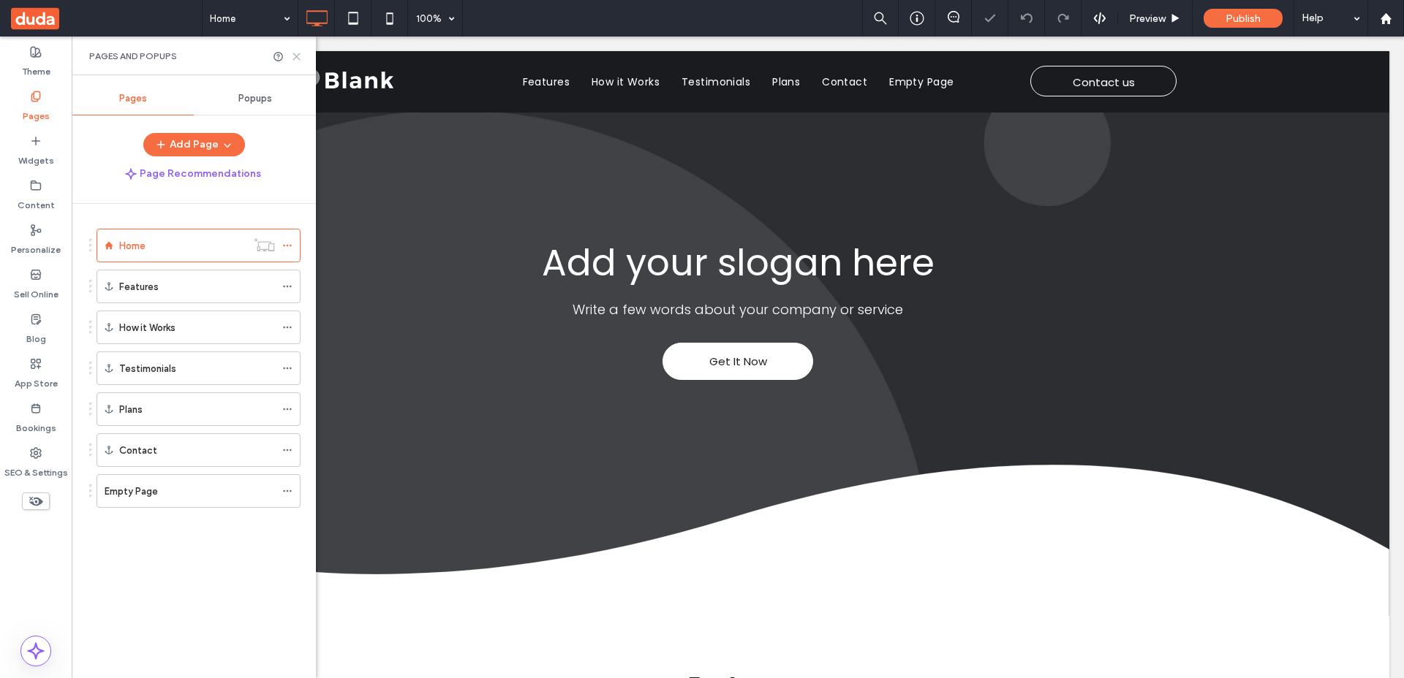
click at [294, 56] on icon at bounding box center [296, 56] width 11 height 11
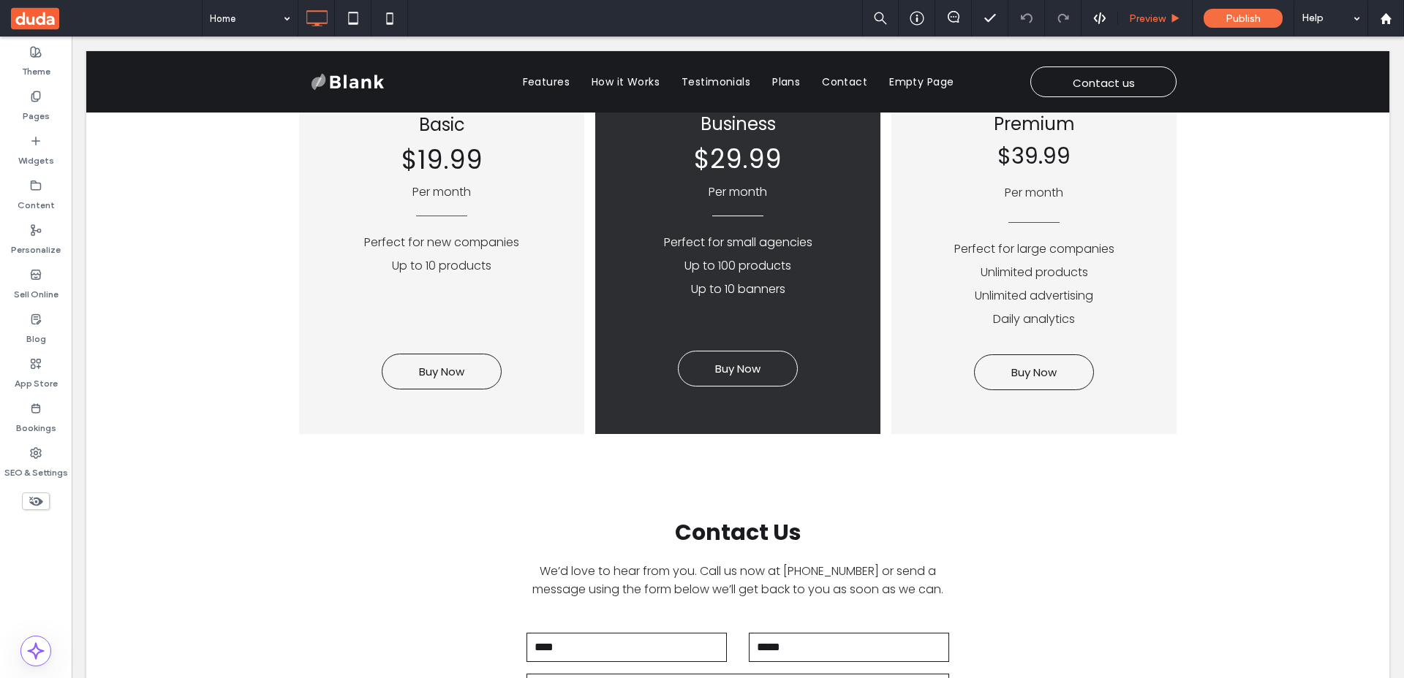
scroll to position [2408, 0]
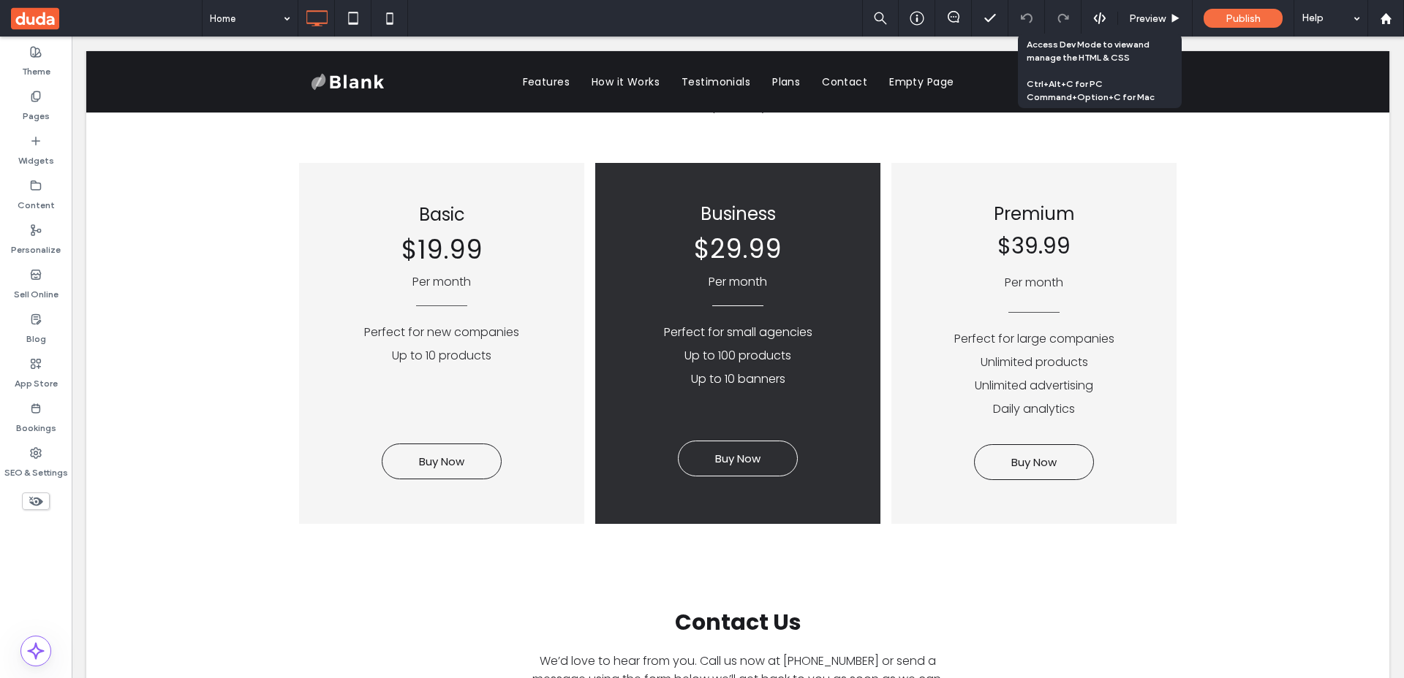
click at [1107, 17] on div at bounding box center [1099, 18] width 36 height 13
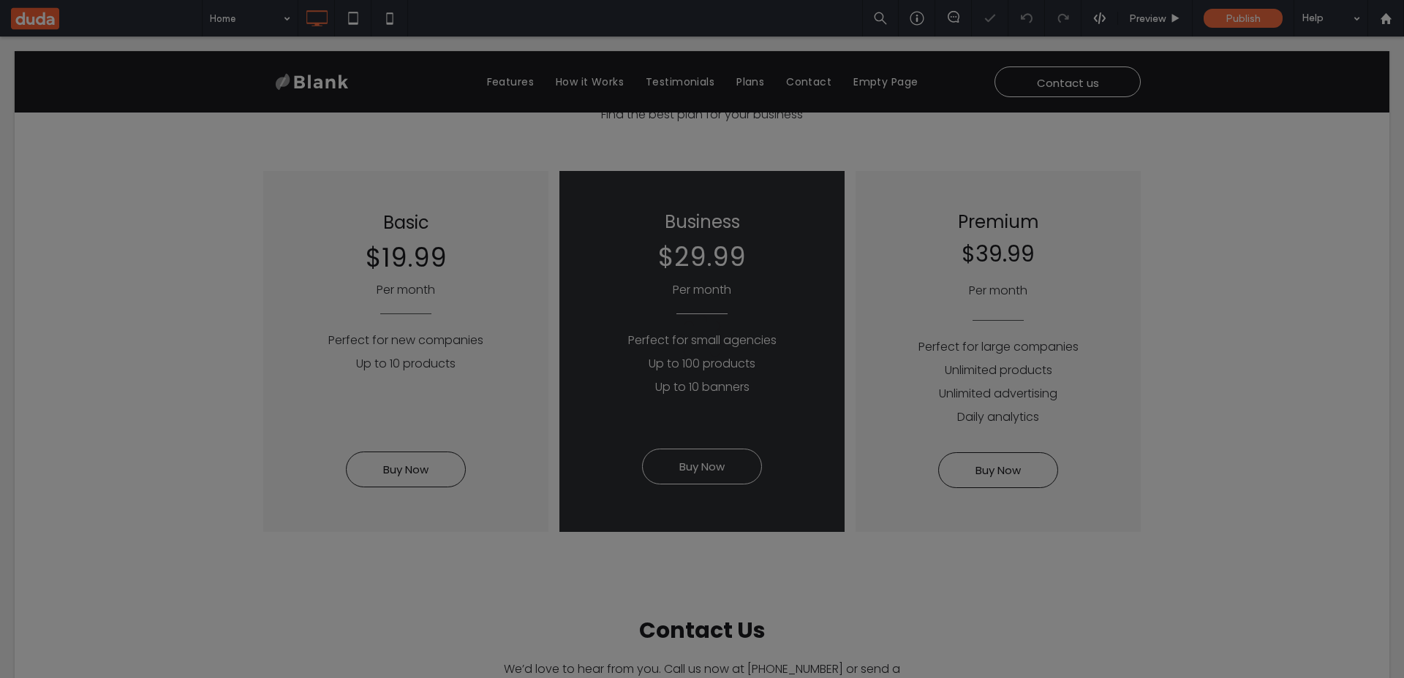
scroll to position [0, 0]
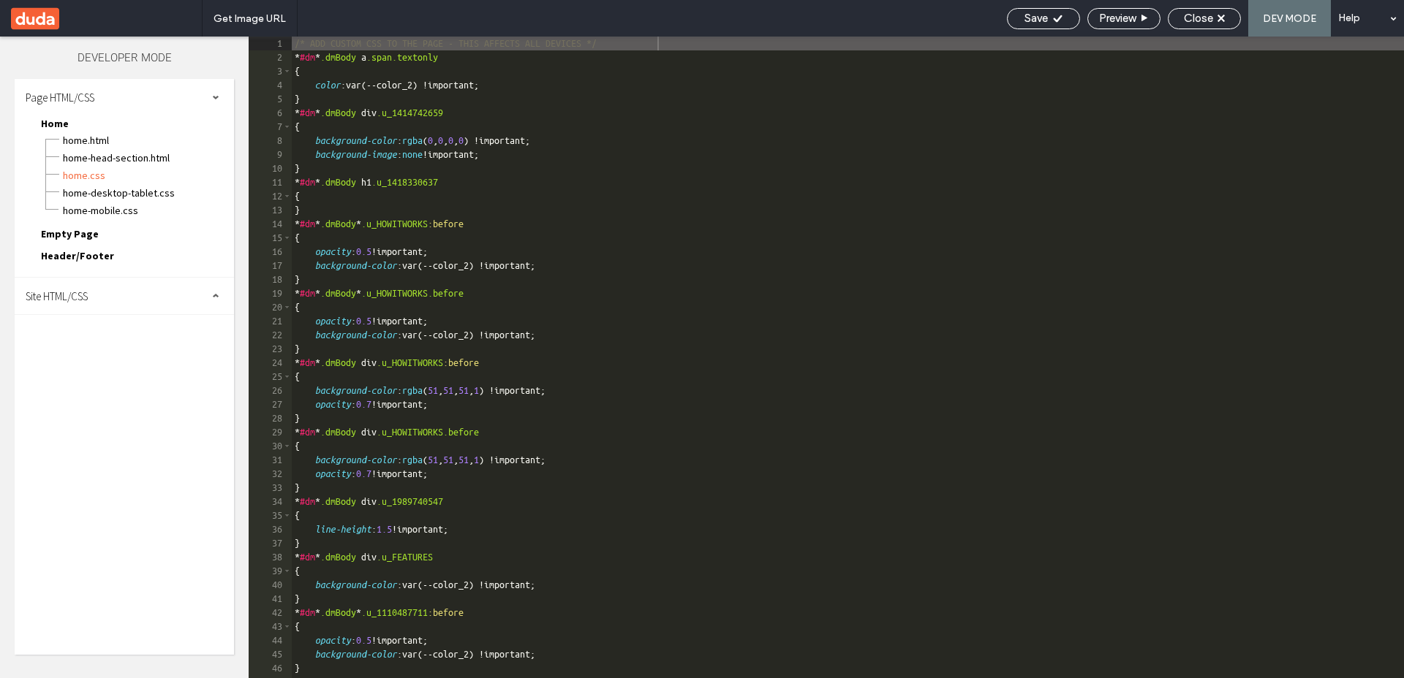
click at [100, 295] on div "Site HTML/CSS" at bounding box center [124, 296] width 219 height 37
click at [88, 356] on span "site.css" at bounding box center [151, 359] width 166 height 15
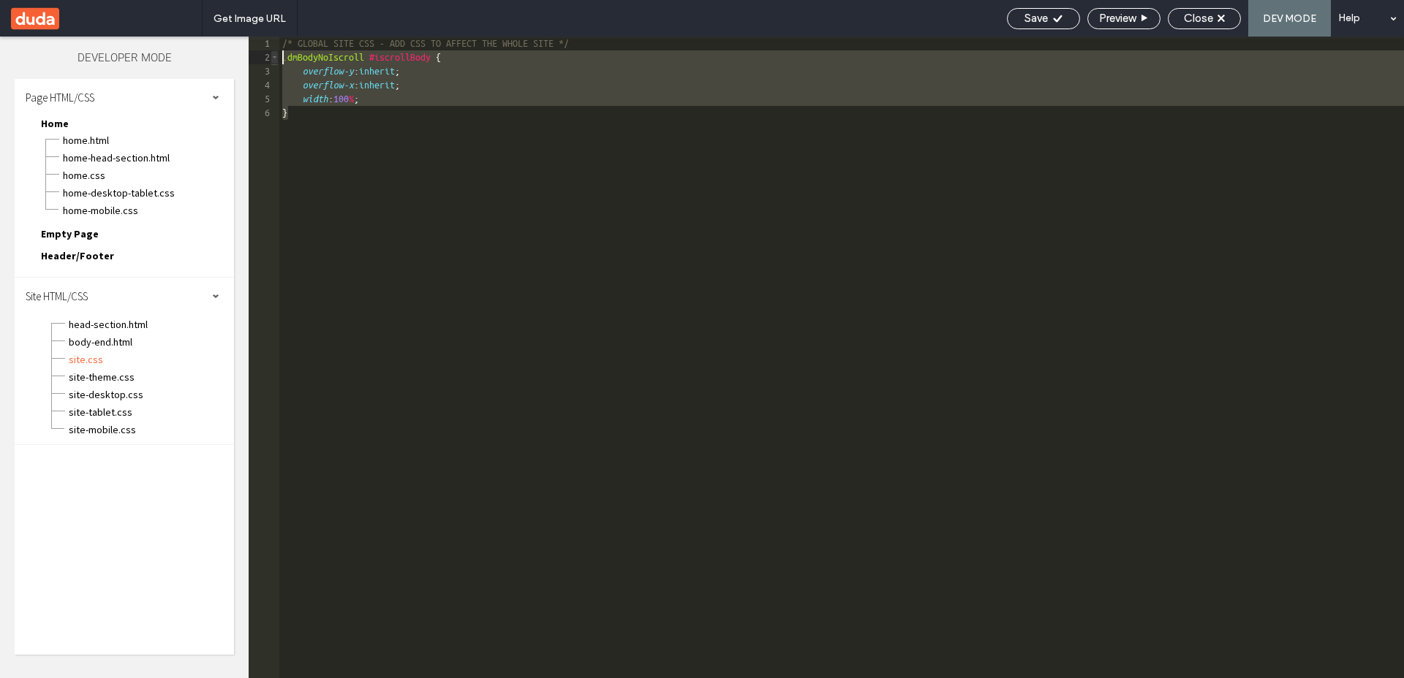
drag, startPoint x: 304, startPoint y: 117, endPoint x: 271, endPoint y: 61, distance: 64.6
click at [271, 61] on div "** 1 2 3 4 5 6 /* GLOBAL SITE CSS - ADD CSS TO AFFECT THE WHOLE SITE */ .dmBody…" at bounding box center [826, 358] width 1155 height 642
click at [1055, 10] on div "Save" at bounding box center [1043, 18] width 73 height 21
click at [1191, 21] on span "Close" at bounding box center [1197, 18] width 29 height 13
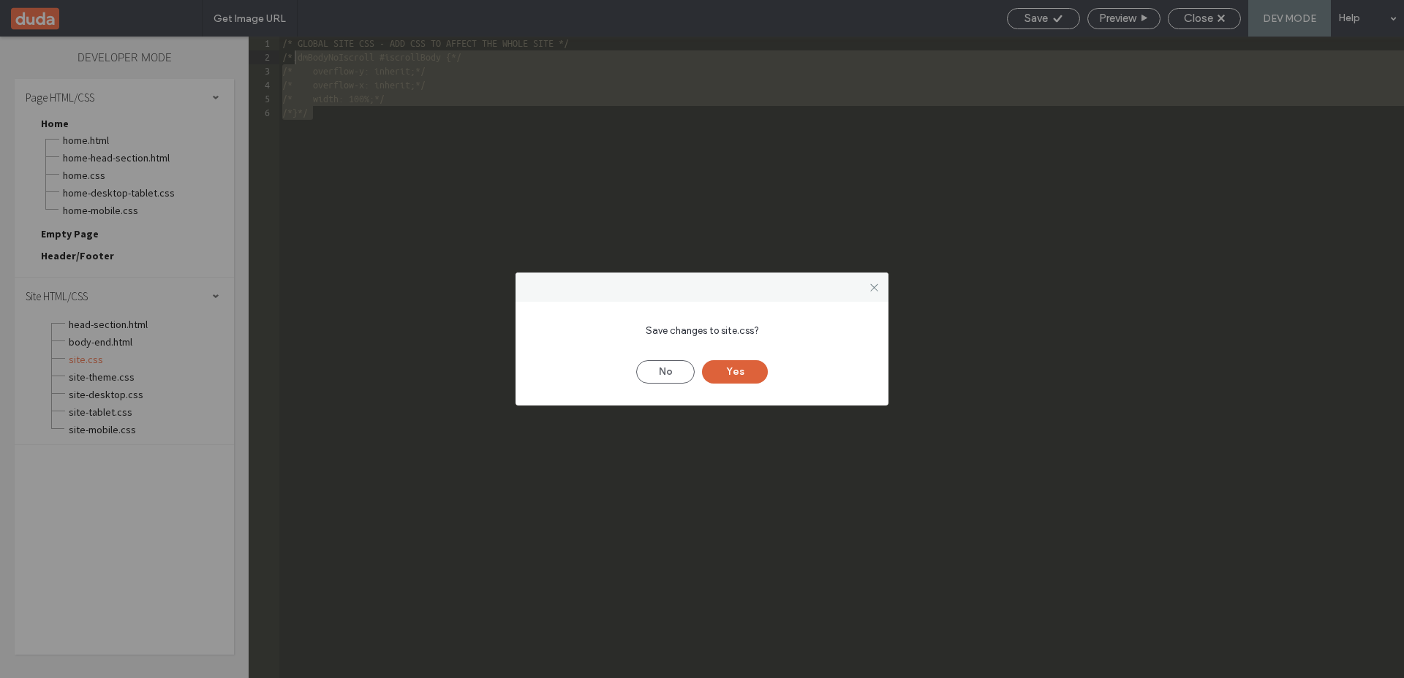
click at [744, 366] on button "Yes" at bounding box center [735, 371] width 66 height 23
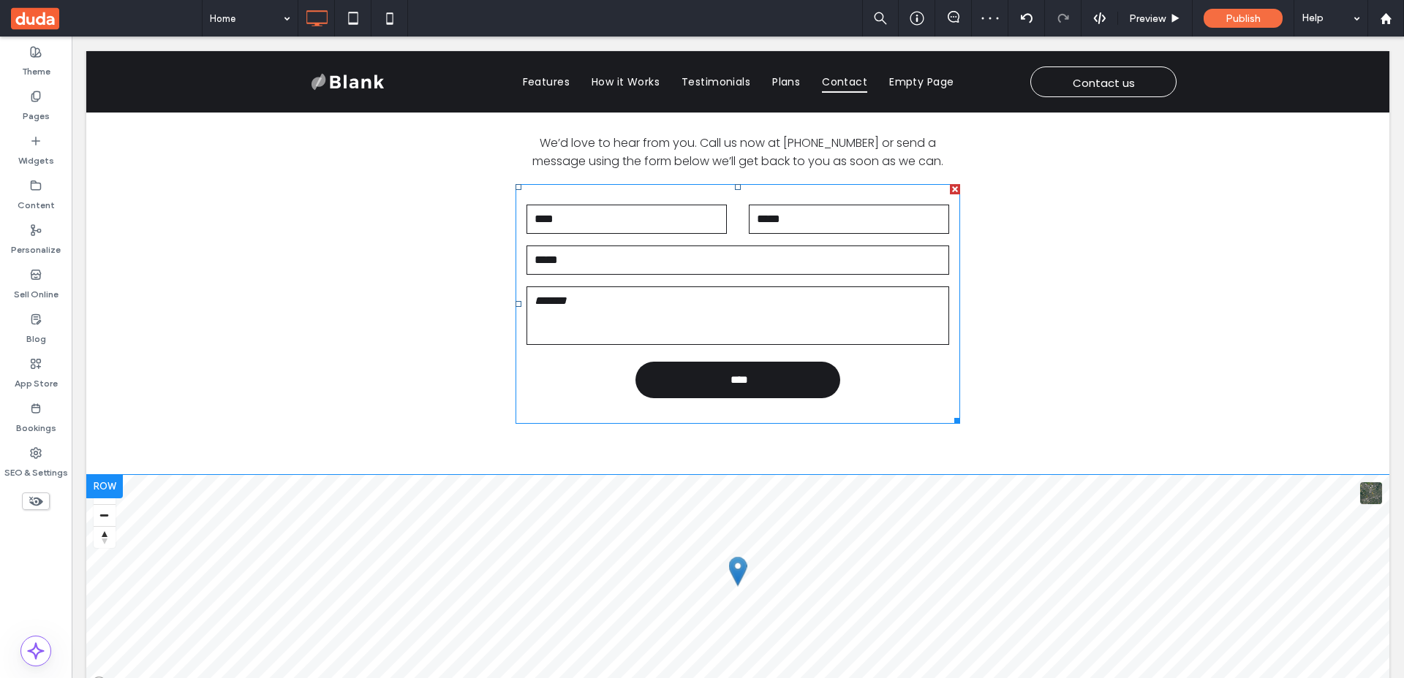
scroll to position [2960, 0]
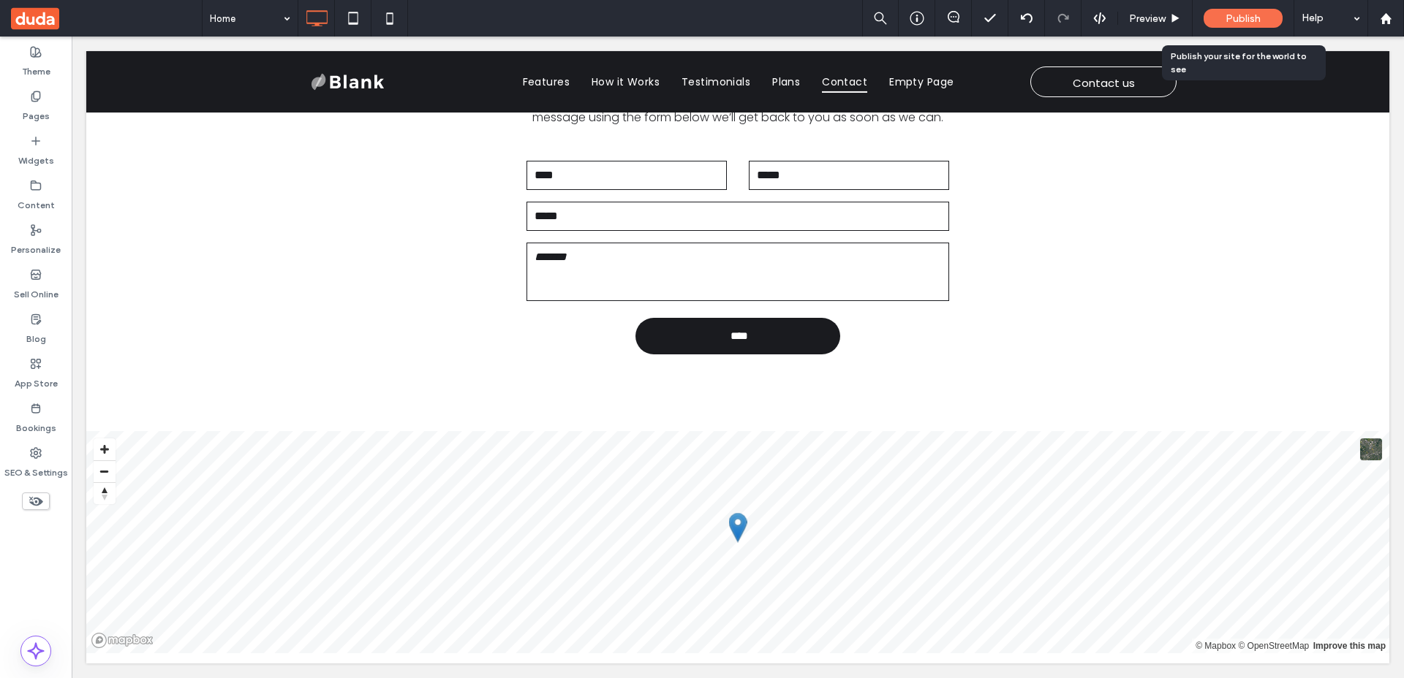
click at [1249, 23] on span "Publish" at bounding box center [1242, 18] width 35 height 12
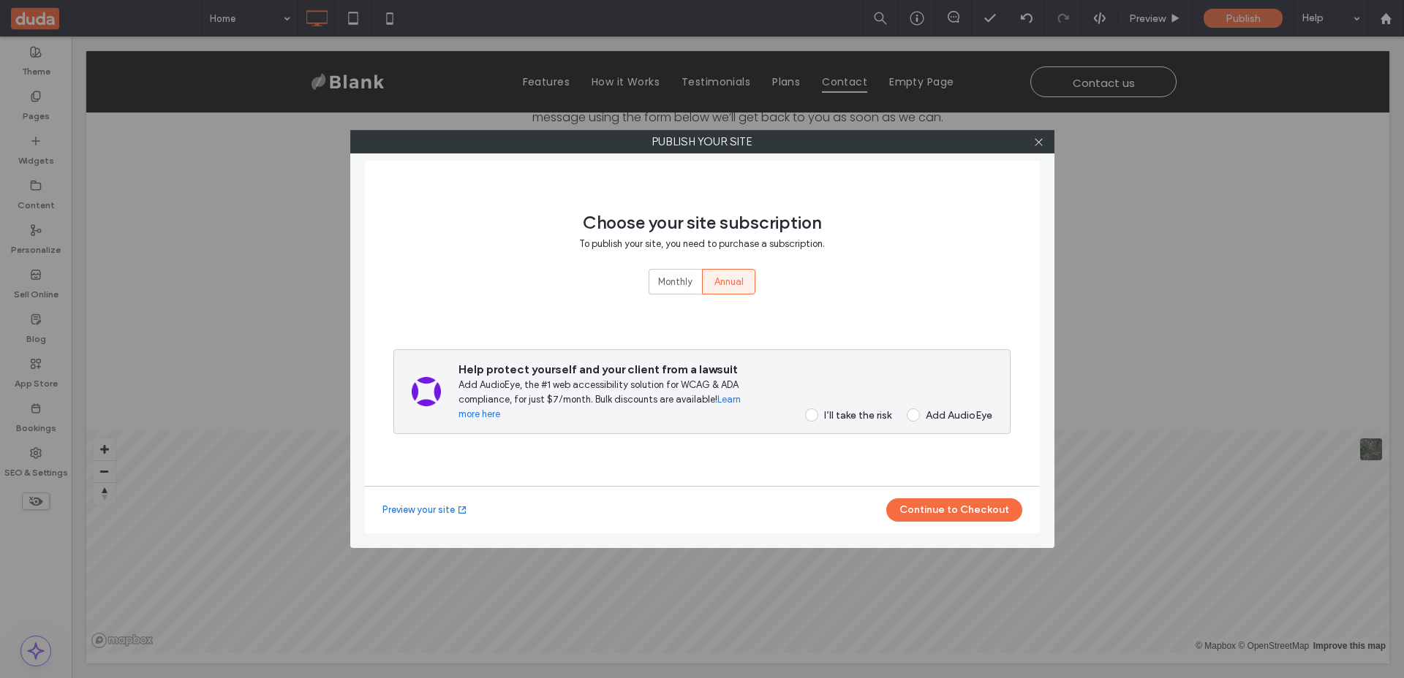
click at [827, 406] on div "Help protect yourself and your client from a lawsuit Add AudioEye, the #1 web a…" at bounding box center [725, 392] width 534 height 60
click at [853, 417] on div "I’ll take the risk" at bounding box center [857, 415] width 67 height 12
click at [946, 510] on button "Continue to Checkout" at bounding box center [954, 510] width 136 height 23
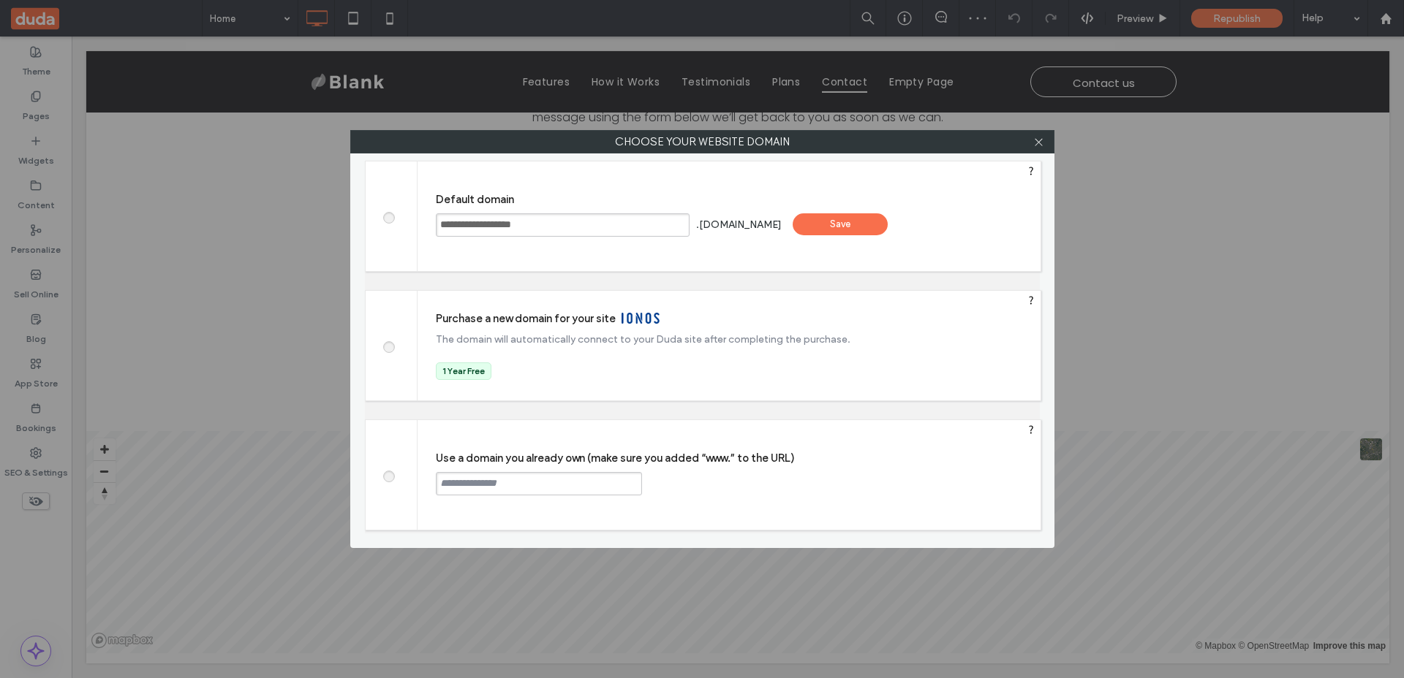
click at [866, 233] on div "Save" at bounding box center [839, 224] width 95 height 22
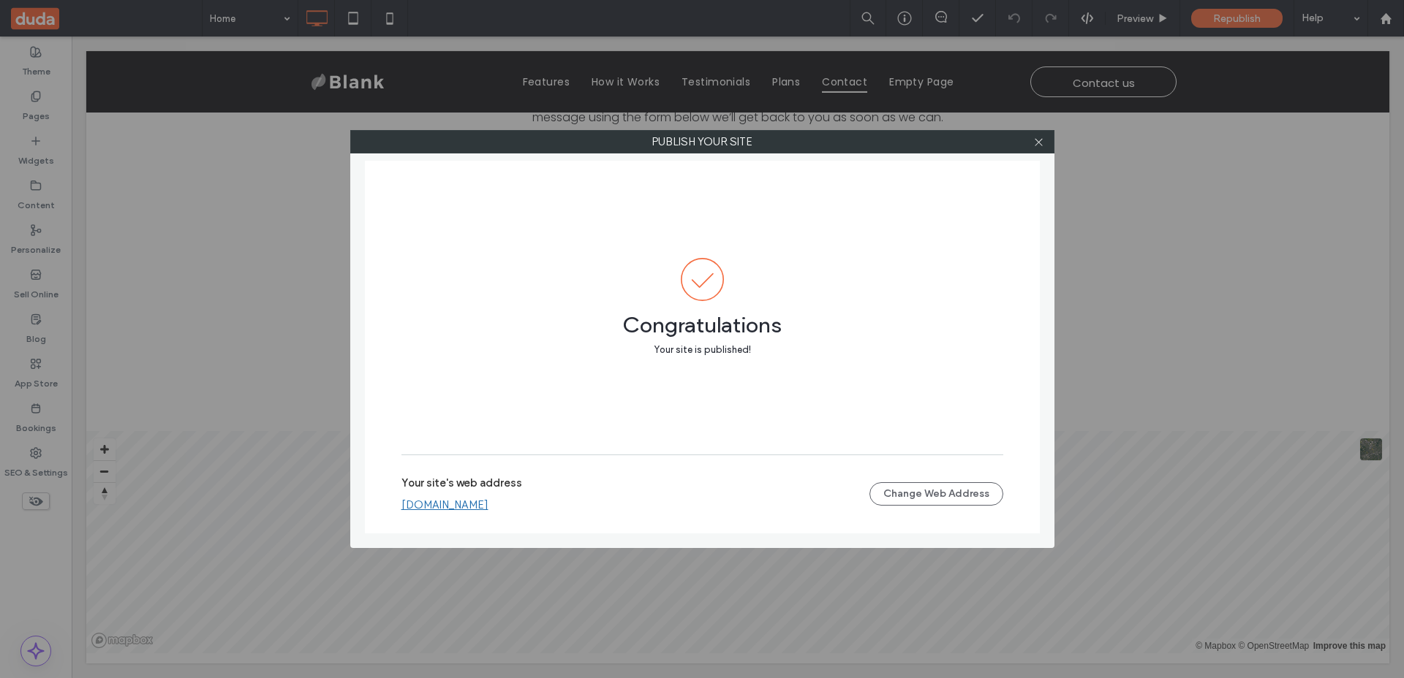
click at [475, 507] on link "andreslopez0b2fbe91.multiscreen.d1test.biz" at bounding box center [444, 505] width 87 height 13
click at [1033, 145] on icon at bounding box center [1038, 142] width 11 height 11
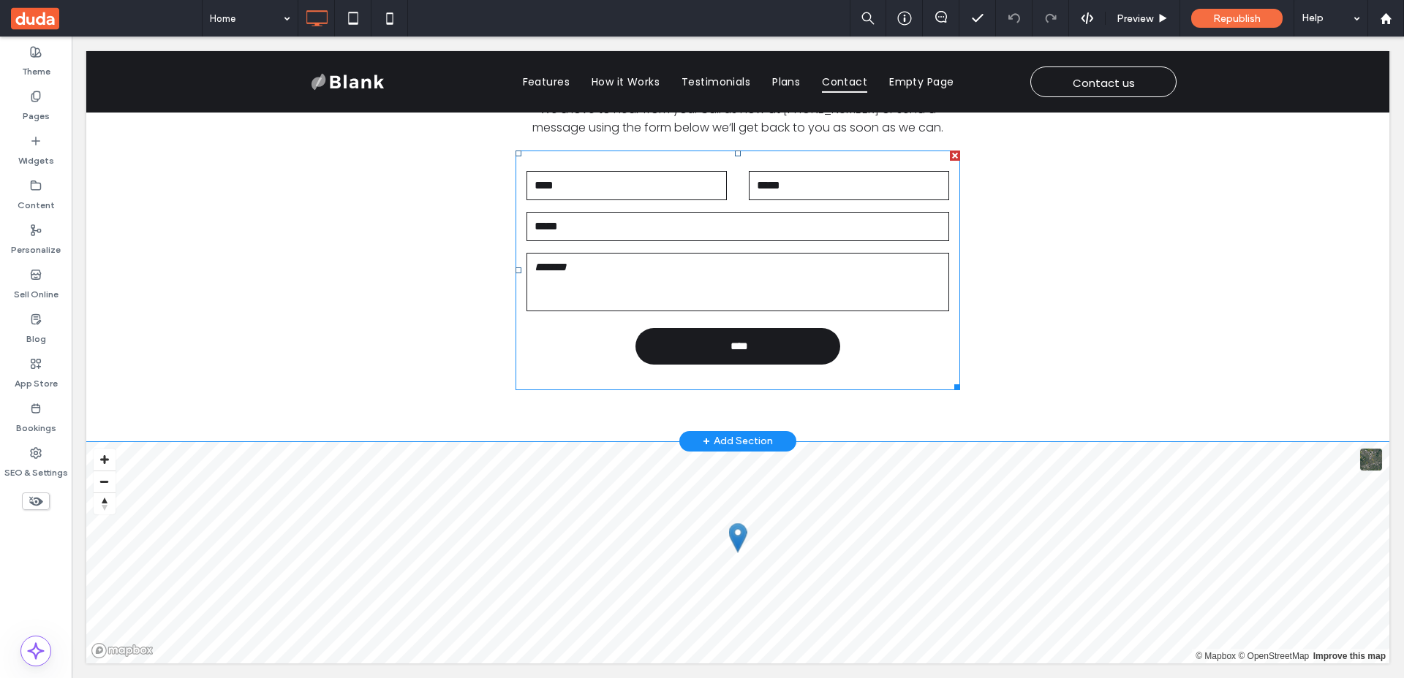
scroll to position [10, 0]
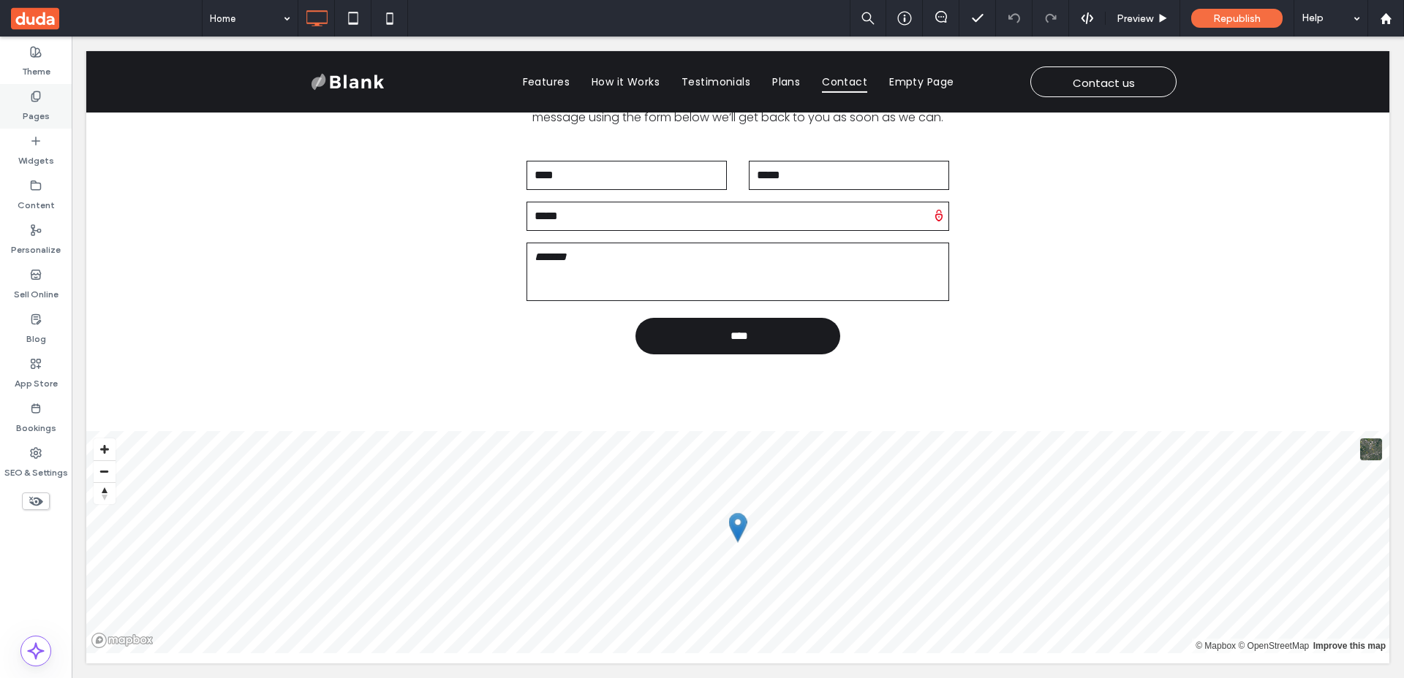
click at [43, 104] on label "Pages" at bounding box center [36, 112] width 27 height 20
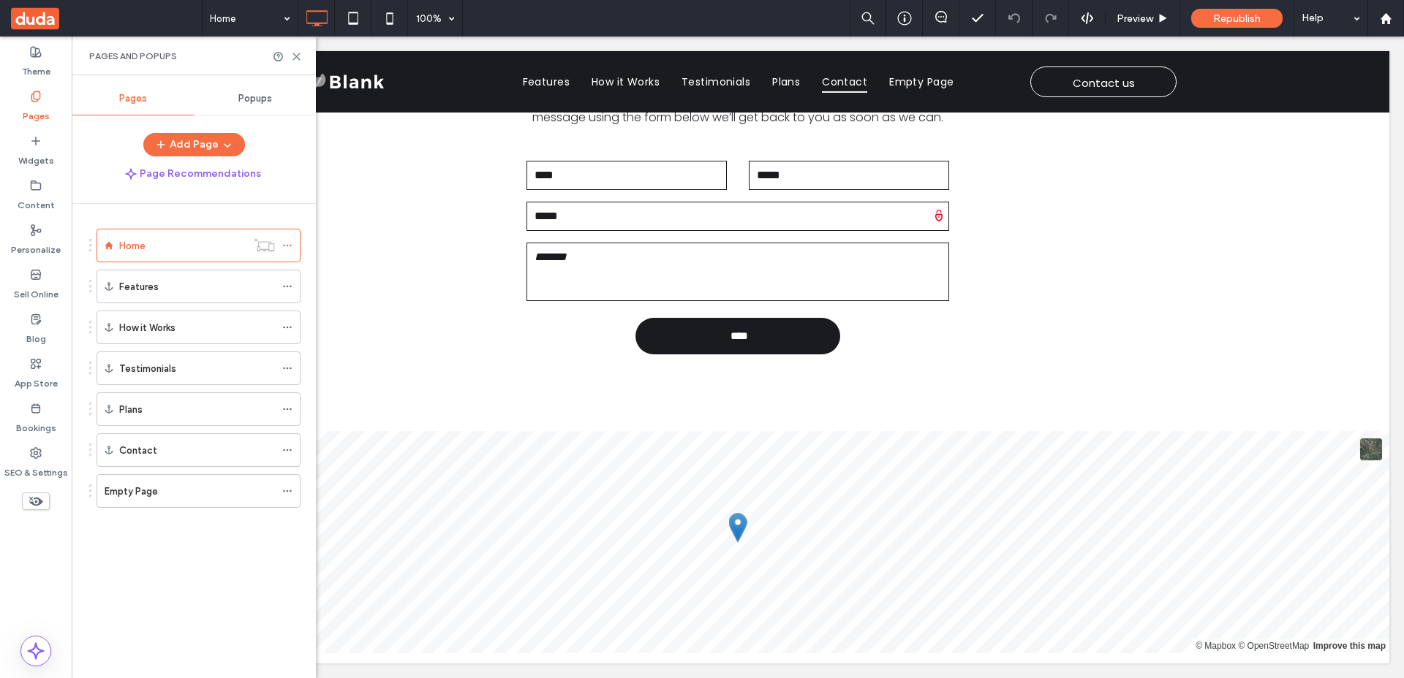
click at [185, 496] on div "Empty Page" at bounding box center [190, 491] width 170 height 15
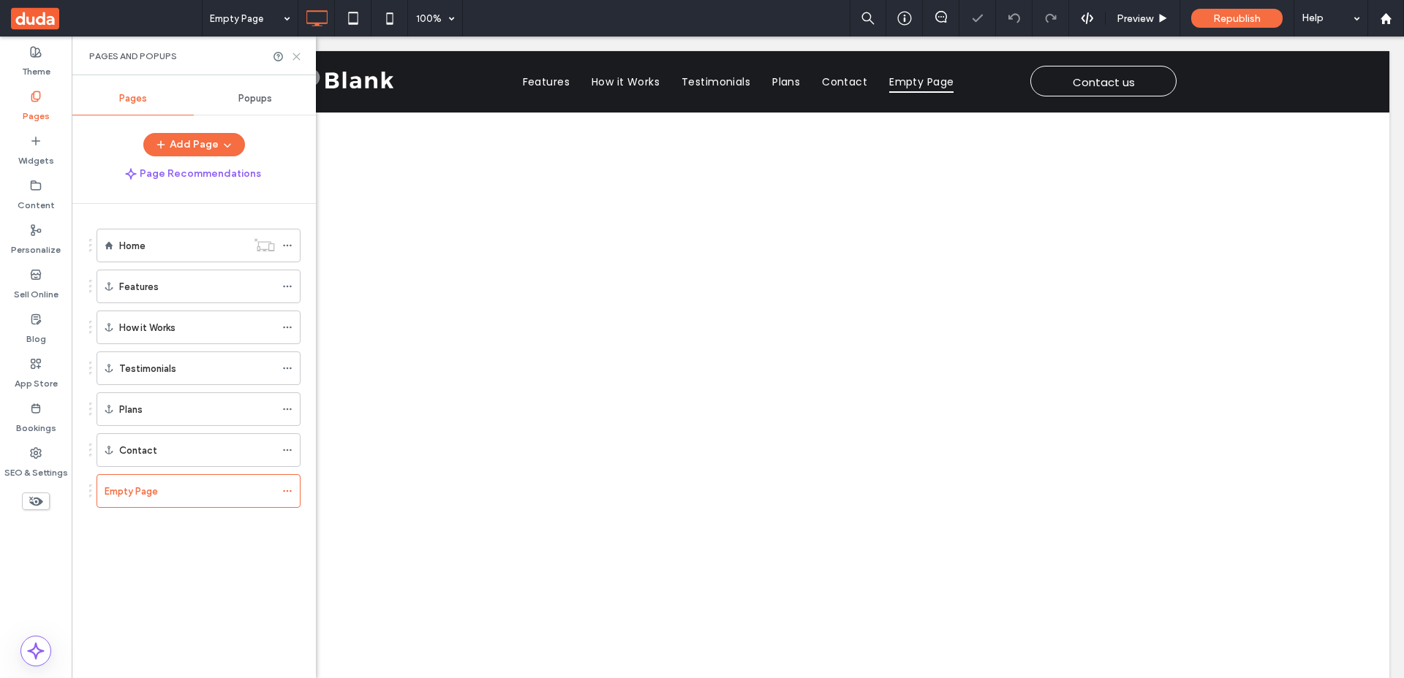
drag, startPoint x: 295, startPoint y: 56, endPoint x: 364, endPoint y: 113, distance: 88.8
click at [295, 56] on use at bounding box center [296, 56] width 7 height 7
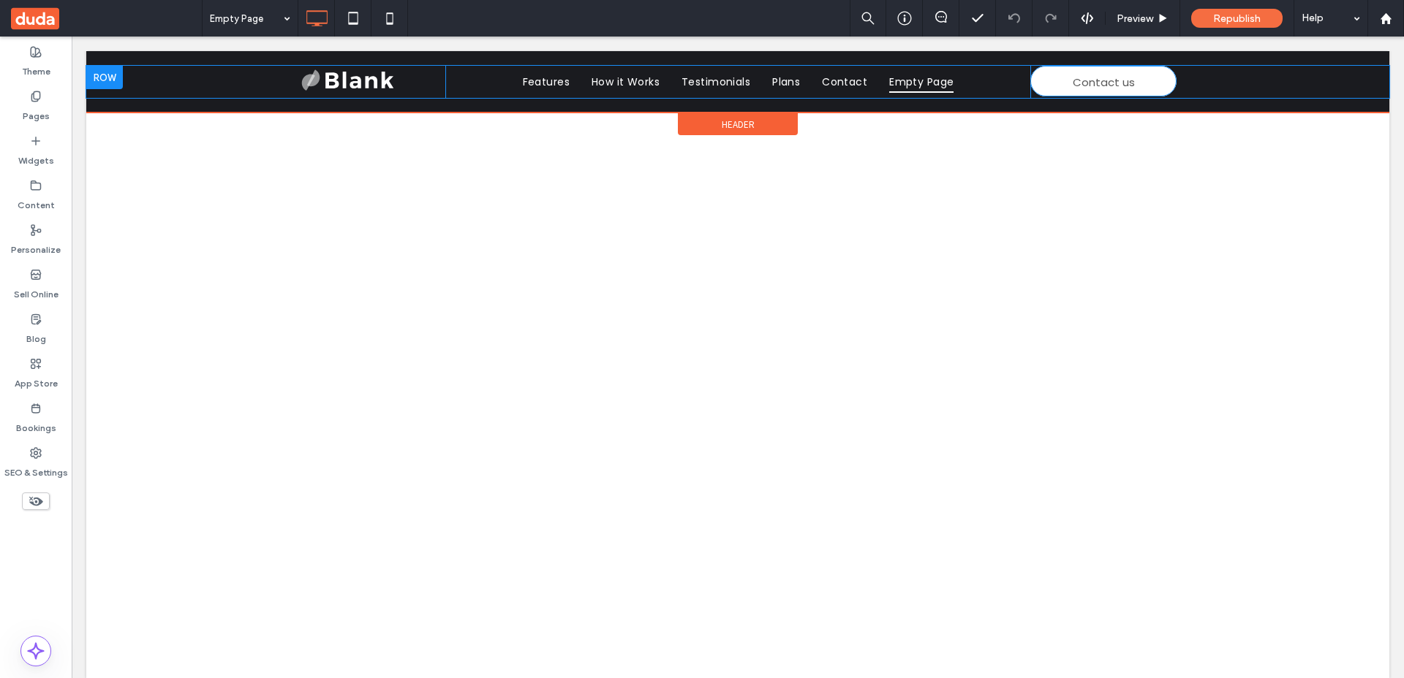
scroll to position [29, 0]
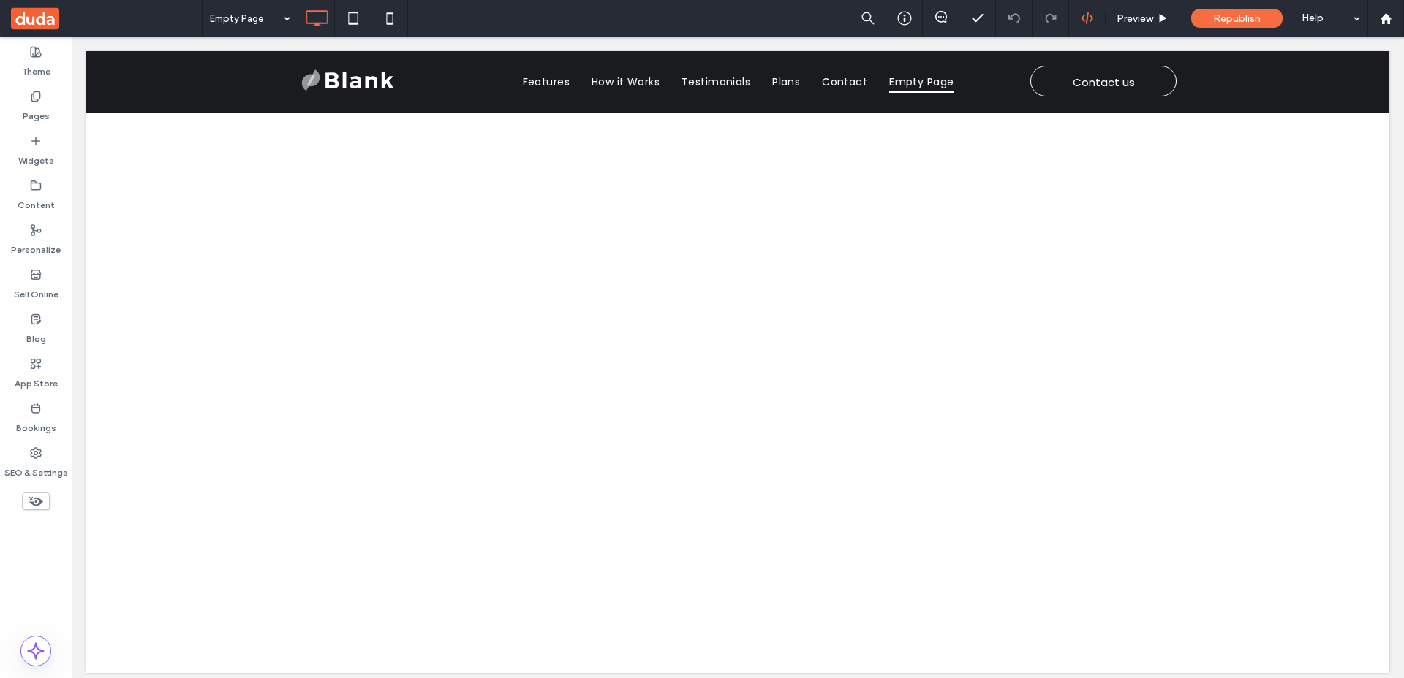
click at [1082, 24] on icon at bounding box center [1086, 18] width 13 height 13
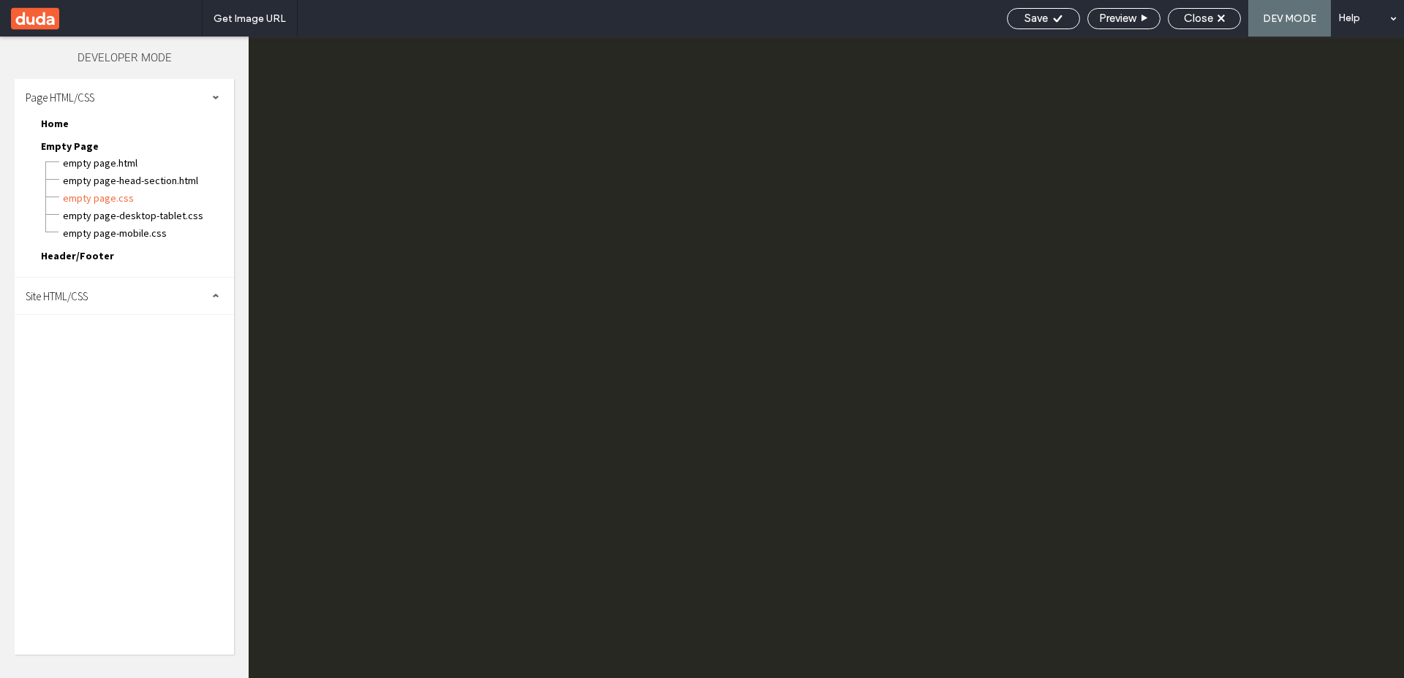
scroll to position [0, 0]
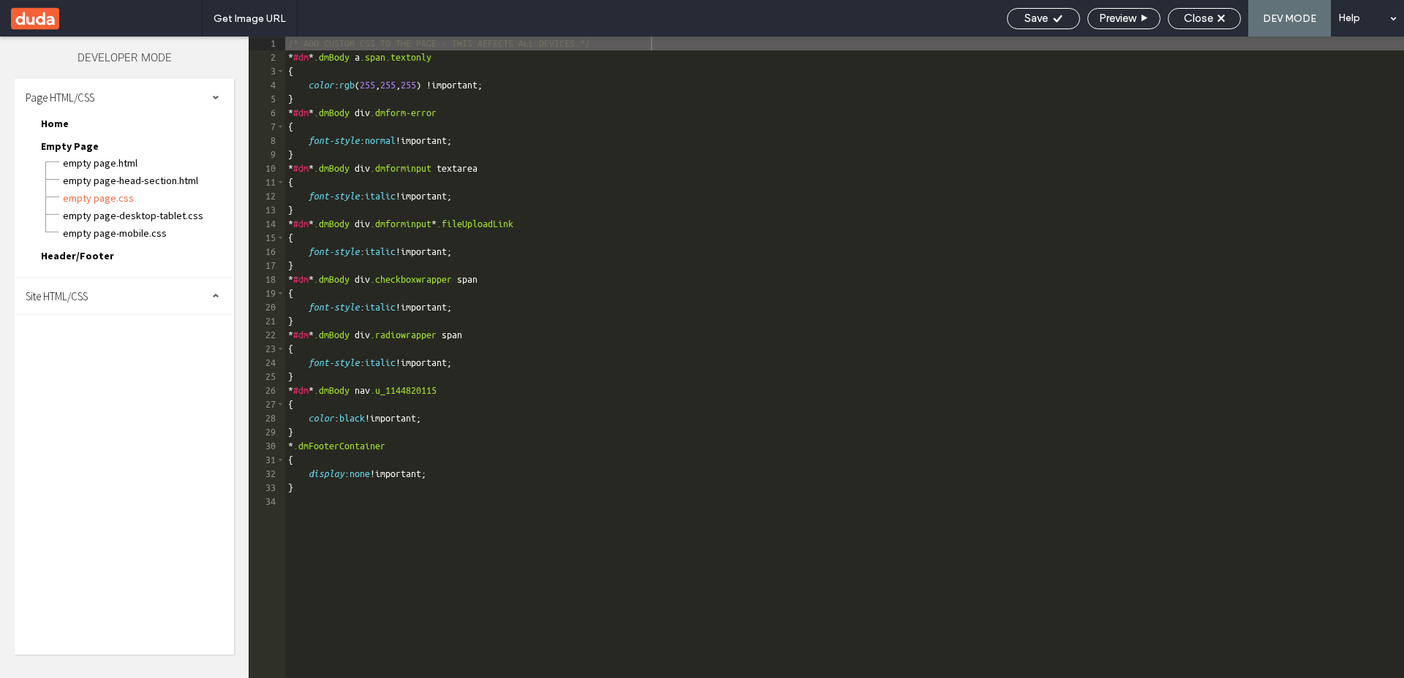
click at [131, 299] on div "Site HTML/CSS" at bounding box center [124, 296] width 219 height 37
click at [94, 356] on span "site.css" at bounding box center [151, 359] width 166 height 15
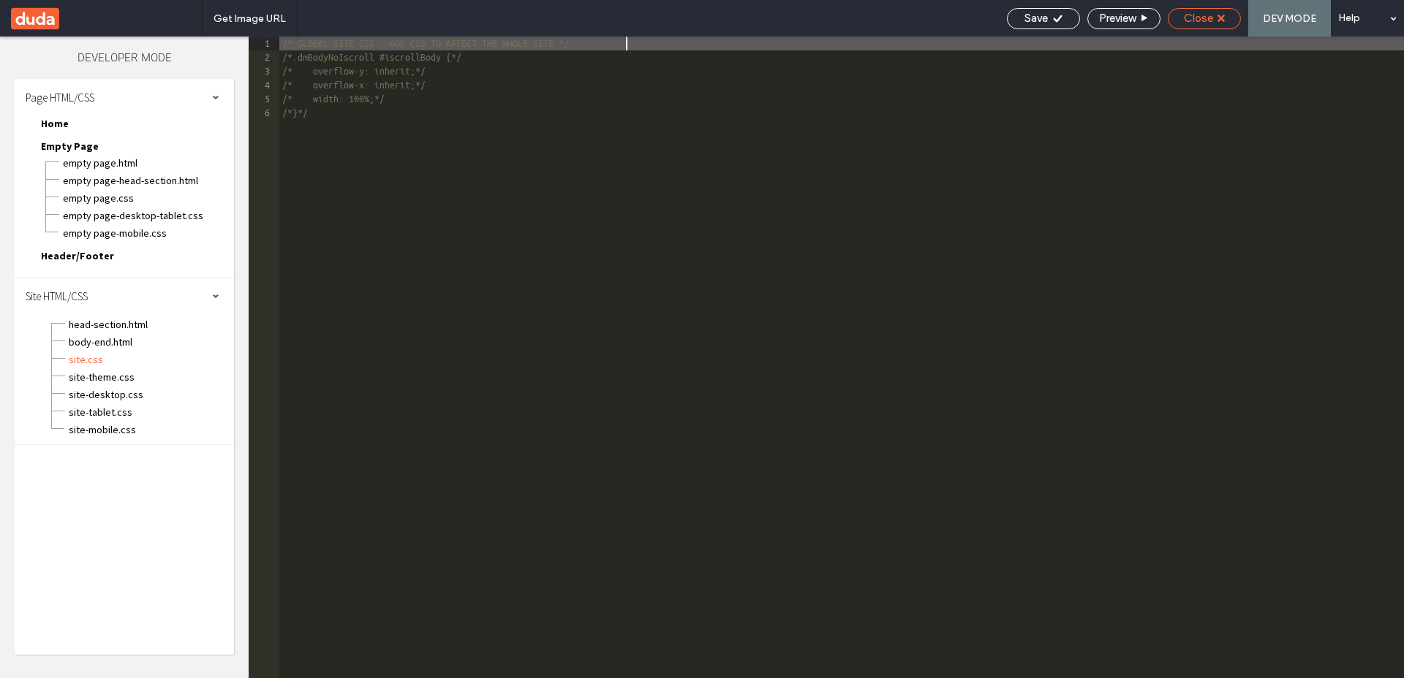
click at [1194, 21] on span "Close" at bounding box center [1197, 18] width 29 height 13
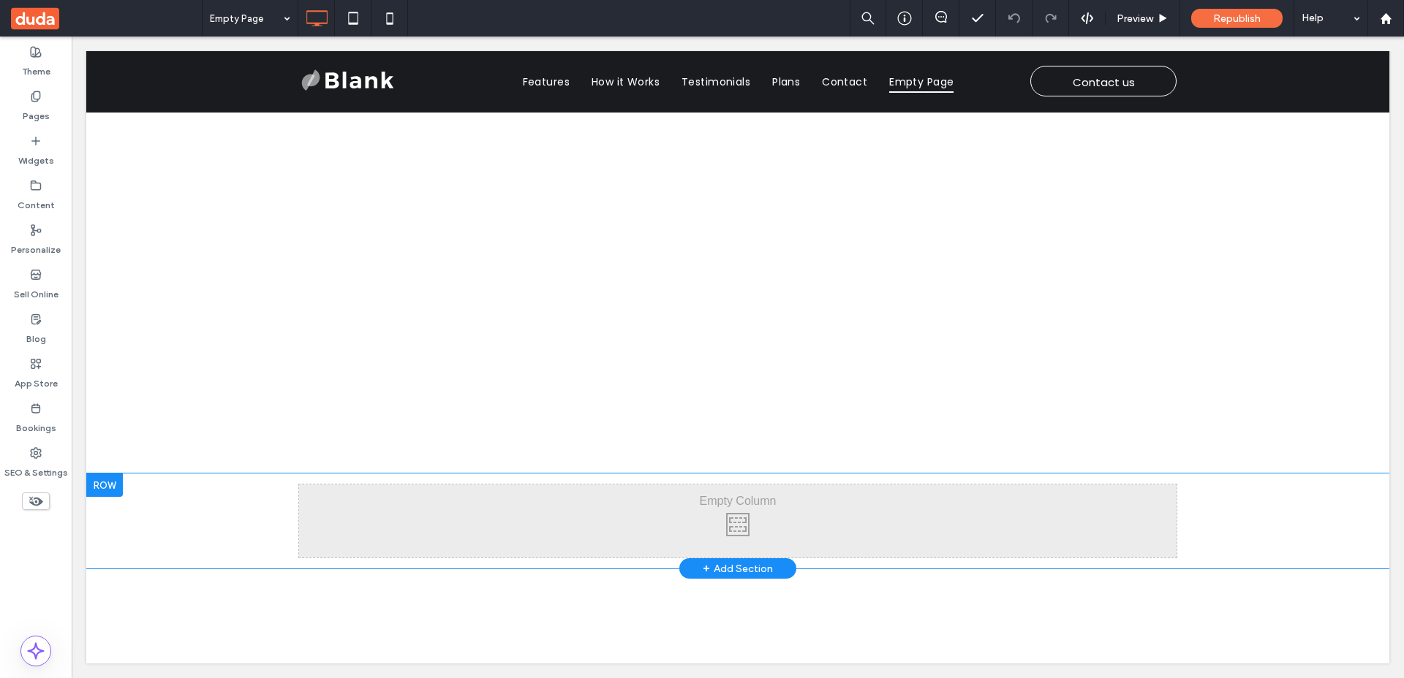
scroll to position [10, 0]
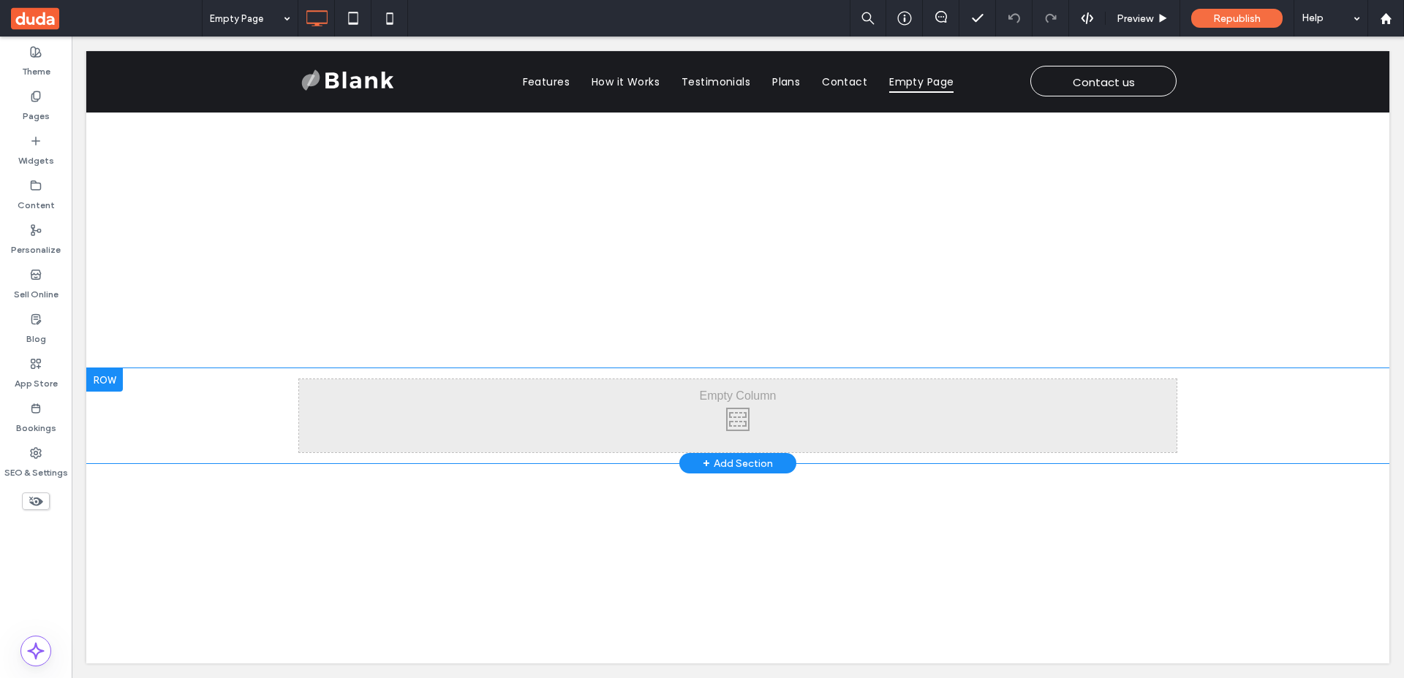
click at [111, 383] on div at bounding box center [104, 379] width 37 height 23
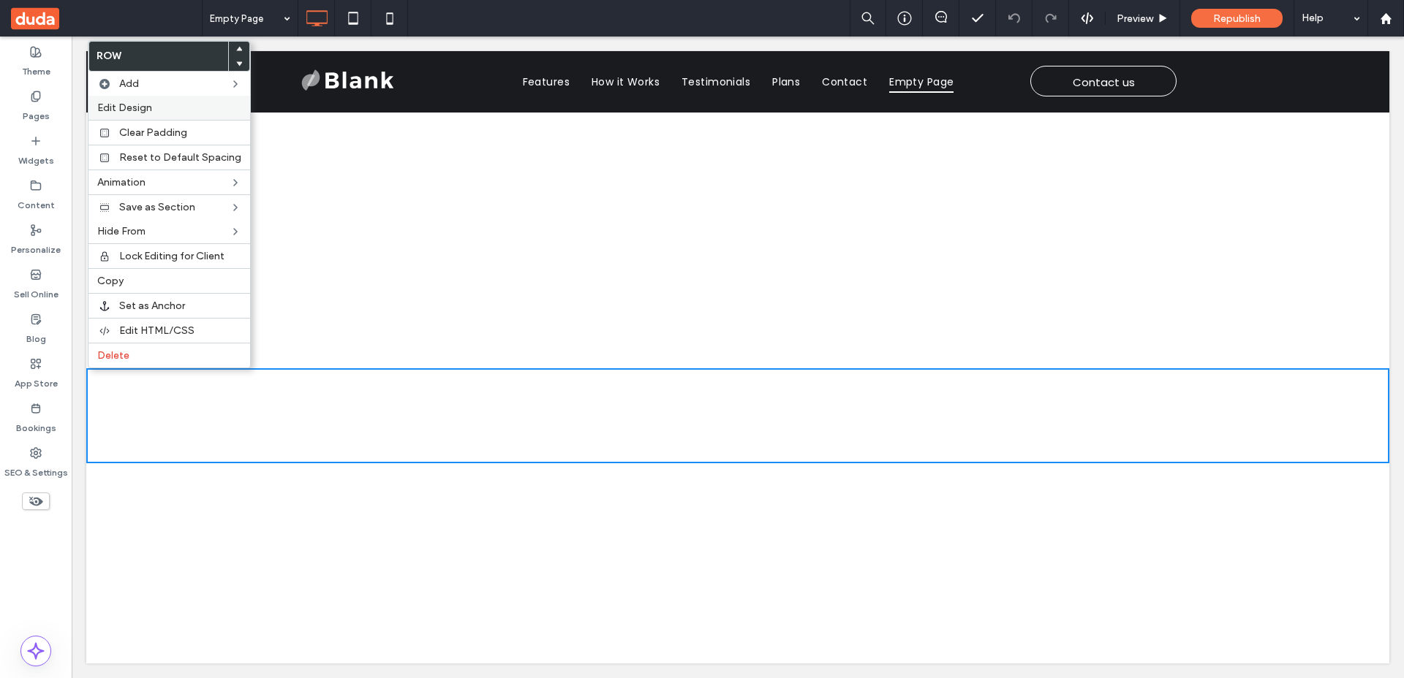
click at [162, 105] on label "Edit Design" at bounding box center [169, 108] width 144 height 12
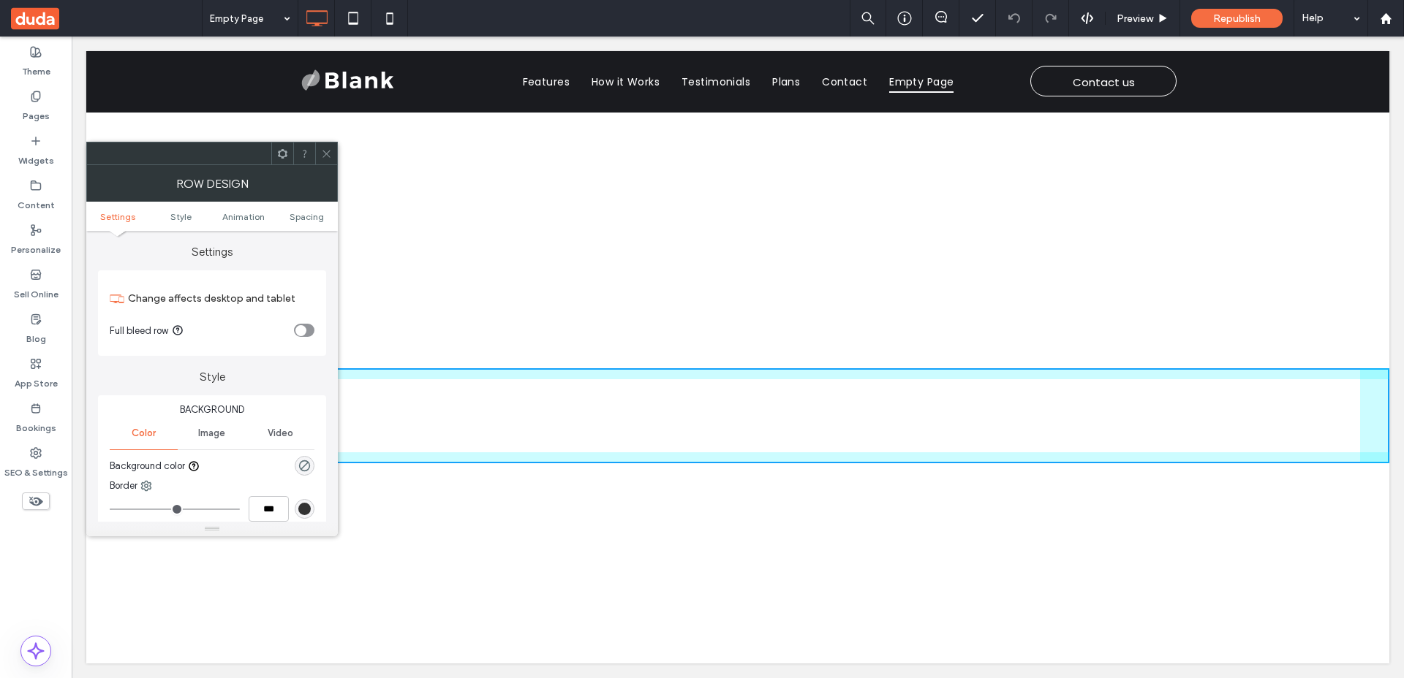
scroll to position [0, 0]
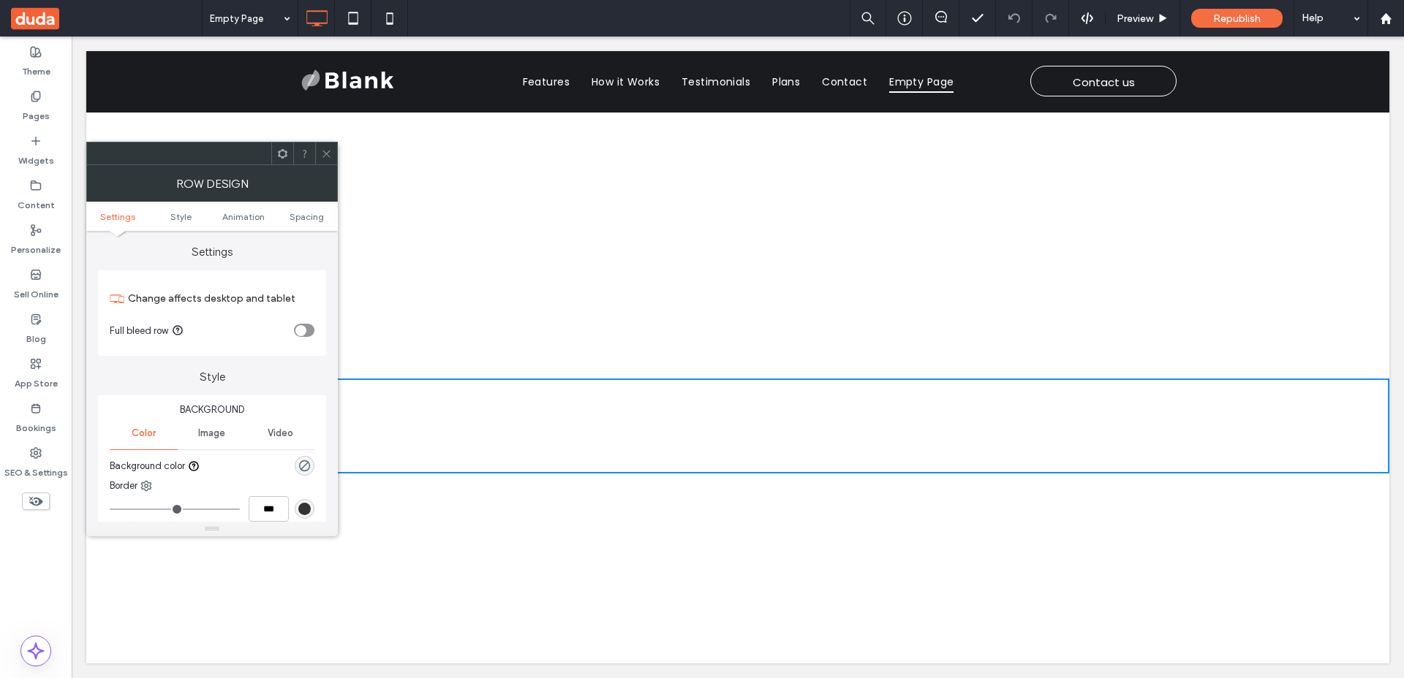
click at [311, 463] on div "rgba(0, 0, 0, 0)" at bounding box center [305, 466] width 20 height 20
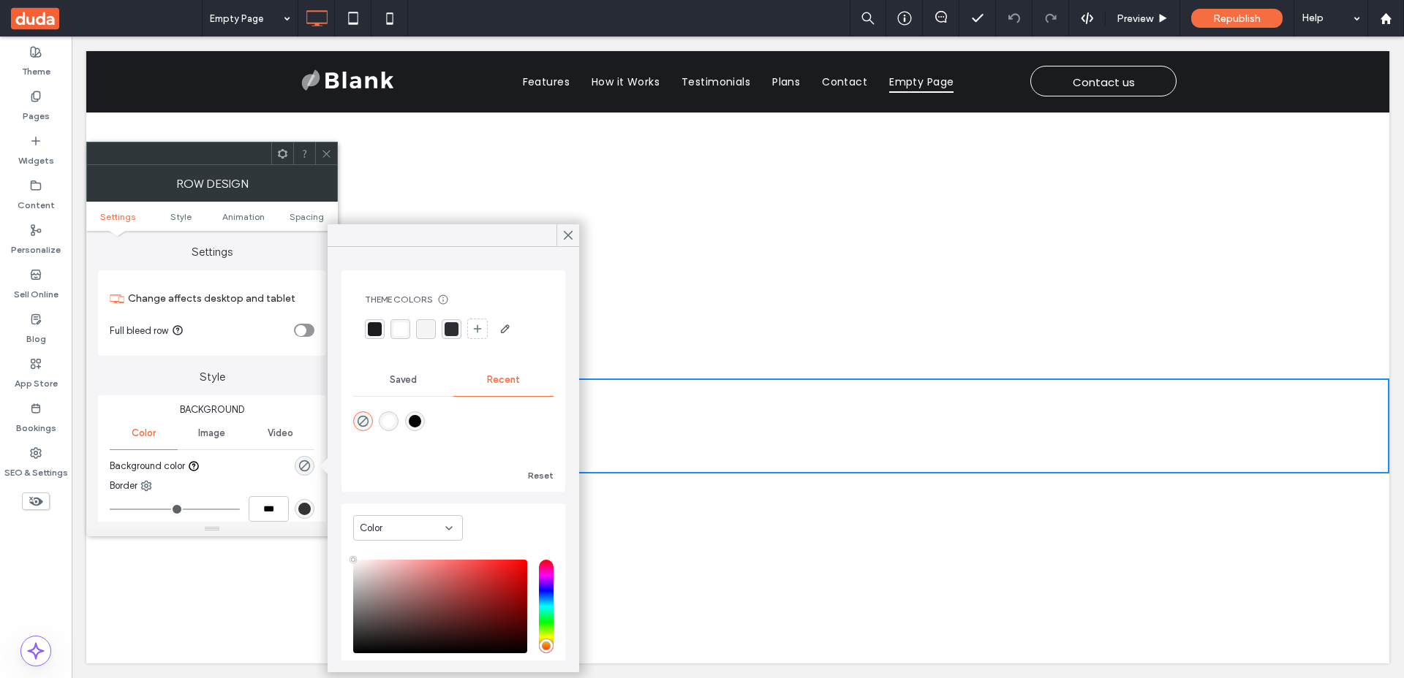
type input "**"
click at [425, 341] on div "Theme Colors Save time with Theme Colors Create a color palette to instantly ad…" at bounding box center [453, 317] width 200 height 70
click at [428, 331] on div "rgba(244,244,244,0.91)" at bounding box center [426, 329] width 14 height 14
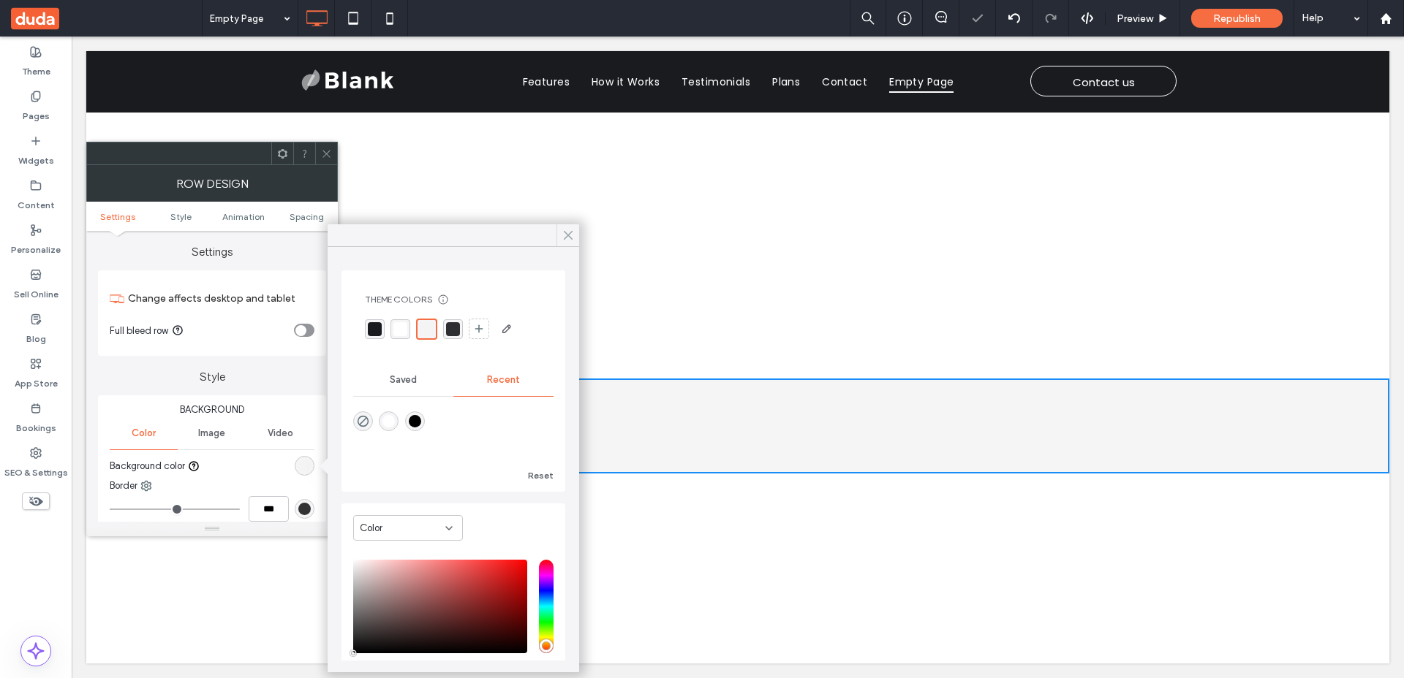
click at [573, 238] on icon at bounding box center [567, 235] width 13 height 13
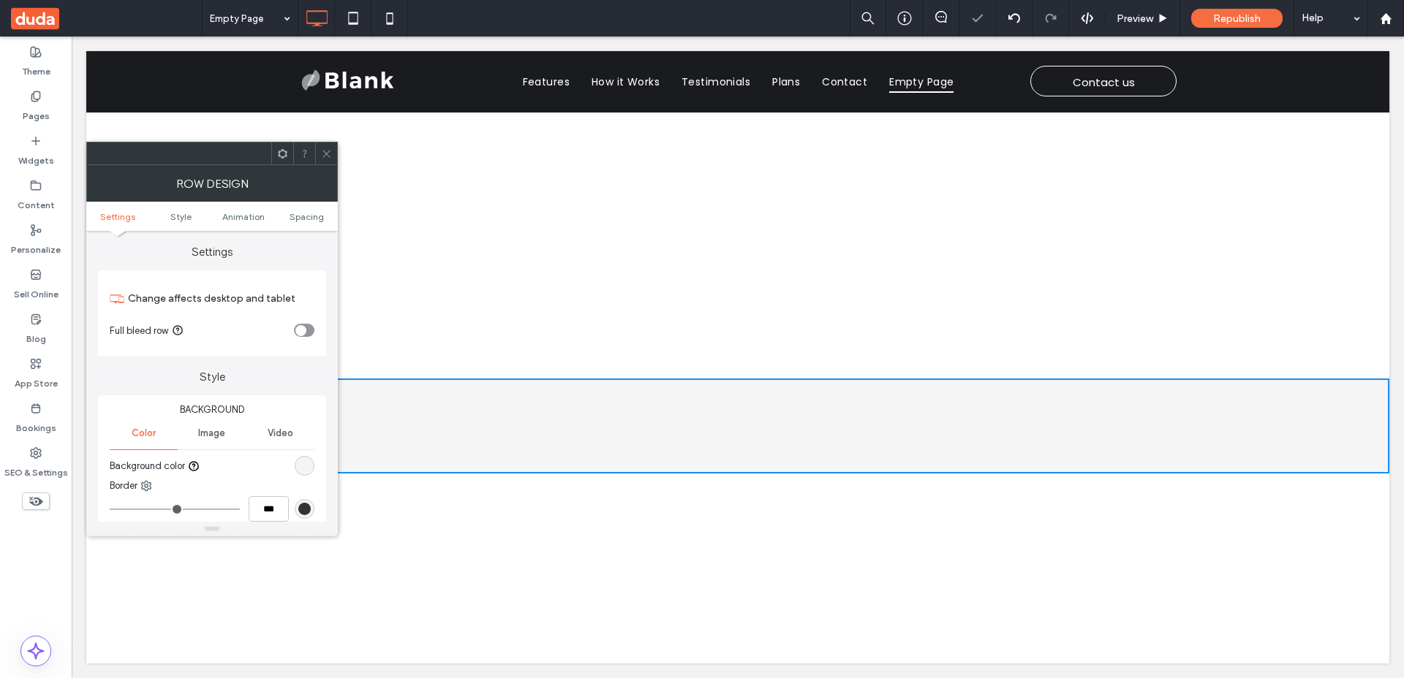
drag, startPoint x: 295, startPoint y: 121, endPoint x: 334, endPoint y: 151, distance: 49.6
click at [325, 148] on icon at bounding box center [326, 153] width 11 height 11
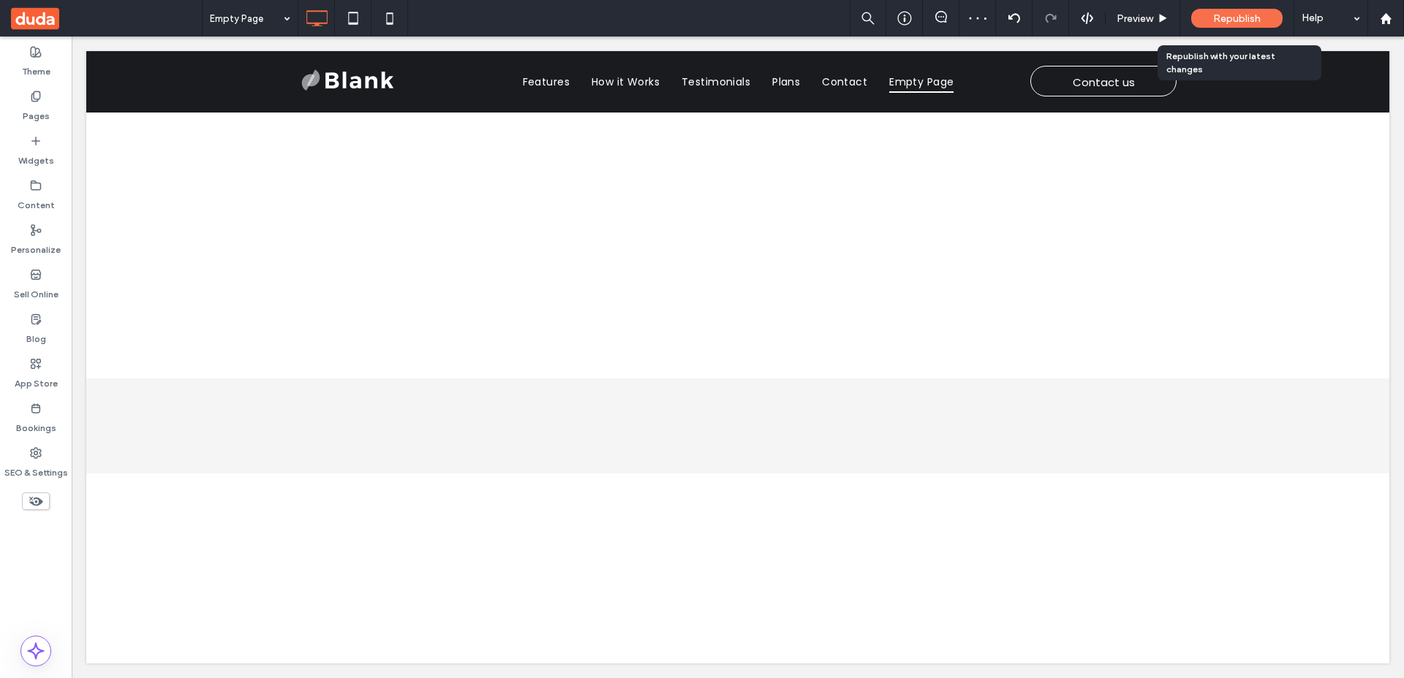
click at [1237, 29] on div "Republish" at bounding box center [1236, 18] width 91 height 37
click at [1221, 21] on span "Republish" at bounding box center [1237, 18] width 48 height 12
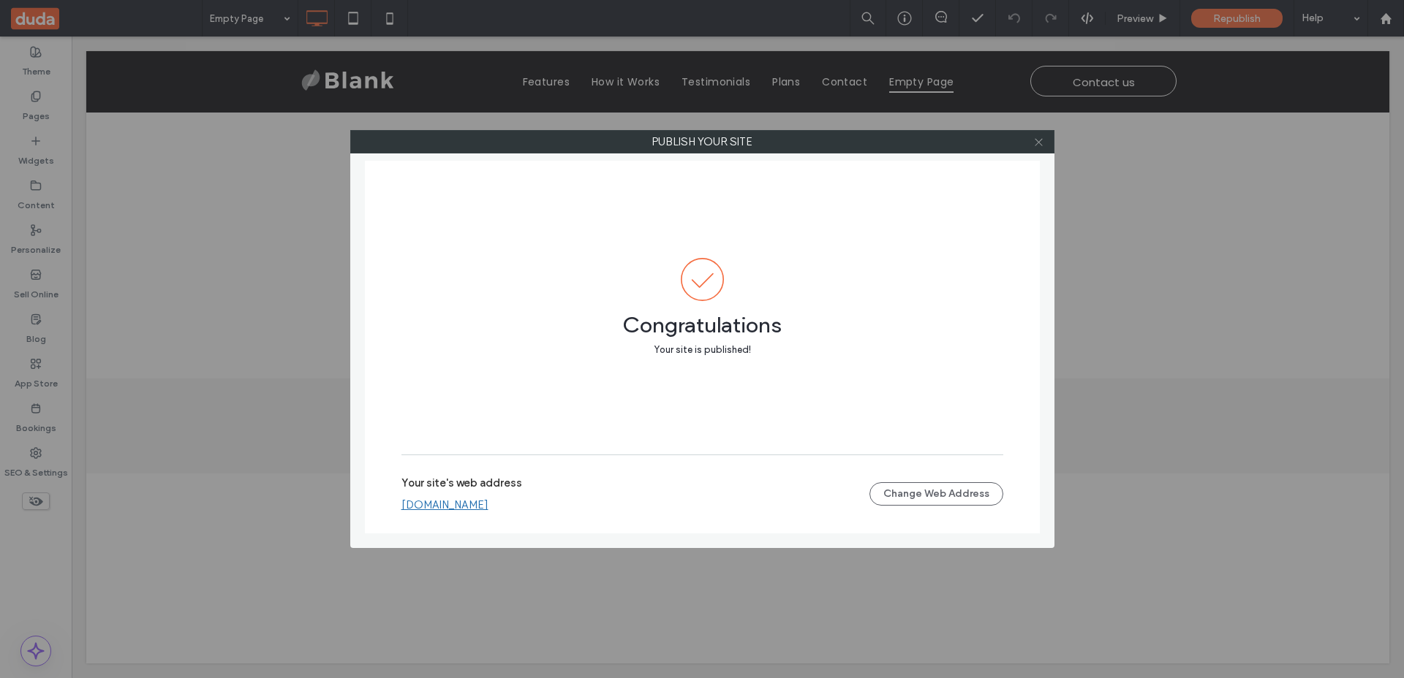
click at [1039, 143] on use at bounding box center [1037, 141] width 7 height 7
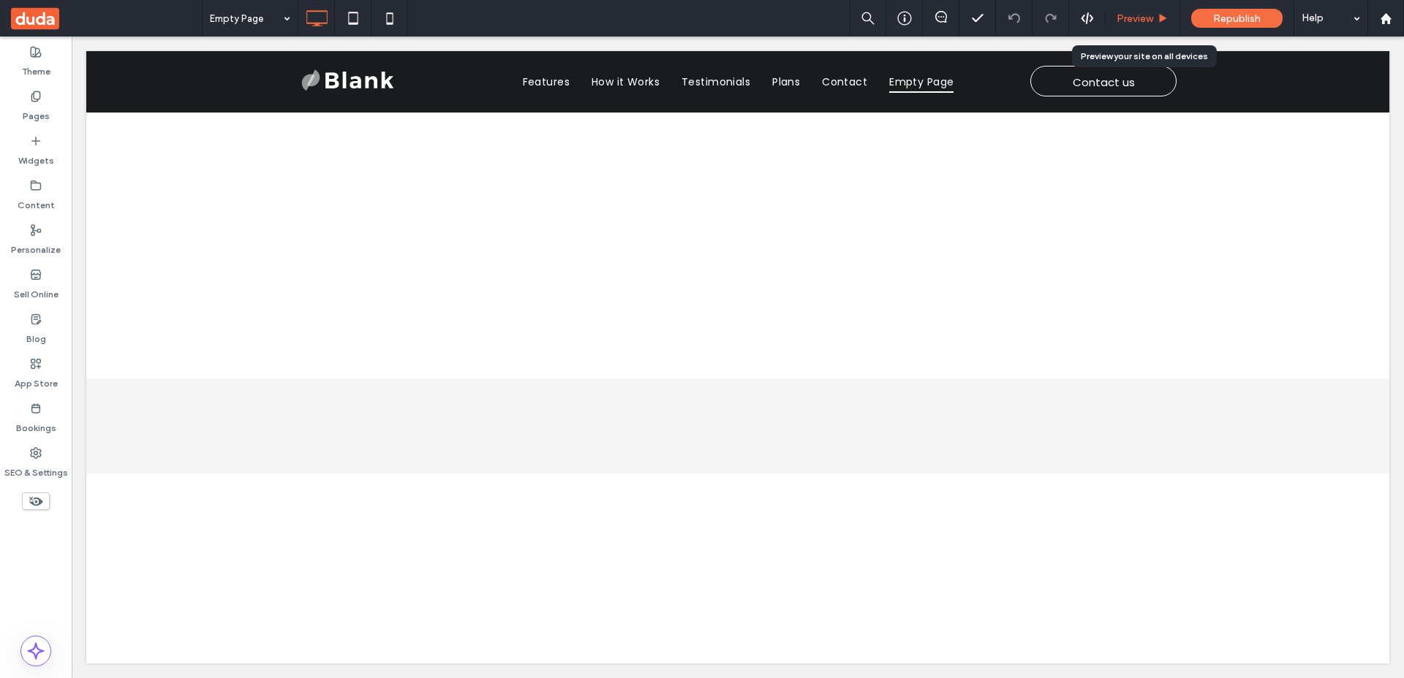
click at [1124, 7] on div "Preview" at bounding box center [1142, 18] width 75 height 37
click at [1132, 12] on span "Preview" at bounding box center [1134, 18] width 37 height 12
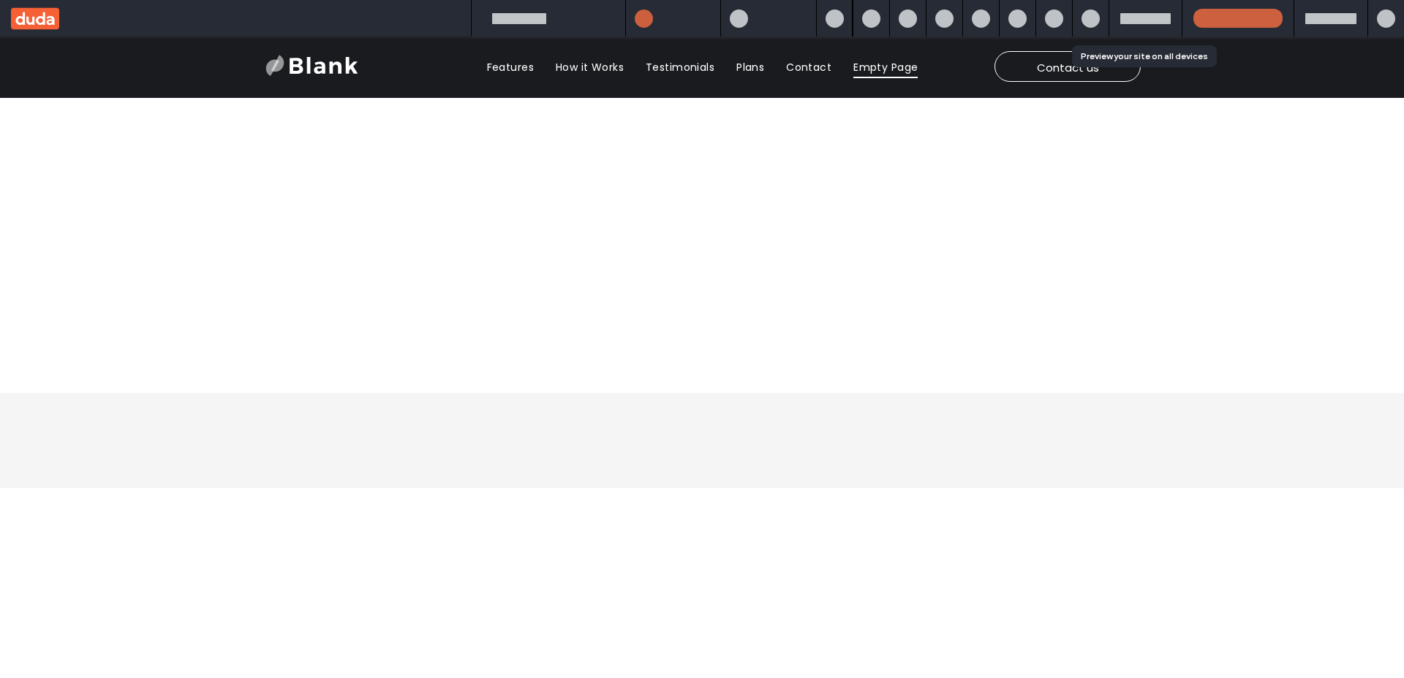
scroll to position [9, 0]
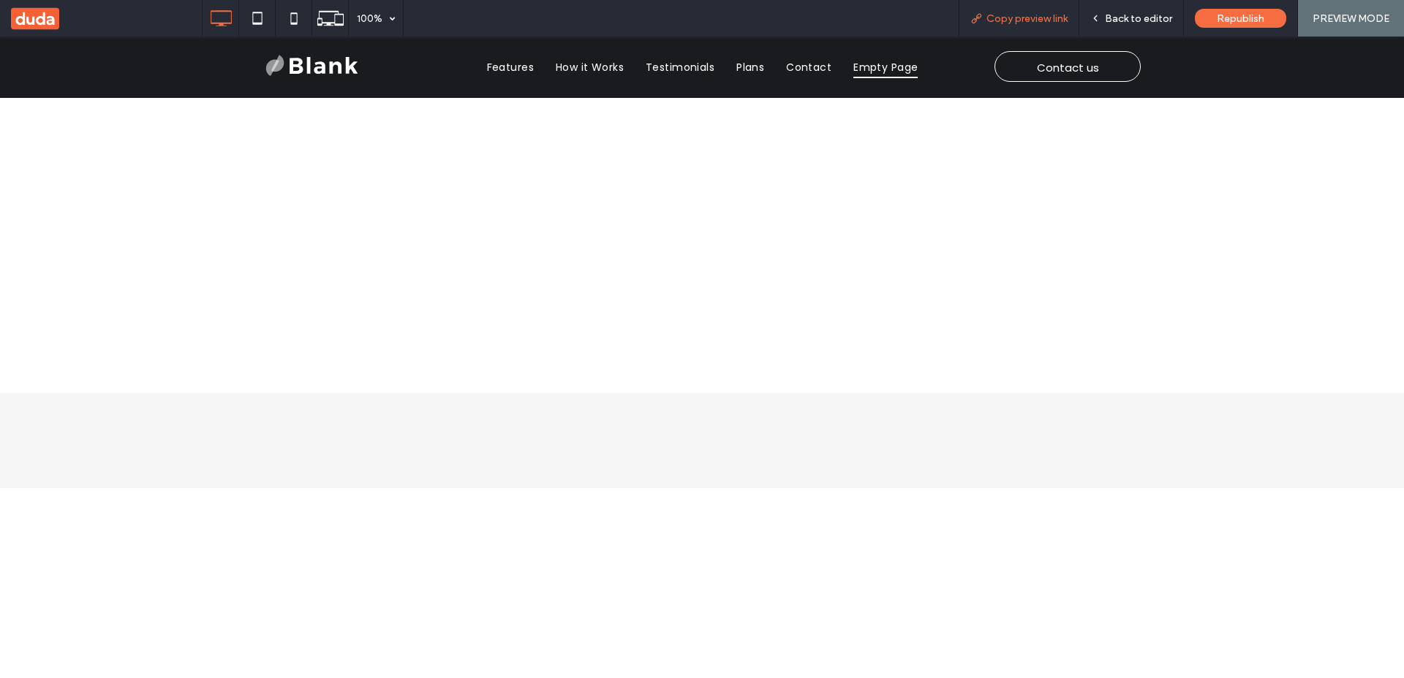
click at [999, 23] on span "Copy preview link" at bounding box center [1026, 18] width 81 height 12
click at [1137, 26] on div "Back to editor" at bounding box center [1131, 18] width 105 height 37
click at [1137, 20] on span "Back to editor" at bounding box center [1138, 18] width 67 height 12
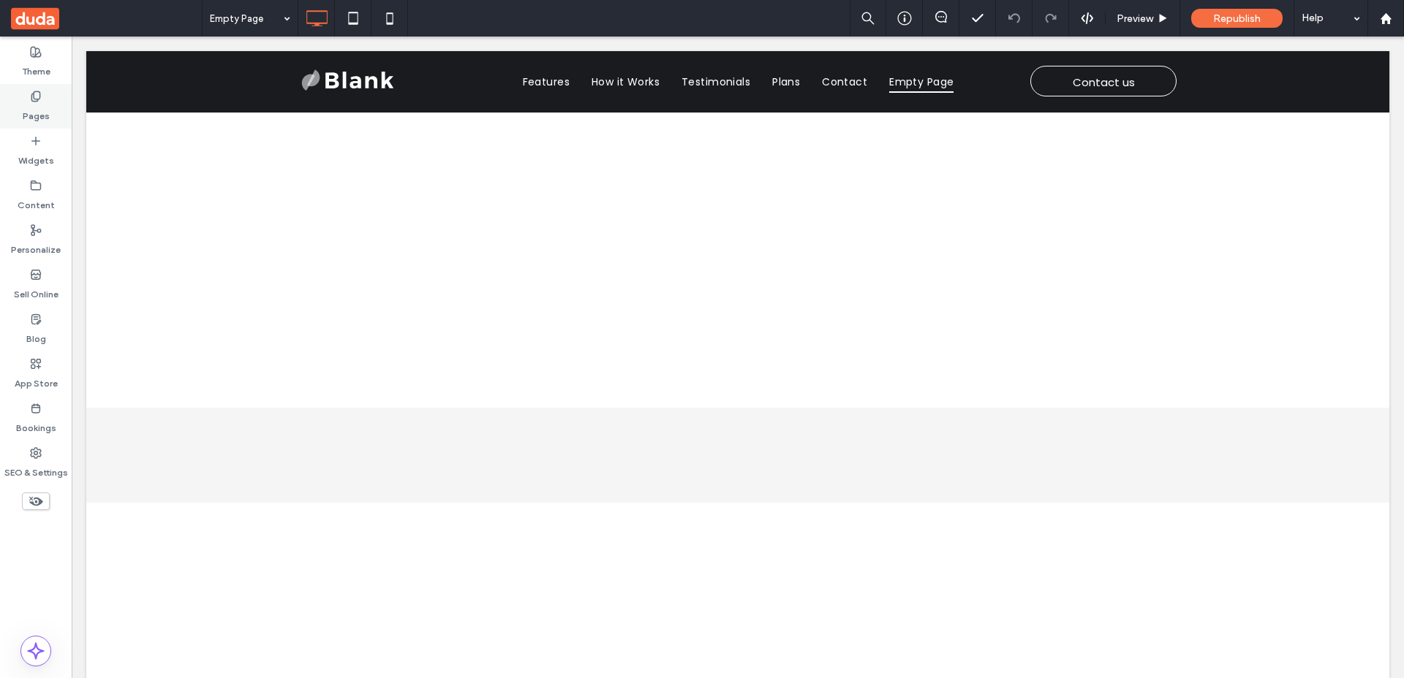
click at [34, 106] on label "Pages" at bounding box center [36, 112] width 27 height 20
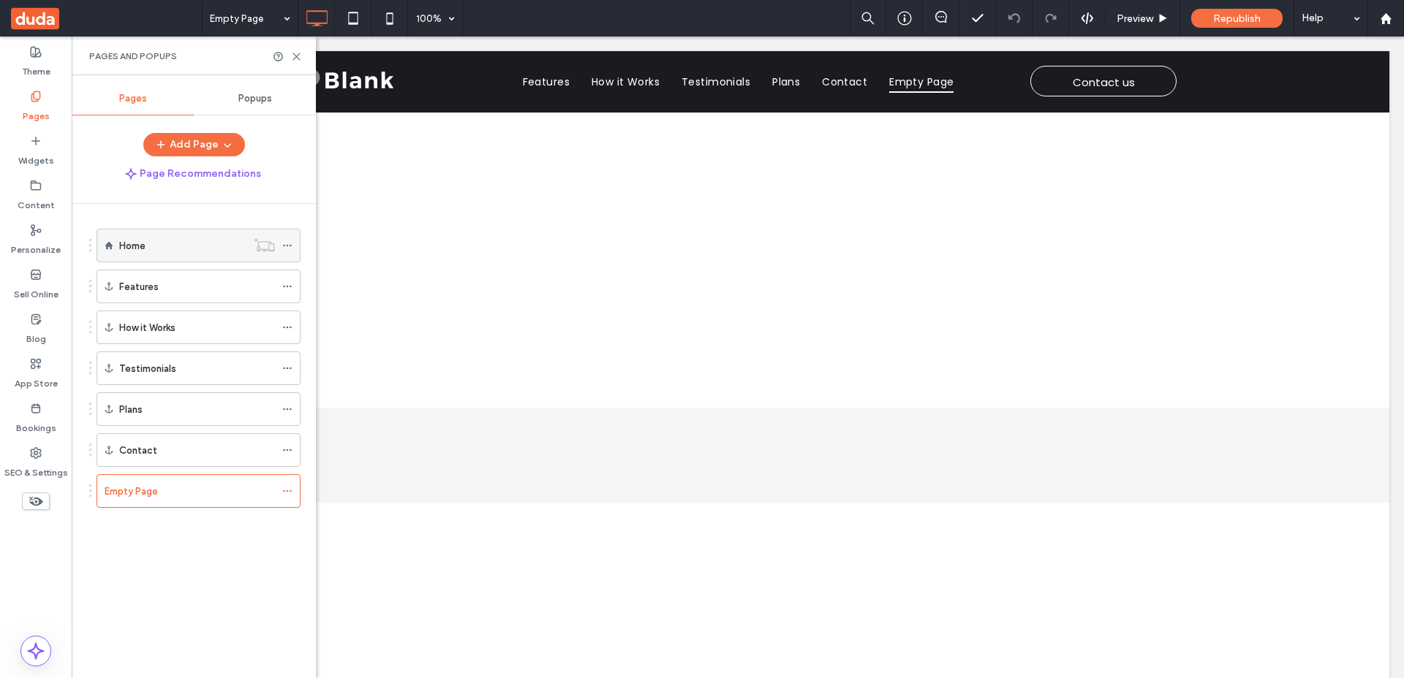
click at [177, 240] on div "Home" at bounding box center [182, 245] width 127 height 15
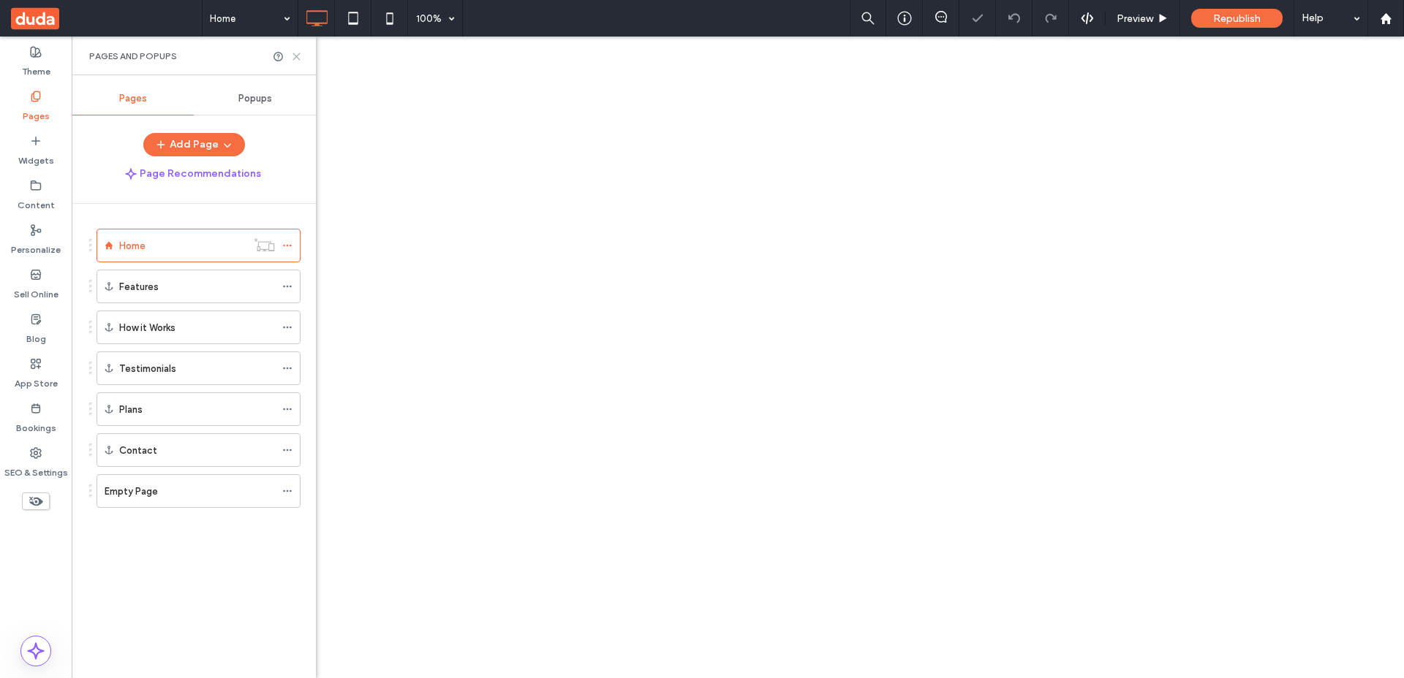
click at [298, 57] on icon at bounding box center [296, 56] width 11 height 11
